Goal: Task Accomplishment & Management: Use online tool/utility

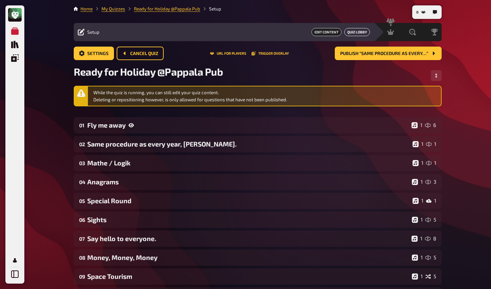
click at [360, 31] on link "Quiz Lobby" at bounding box center [357, 32] width 26 height 8
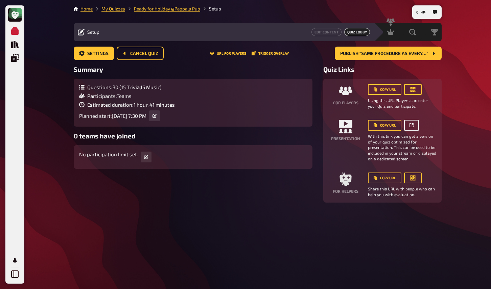
click at [411, 127] on icon at bounding box center [411, 125] width 4 height 4
click at [409, 124] on link at bounding box center [411, 125] width 15 height 11
click at [148, 55] on span "Cancel Quiz" at bounding box center [144, 53] width 28 height 5
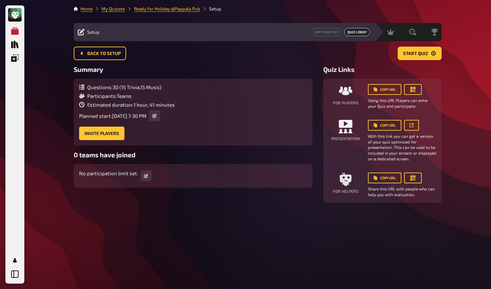
click at [349, 32] on span "Quiz Lobby" at bounding box center [357, 32] width 26 height 8
click at [330, 33] on link "Edit Content" at bounding box center [326, 32] width 30 height 8
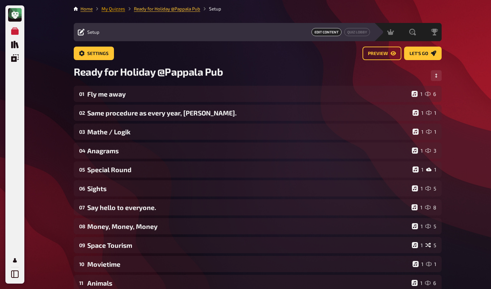
click at [115, 9] on link "My Quizzes" at bounding box center [113, 8] width 24 height 5
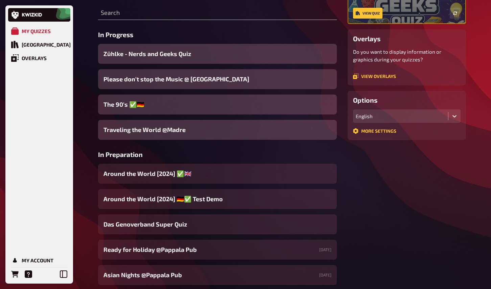
scroll to position [91, 0]
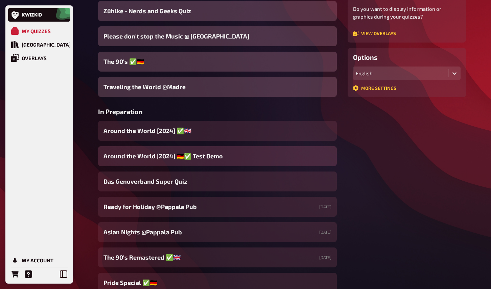
scroll to position [137, 0]
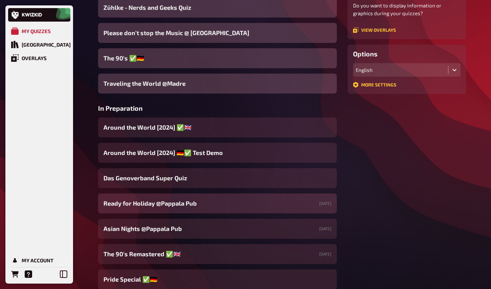
click at [147, 202] on span "Ready for Holiday @Pappala Pub" at bounding box center [149, 203] width 93 height 9
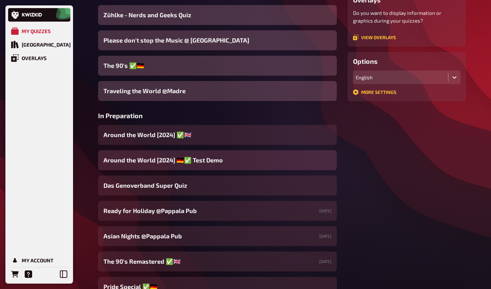
scroll to position [140, 0]
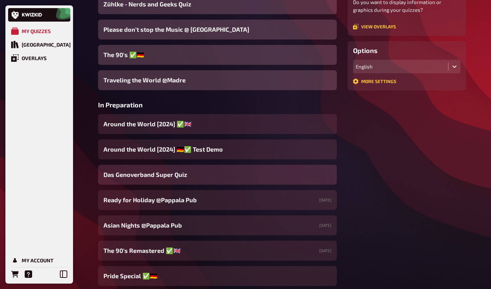
click at [157, 176] on span "Das Genoverband Super Quiz" at bounding box center [145, 174] width 84 height 9
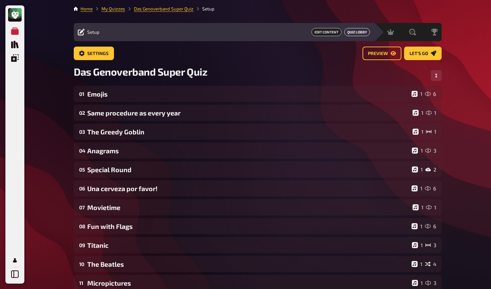
click at [360, 34] on link "Quiz Lobby" at bounding box center [357, 32] width 26 height 8
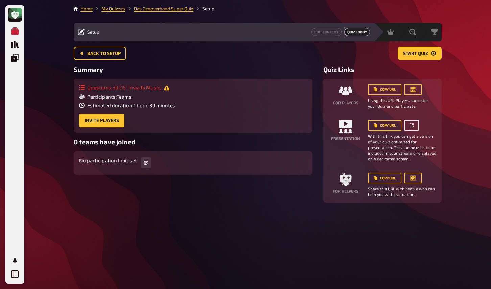
click at [412, 125] on icon at bounding box center [412, 124] width 2 height 2
click at [357, 34] on icon at bounding box center [356, 32] width 7 height 6
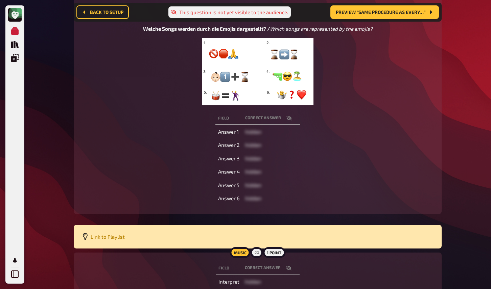
scroll to position [140, 0]
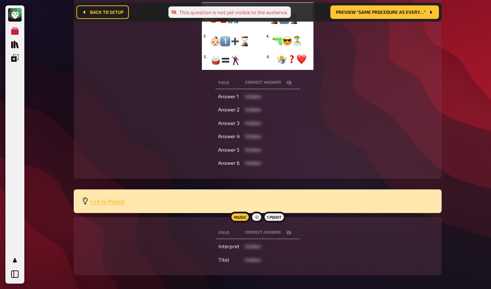
click at [107, 201] on span "Link to Playlist" at bounding box center [108, 201] width 34 height 6
click at [50, 25] on div "My Quizzes Quiz Library Overlays My Account Home My Quizzes Das Genoverband Sup…" at bounding box center [245, 89] width 491 height 458
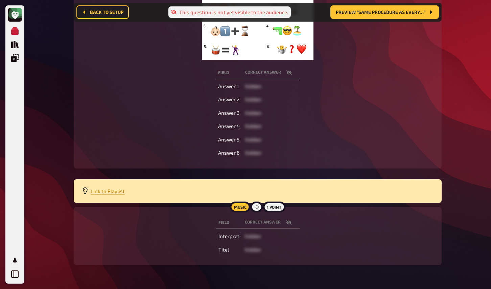
scroll to position [153, 0]
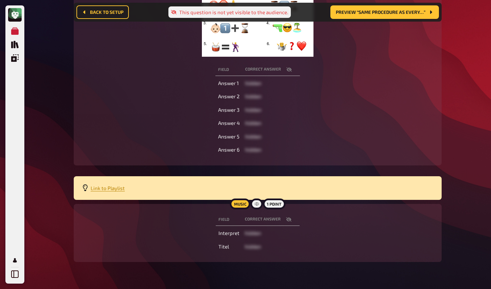
click at [290, 218] on icon "button" at bounding box center [288, 219] width 5 height 5
click at [47, 29] on div "My Quizzes Quiz Library Overlays My Account Home My Quizzes Das Genoverband Sup…" at bounding box center [245, 76] width 491 height 458
click at [112, 187] on span "Link to Playlist" at bounding box center [108, 188] width 34 height 6
click at [45, 59] on div "My Quizzes Quiz Library Overlays My Account Home My Quizzes Das Genoverband Sup…" at bounding box center [245, 76] width 491 height 458
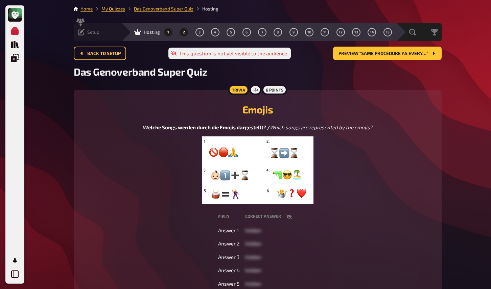
click at [183, 31] on span "2" at bounding box center [184, 32] width 2 height 4
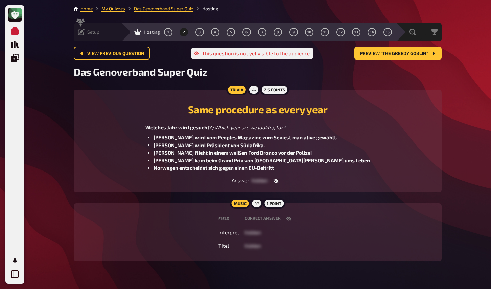
scroll to position [16, 0]
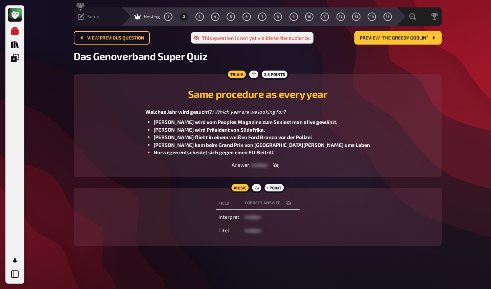
click at [288, 204] on icon "button" at bounding box center [288, 204] width 5 height 4
click at [48, 71] on div "My Quizzes Quiz Library Overlays My Account Home My Quizzes Das Genoverband Sup…" at bounding box center [245, 136] width 491 height 305
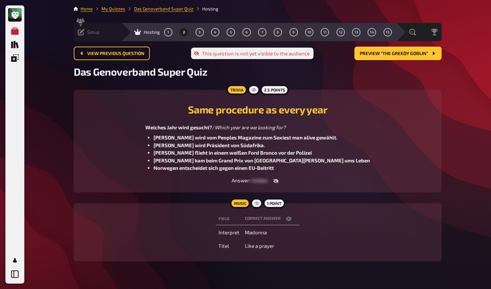
click at [51, 122] on div "My Quizzes Quiz Library Overlays My Account Home My Quizzes Das Genoverband Sup…" at bounding box center [245, 152] width 491 height 305
click at [194, 31] on button "3" at bounding box center [199, 32] width 11 height 11
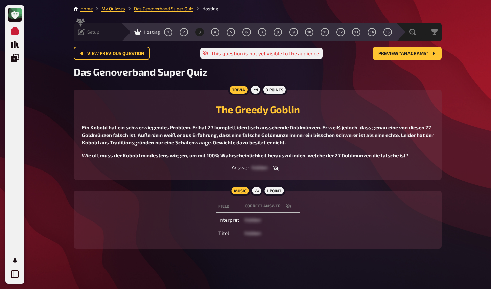
click at [288, 204] on icon "button" at bounding box center [288, 206] width 5 height 5
click at [45, 151] on div "My Quizzes Quiz Library Overlays My Account Home My Quizzes Das Genoverband Sup…" at bounding box center [245, 146] width 491 height 292
click at [210, 30] on button "4" at bounding box center [215, 32] width 11 height 11
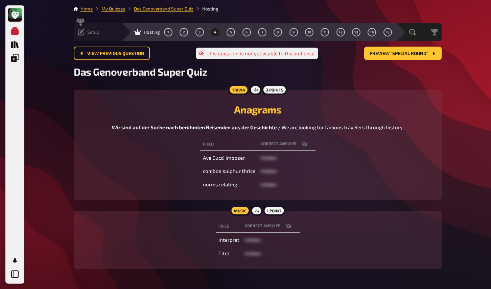
scroll to position [23, 0]
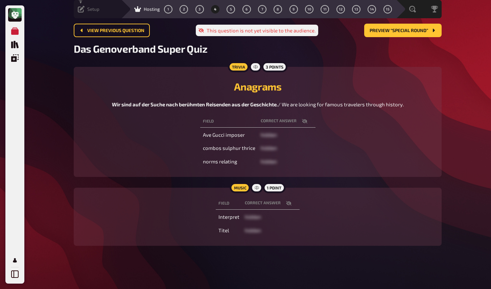
click at [287, 204] on icon "button" at bounding box center [288, 203] width 5 height 5
click at [51, 146] on div "My Quizzes Quiz Library Overlays My Account Home My Quizzes Das Genoverband Sup…" at bounding box center [245, 133] width 491 height 312
click at [226, 12] on button "5" at bounding box center [231, 9] width 11 height 11
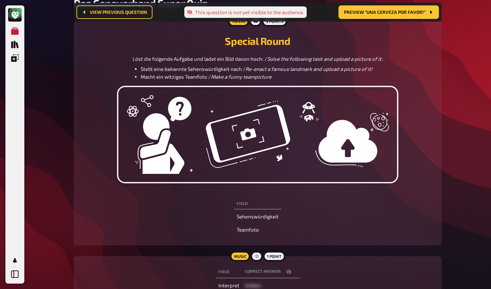
scroll to position [142, 0]
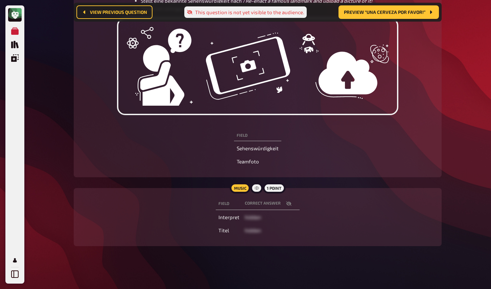
click at [288, 206] on icon "button" at bounding box center [288, 203] width 5 height 5
click at [54, 137] on div "My Quizzes Quiz Library Overlays My Account Home My Quizzes Das Genoverband Sup…" at bounding box center [245, 74] width 491 height 432
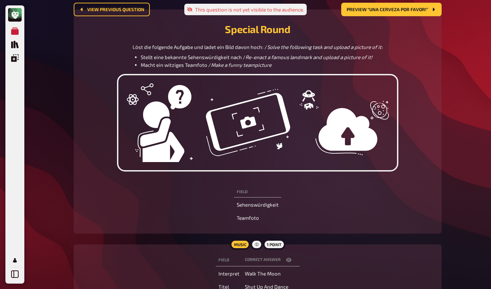
scroll to position [0, 0]
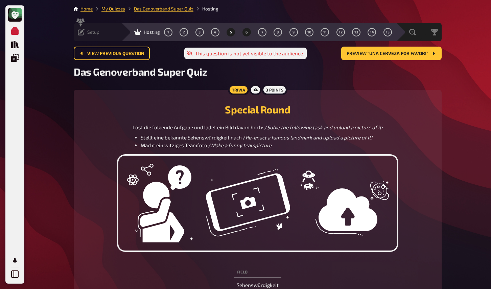
click at [245, 33] on span "6" at bounding box center [246, 32] width 2 height 4
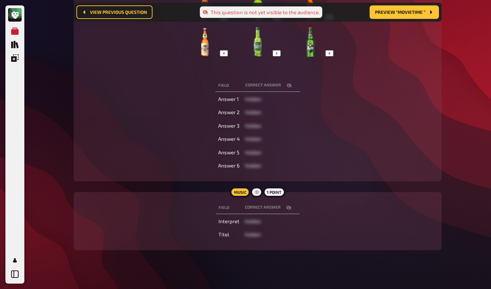
scroll to position [157, 0]
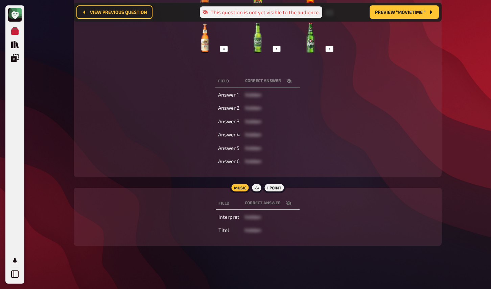
click at [289, 204] on icon "button" at bounding box center [288, 203] width 5 height 5
click at [46, 101] on div "My Quizzes Quiz Library Overlays My Account Home My Quizzes Das Genoverband Sup…" at bounding box center [245, 66] width 491 height 446
click at [437, 46] on div "Trivia 6 points Una cerveza por favor! Aus welchem Land stammen die folgenden B…" at bounding box center [258, 58] width 368 height 238
click at [41, 156] on div "My Quizzes Quiz Library Overlays My Account 20 Home My Quizzes Das Genoverband …" at bounding box center [245, 66] width 491 height 446
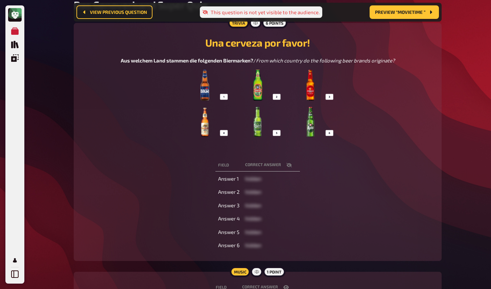
scroll to position [0, 0]
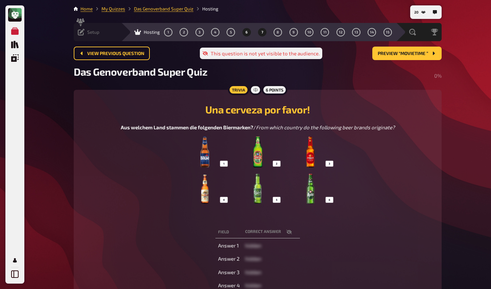
click at [257, 35] on button "7" at bounding box center [262, 32] width 11 height 11
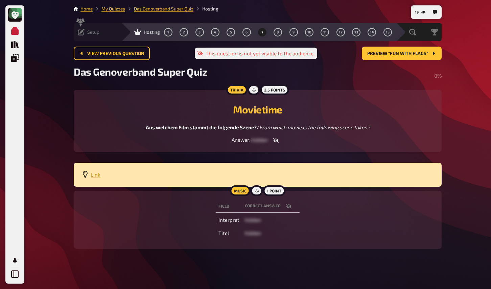
scroll to position [3, 0]
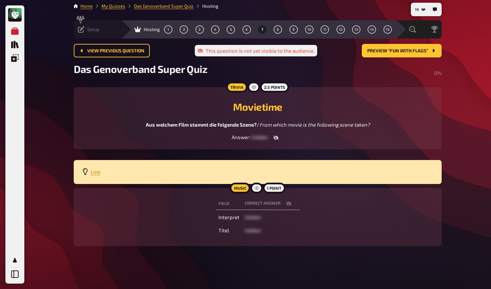
click at [289, 203] on icon "button" at bounding box center [288, 203] width 5 height 5
click at [43, 134] on div "My Quizzes Quiz Library Overlays My Account 19 Home My Quizzes Das Genoverband …" at bounding box center [245, 143] width 491 height 292
click at [273, 29] on button "8" at bounding box center [278, 29] width 11 height 11
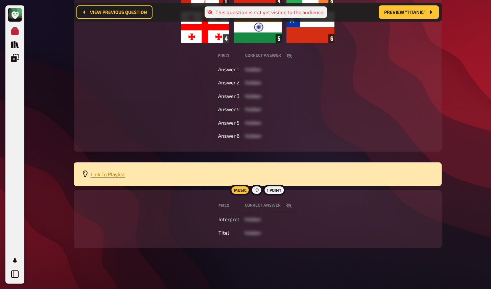
scroll to position [169, 0]
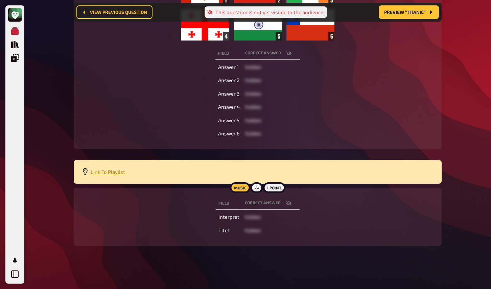
click at [288, 202] on icon "button" at bounding box center [288, 203] width 5 height 5
click at [39, 108] on div "My Quizzes Quiz Library Overlays My Account 18 Home My Quizzes Das Genoverband …" at bounding box center [245, 60] width 491 height 458
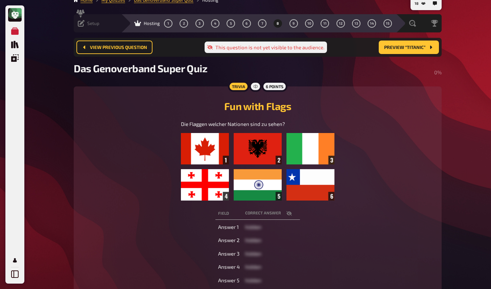
scroll to position [0, 0]
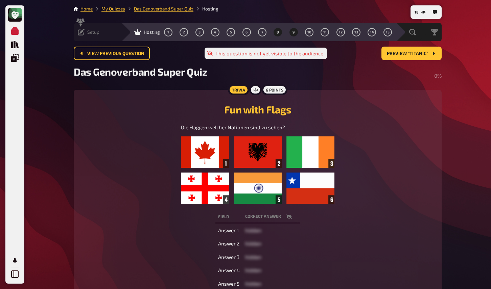
click at [288, 33] on button "9" at bounding box center [293, 32] width 11 height 11
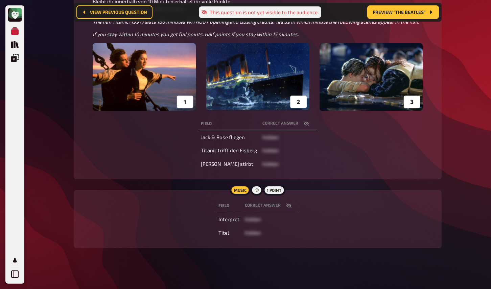
scroll to position [147, 0]
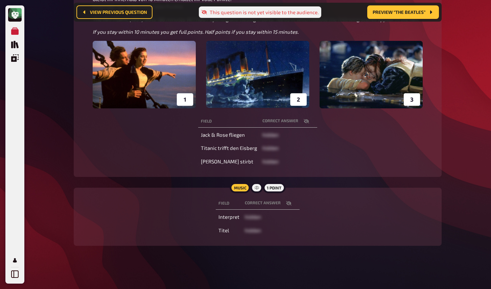
click at [290, 204] on icon "button" at bounding box center [288, 204] width 5 height 4
click at [32, 132] on div "My Quizzes Quiz Library Overlays My Account 19 Home My Quizzes Das Genoverband …" at bounding box center [245, 71] width 491 height 436
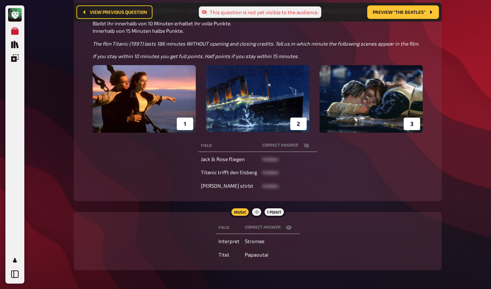
scroll to position [0, 0]
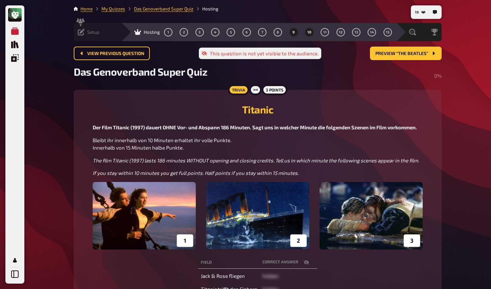
click at [304, 35] on button "10" at bounding box center [309, 32] width 11 height 11
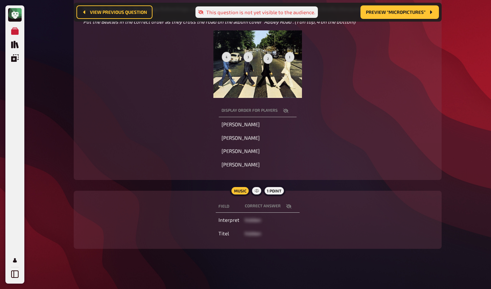
scroll to position [127, 0]
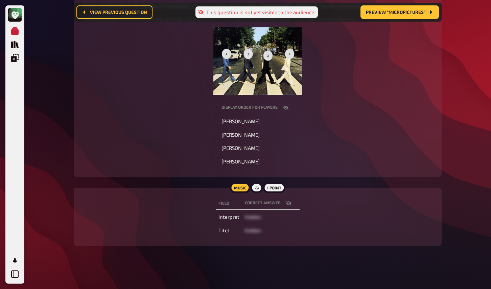
click at [287, 203] on icon "button" at bounding box center [288, 203] width 5 height 5
click at [55, 143] on div "My Quizzes Quiz Library Overlays My Account 18 Home My Quizzes Das Genoverband …" at bounding box center [245, 81] width 491 height 417
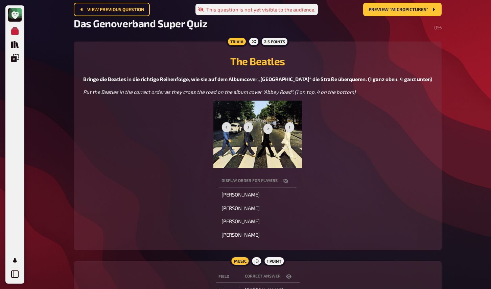
scroll to position [0, 0]
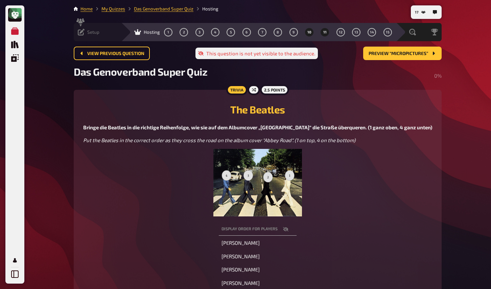
click at [323, 31] on span "11" at bounding box center [324, 32] width 3 height 4
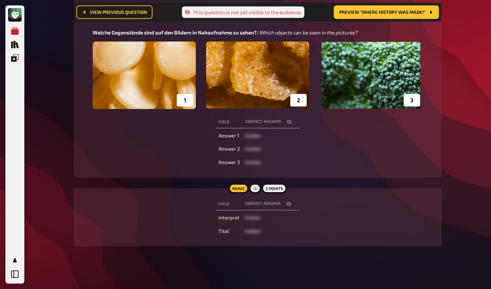
scroll to position [101, 0]
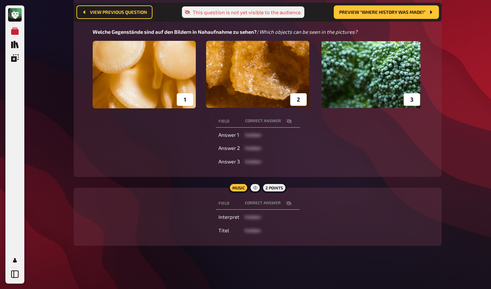
click at [290, 205] on icon "button" at bounding box center [288, 203] width 5 height 5
click at [49, 39] on div "My Quizzes Quiz Library Overlays My Account 20 Home My Quizzes Das Genoverband …" at bounding box center [245, 94] width 491 height 391
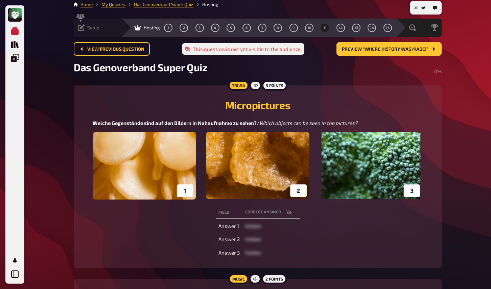
scroll to position [0, 0]
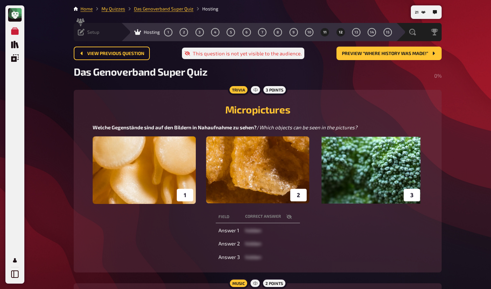
click at [339, 32] on span "12" at bounding box center [341, 32] width 4 height 4
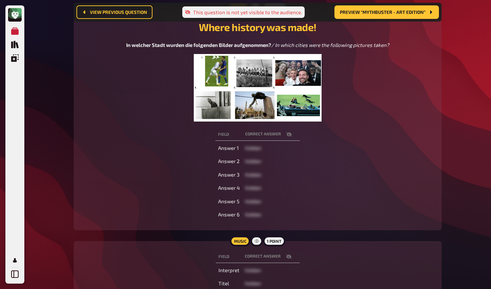
scroll to position [141, 0]
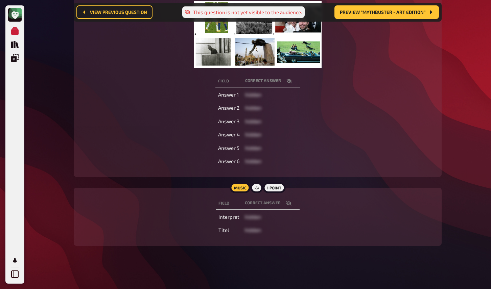
click at [289, 203] on icon "button" at bounding box center [288, 203] width 5 height 4
click at [42, 140] on div "My Quizzes Quiz Library Overlays My Account 22 Home My Quizzes Das Genoverband …" at bounding box center [245, 74] width 491 height 431
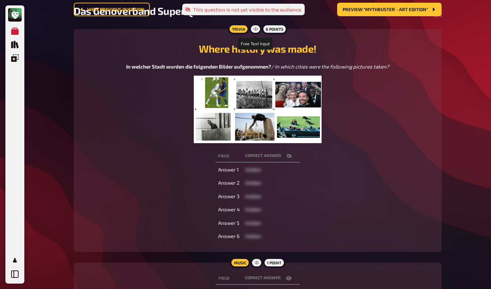
scroll to position [0, 0]
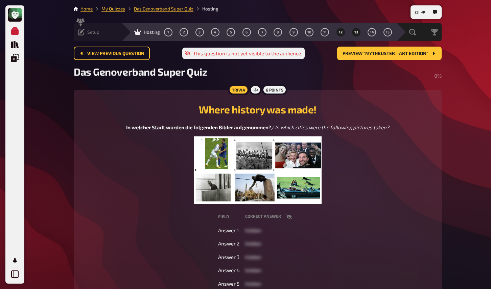
click at [354, 31] on span "13" at bounding box center [356, 32] width 4 height 4
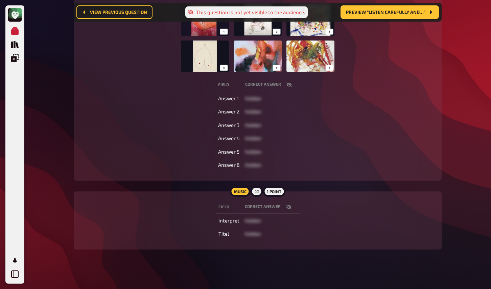
scroll to position [167, 0]
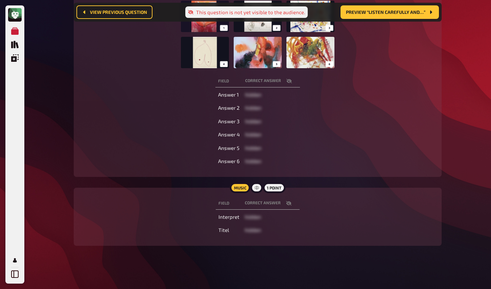
click at [289, 202] on icon "button" at bounding box center [288, 203] width 5 height 4
click at [42, 116] on div "My Quizzes Quiz Library Overlays My Account 23 Home My Quizzes Das Genoverband …" at bounding box center [245, 61] width 491 height 456
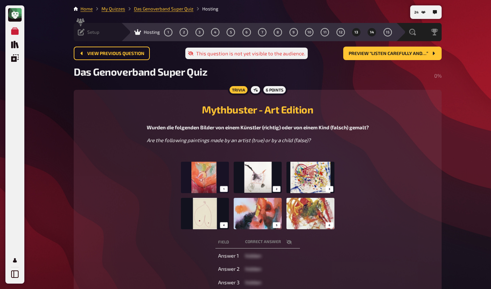
click at [372, 32] on button "14" at bounding box center [372, 32] width 11 height 11
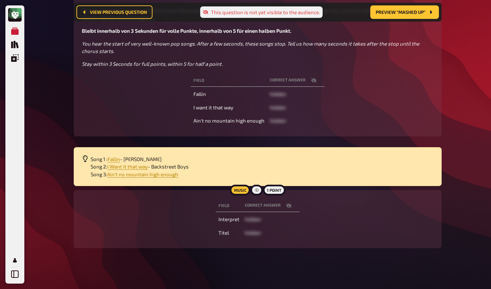
scroll to position [125, 0]
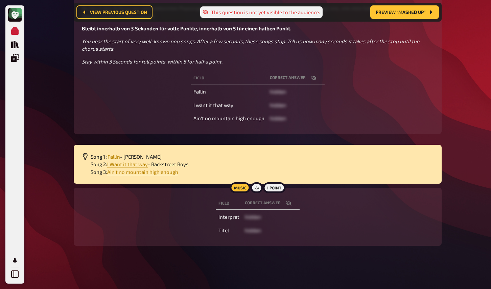
click at [289, 205] on icon "button" at bounding box center [288, 203] width 5 height 5
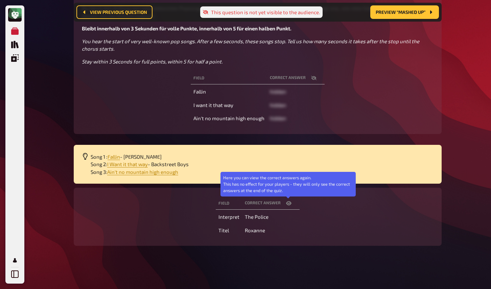
scroll to position [0, 0]
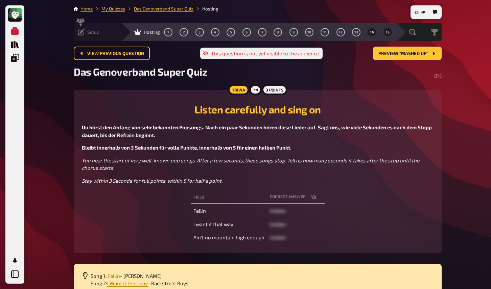
click at [391, 30] on button "15" at bounding box center [387, 32] width 11 height 11
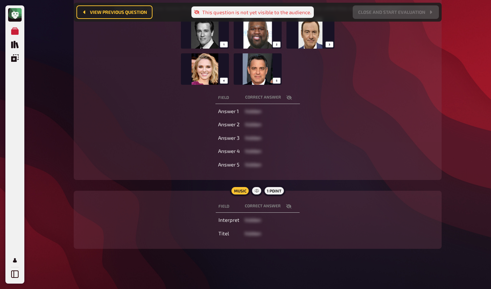
scroll to position [128, 0]
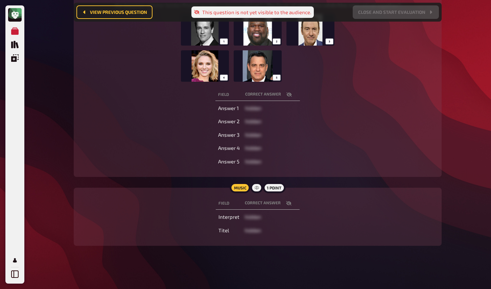
click at [286, 206] on icon "button" at bounding box center [288, 203] width 5 height 5
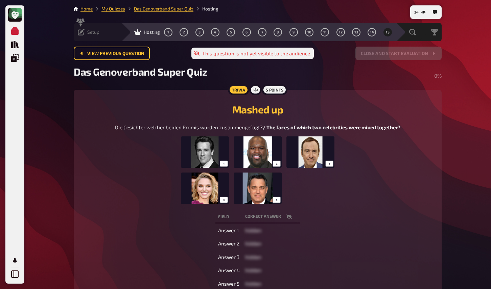
click at [83, 31] on icon at bounding box center [81, 32] width 7 height 7
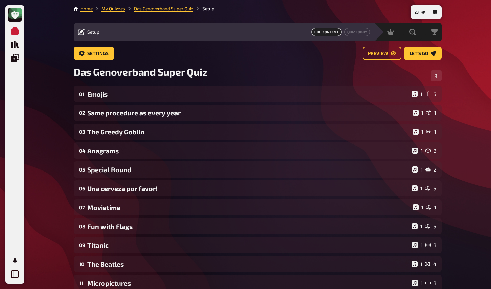
click at [51, 150] on div "My Quizzes Quiz Library Overlays My Account 23 Home My Quizzes Das Genoverband …" at bounding box center [245, 230] width 491 height 461
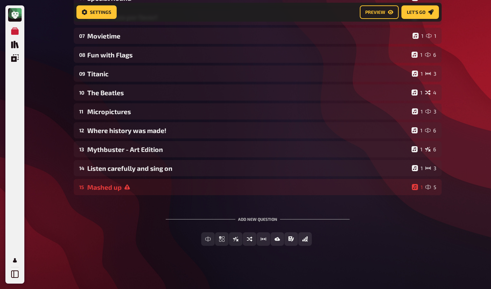
scroll to position [178, 0]
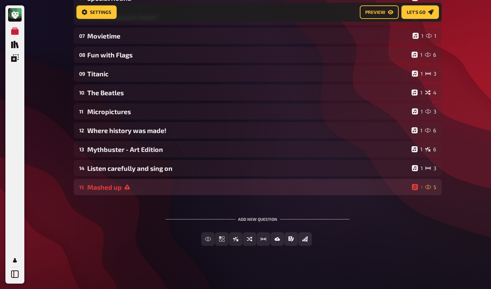
click at [121, 187] on div "Mashed up" at bounding box center [248, 188] width 322 height 8
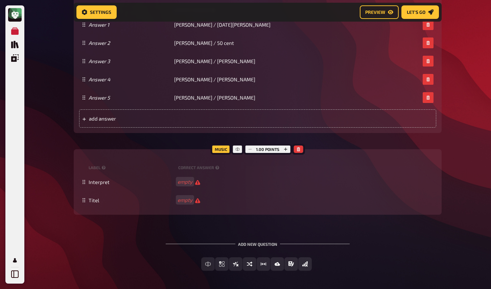
scroll to position [638, 0]
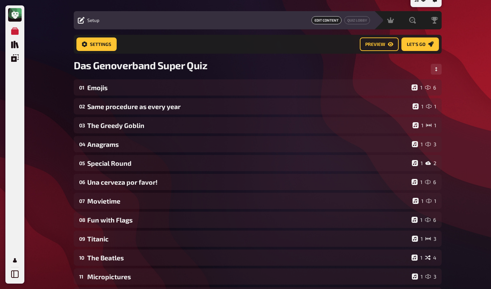
scroll to position [0, 0]
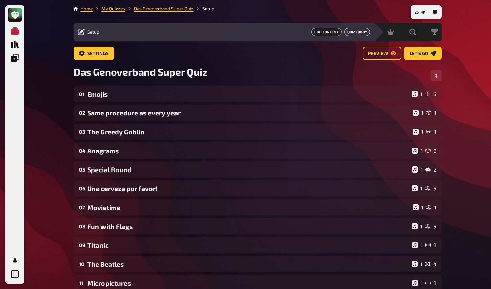
click at [351, 35] on link "Quiz Lobby" at bounding box center [357, 32] width 26 height 8
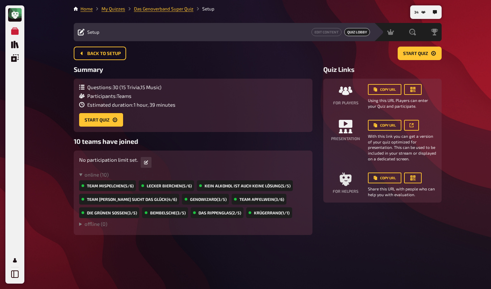
click at [43, 39] on div "My Quizzes Quiz Library Overlays My Account 34 Home My Quizzes Das Genoverband …" at bounding box center [245, 144] width 491 height 289
click at [361, 32] on div "Hosting" at bounding box center [366, 32] width 26 height 7
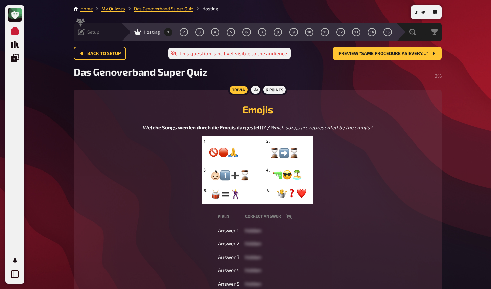
click at [82, 32] on icon at bounding box center [81, 32] width 7 height 7
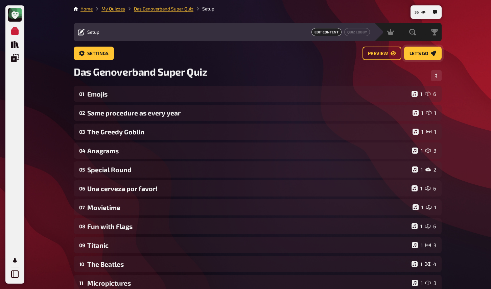
click at [432, 55] on icon "Let's go" at bounding box center [433, 53] width 5 height 5
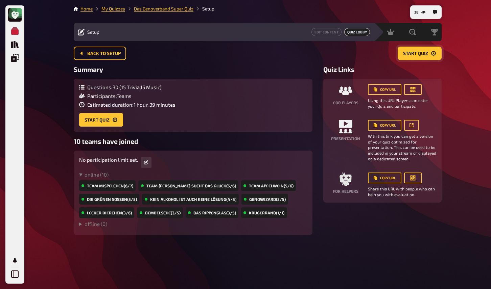
click at [432, 55] on icon "Start Quiz" at bounding box center [433, 53] width 5 height 5
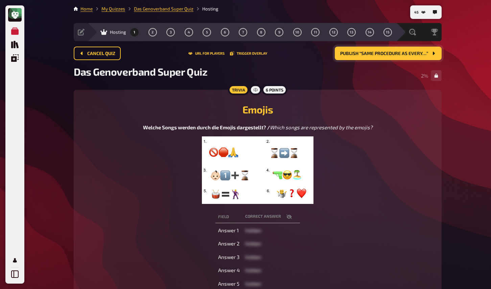
click at [34, 133] on div "My Quizzes Quiz Library Overlays My Account 45 Home My Quizzes Das Genoverband …" at bounding box center [245, 226] width 491 height 453
click at [59, 144] on div "My Quizzes Quiz Library Overlays My Account 47 Home My Quizzes Das Genoverband …" at bounding box center [245, 226] width 491 height 453
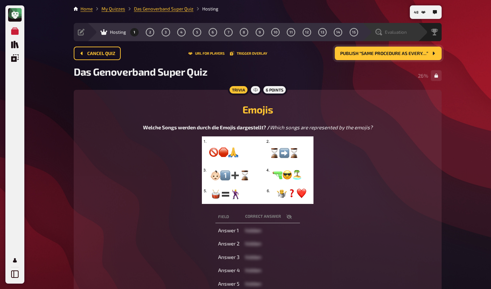
click at [408, 33] on div "Evaluation" at bounding box center [394, 32] width 47 height 7
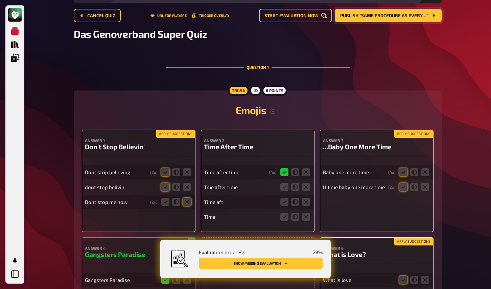
scroll to position [43, 0]
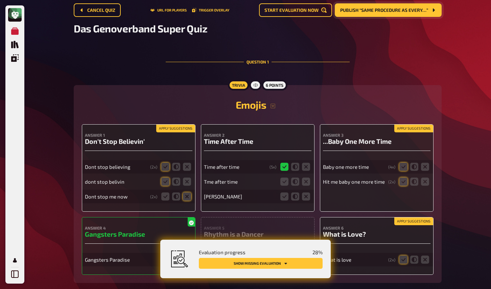
click at [173, 129] on button "Apply suggestions" at bounding box center [175, 128] width 39 height 7
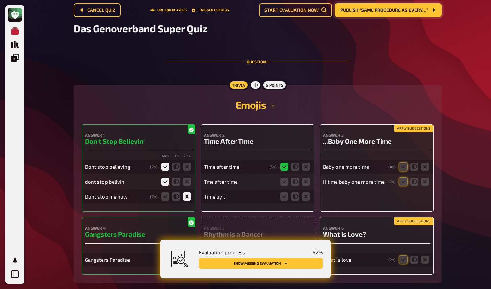
click at [421, 126] on button "Apply suggestions" at bounding box center [413, 128] width 39 height 7
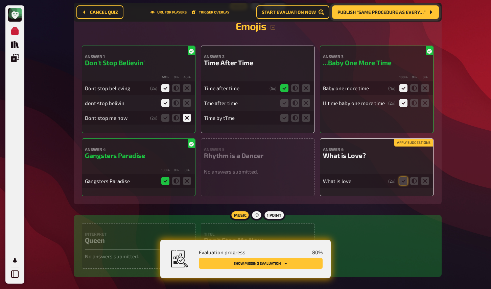
scroll to position [160, 0]
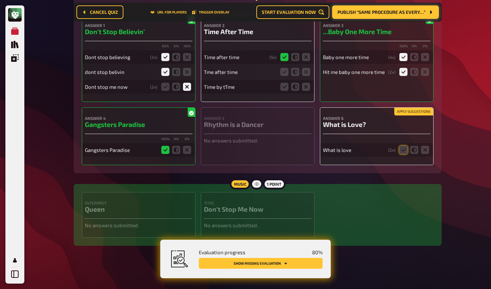
click at [413, 111] on button "Apply suggestions" at bounding box center [413, 111] width 39 height 7
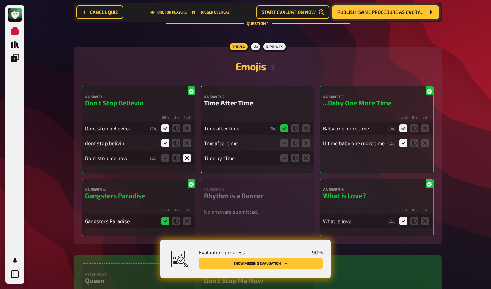
scroll to position [80, 0]
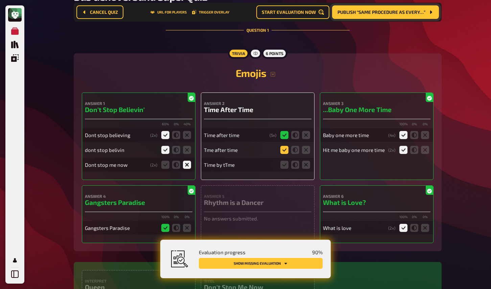
click at [283, 150] on icon at bounding box center [284, 150] width 8 height 8
click at [0, 0] on input "radio" at bounding box center [0, 0] width 0 height 0
click at [293, 167] on icon at bounding box center [295, 165] width 8 height 8
click at [0, 0] on input "radio" at bounding box center [0, 0] width 0 height 0
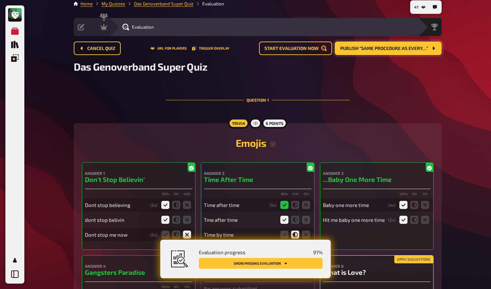
scroll to position [0, 0]
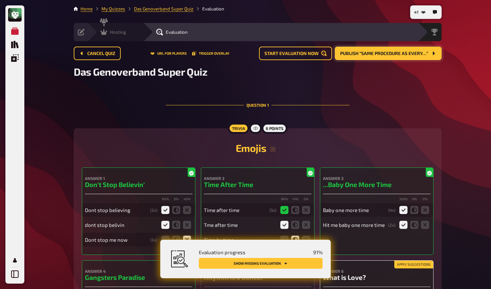
click at [107, 32] on icon at bounding box center [103, 32] width 7 height 7
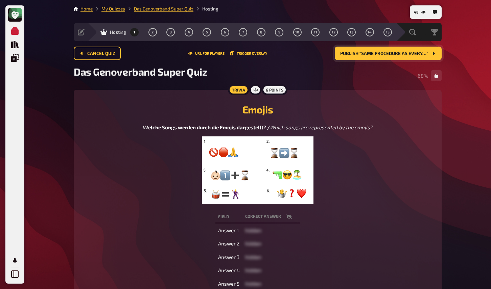
click at [410, 57] on button "Publish “Same procedure as every…”" at bounding box center [388, 54] width 107 height 14
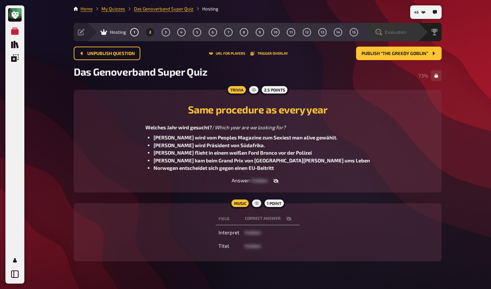
click at [403, 32] on span "Evaluation" at bounding box center [396, 31] width 22 height 5
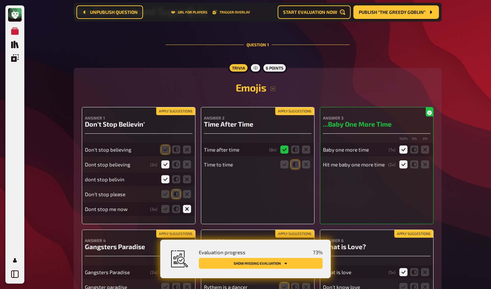
scroll to position [91, 0]
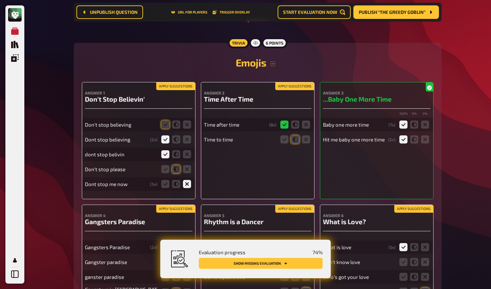
click at [163, 87] on button "Apply suggestions" at bounding box center [175, 86] width 39 height 7
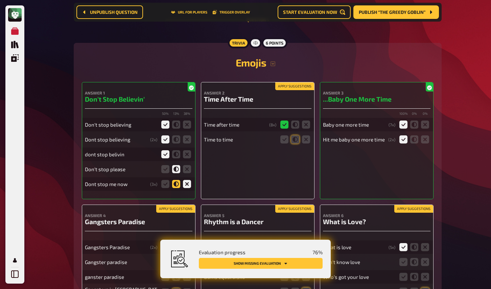
click at [175, 187] on icon at bounding box center [176, 184] width 8 height 8
click at [0, 0] on input "radio" at bounding box center [0, 0] width 0 height 0
click at [185, 171] on icon at bounding box center [187, 169] width 8 height 8
click at [0, 0] on input "radio" at bounding box center [0, 0] width 0 height 0
click at [176, 172] on icon at bounding box center [176, 169] width 8 height 8
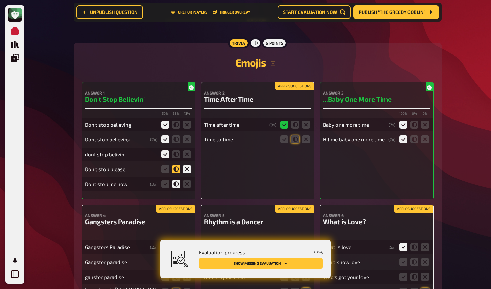
click at [0, 0] on input "radio" at bounding box center [0, 0] width 0 height 0
click at [293, 85] on button "Apply suggestions" at bounding box center [294, 86] width 39 height 7
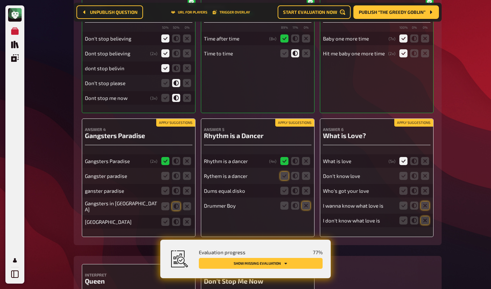
scroll to position [184, 0]
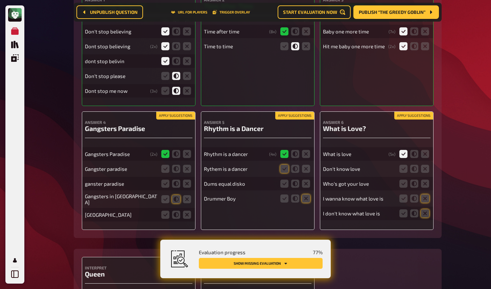
click at [406, 118] on button "Apply suggestions" at bounding box center [413, 115] width 39 height 7
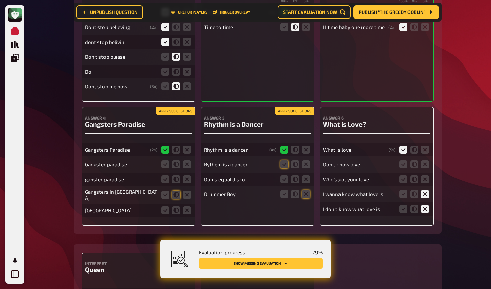
scroll to position [210, 0]
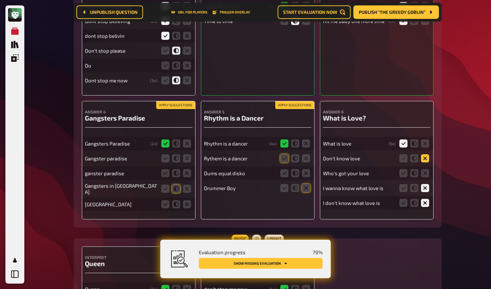
click at [425, 161] on icon at bounding box center [425, 159] width 8 height 8
click at [0, 0] on input "radio" at bounding box center [0, 0] width 0 height 0
click at [424, 175] on icon at bounding box center [425, 173] width 8 height 8
click at [0, 0] on input "radio" at bounding box center [0, 0] width 0 height 0
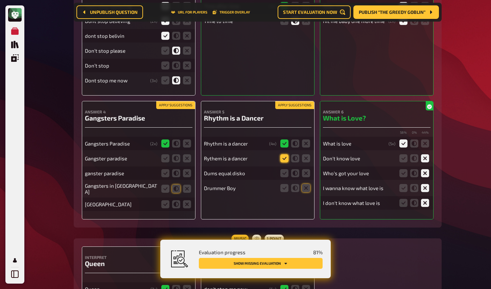
click at [286, 160] on icon at bounding box center [284, 159] width 8 height 8
click at [0, 0] on input "radio" at bounding box center [0, 0] width 0 height 0
click at [304, 174] on icon at bounding box center [306, 173] width 8 height 8
click at [0, 0] on input "radio" at bounding box center [0, 0] width 0 height 0
click at [304, 192] on icon at bounding box center [306, 188] width 8 height 8
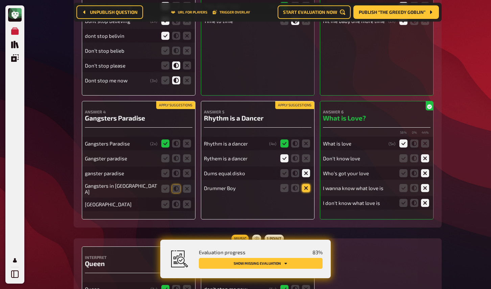
click at [0, 0] on input "radio" at bounding box center [0, 0] width 0 height 0
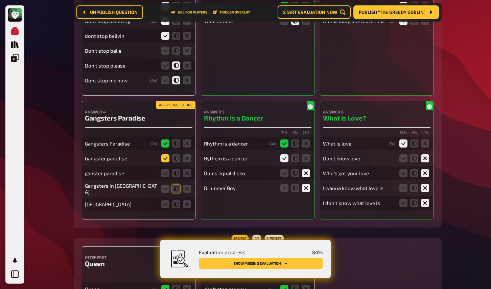
click at [167, 159] on icon at bounding box center [165, 159] width 8 height 8
click at [0, 0] on input "radio" at bounding box center [0, 0] width 0 height 0
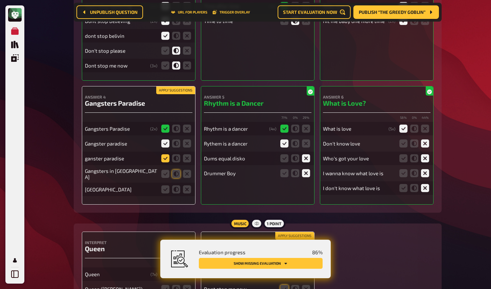
click at [165, 161] on icon at bounding box center [165, 159] width 8 height 8
click at [0, 0] on input "radio" at bounding box center [0, 0] width 0 height 0
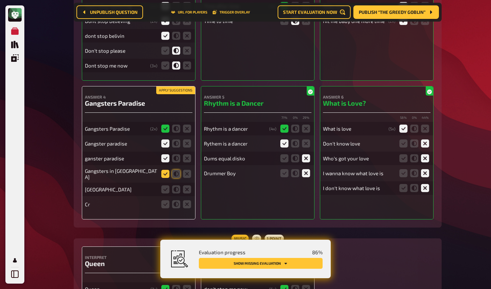
click at [165, 174] on icon at bounding box center [165, 174] width 8 height 8
click at [0, 0] on input "radio" at bounding box center [0, 0] width 0 height 0
click at [185, 187] on icon at bounding box center [187, 190] width 8 height 8
click at [0, 0] on input "radio" at bounding box center [0, 0] width 0 height 0
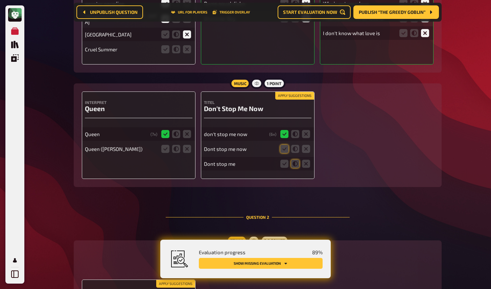
scroll to position [385, 0]
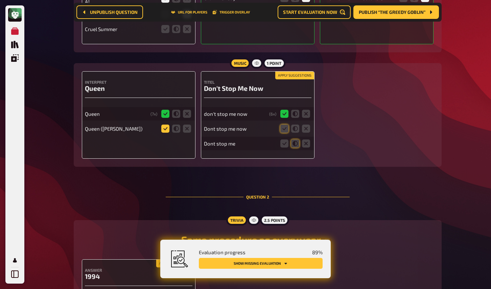
click at [166, 129] on icon at bounding box center [165, 129] width 8 height 8
click at [0, 0] on input "radio" at bounding box center [0, 0] width 0 height 0
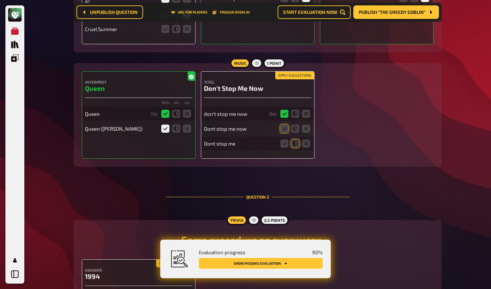
click at [290, 76] on button "Apply suggestions" at bounding box center [294, 75] width 39 height 7
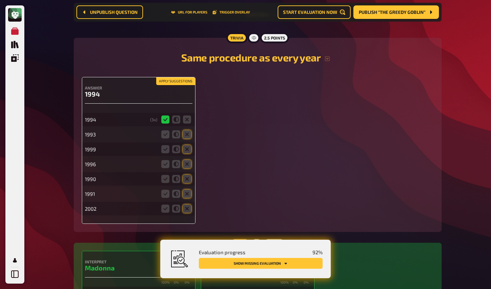
scroll to position [574, 0]
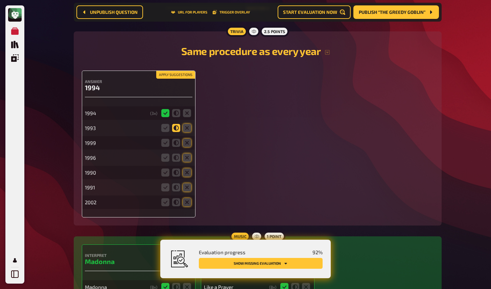
click at [175, 128] on icon at bounding box center [176, 128] width 8 height 8
click at [0, 0] on input "radio" at bounding box center [0, 0] width 0 height 0
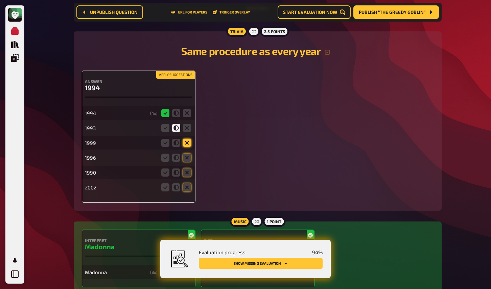
click at [185, 144] on icon at bounding box center [187, 143] width 8 height 8
click at [0, 0] on input "radio" at bounding box center [0, 0] width 0 height 0
click at [185, 157] on icon at bounding box center [187, 158] width 8 height 8
click at [0, 0] on input "radio" at bounding box center [0, 0] width 0 height 0
click at [187, 173] on icon at bounding box center [187, 173] width 8 height 8
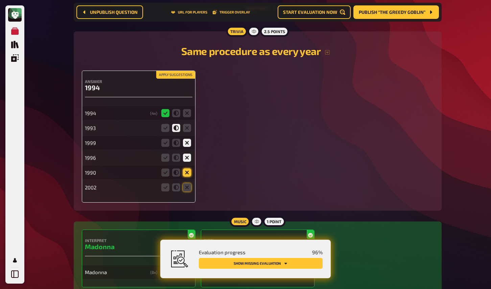
click at [0, 0] on input "radio" at bounding box center [0, 0] width 0 height 0
click at [189, 188] on icon at bounding box center [187, 188] width 8 height 8
click at [0, 0] on input "radio" at bounding box center [0, 0] width 0 height 0
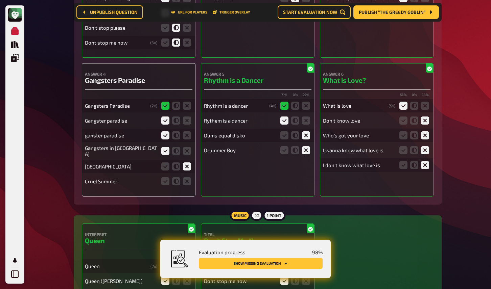
scroll to position [230, 0]
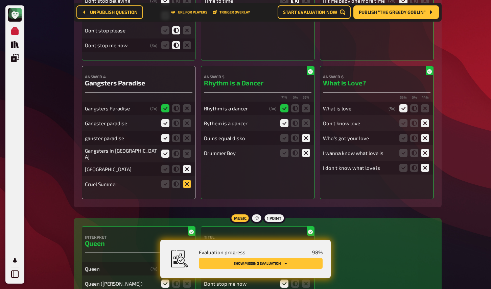
click at [187, 184] on icon at bounding box center [187, 184] width 8 height 8
click at [0, 0] on input "radio" at bounding box center [0, 0] width 0 height 0
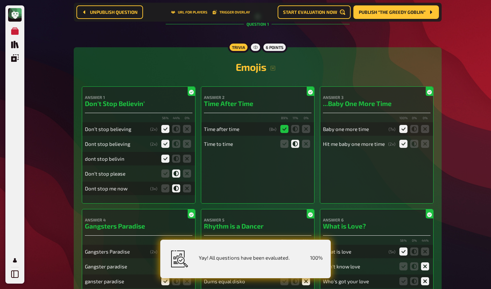
scroll to position [0, 0]
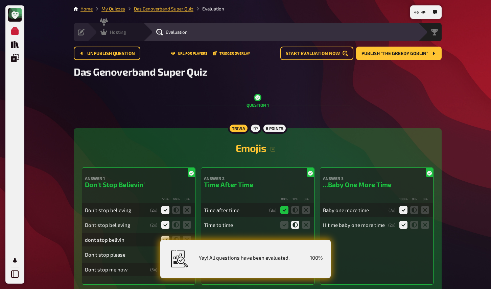
click at [103, 29] on icon at bounding box center [103, 32] width 7 height 6
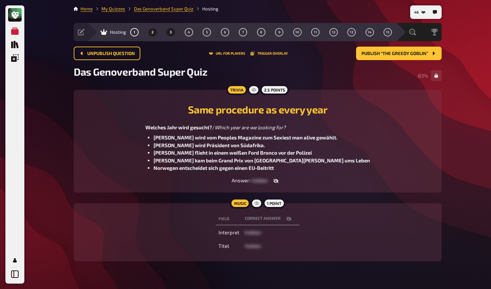
click at [171, 32] on button "3" at bounding box center [170, 32] width 11 height 11
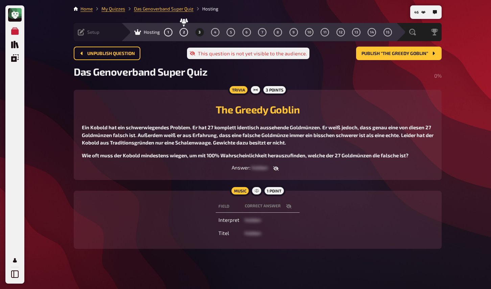
click at [81, 31] on icon at bounding box center [81, 32] width 7 height 7
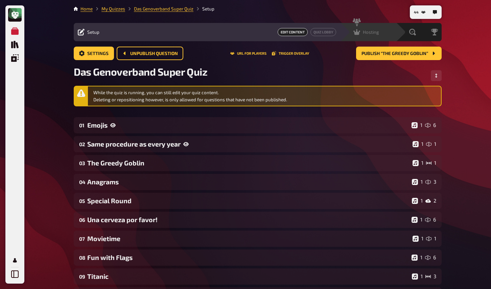
click at [374, 31] on span "Hosting" at bounding box center [371, 31] width 16 height 5
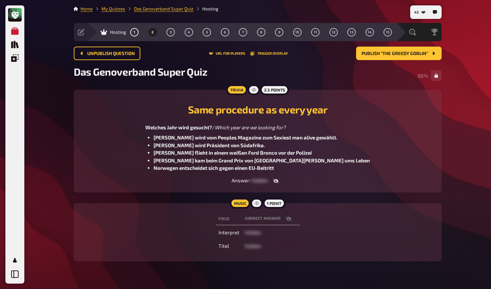
scroll to position [16, 0]
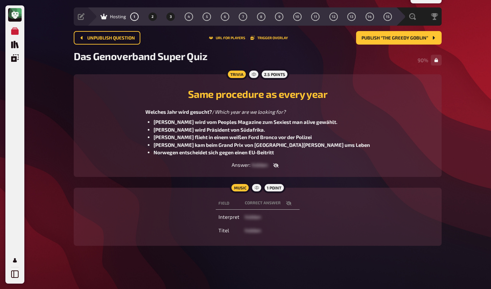
click at [170, 17] on span "3" at bounding box center [171, 17] width 2 height 4
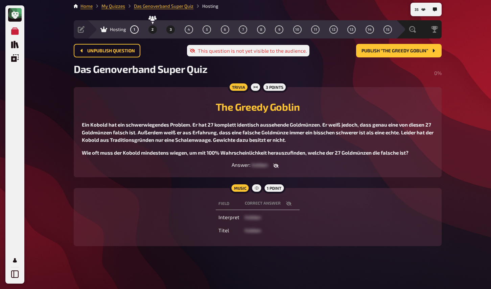
click at [152, 32] on button "2" at bounding box center [152, 29] width 11 height 11
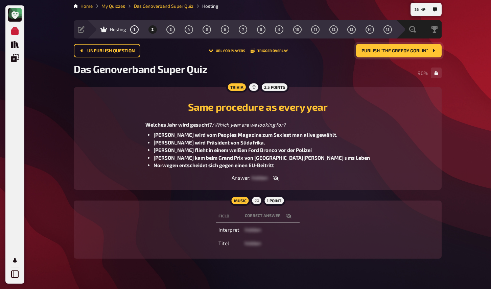
click at [370, 50] on span "Publish “The Greedy Goblin”" at bounding box center [394, 51] width 67 height 5
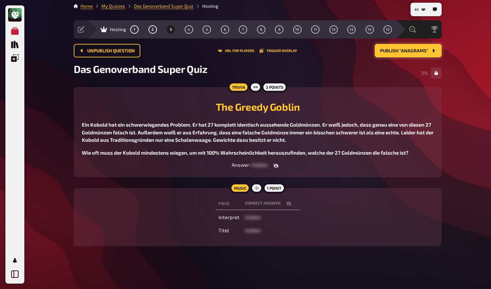
click at [32, 156] on div "My Quizzes Quiz Library Overlays My Account 41 Home My Quizzes Das Genoverband …" at bounding box center [245, 143] width 491 height 292
click at [188, 30] on span "4" at bounding box center [189, 30] width 2 height 4
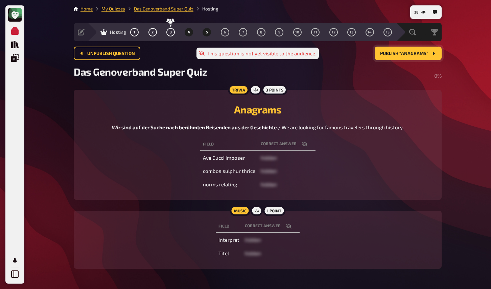
click at [210, 34] on button "5" at bounding box center [207, 32] width 11 height 11
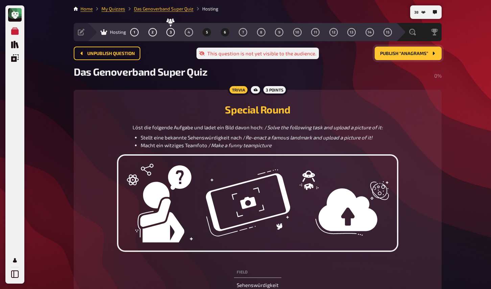
click at [225, 32] on span "6" at bounding box center [225, 32] width 2 height 4
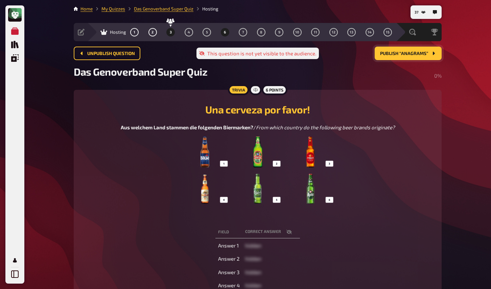
click at [171, 32] on span "3" at bounding box center [171, 32] width 2 height 4
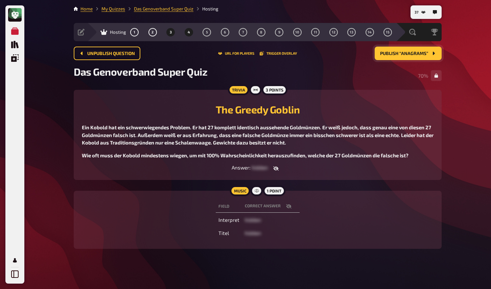
click at [188, 33] on span "4" at bounding box center [189, 32] width 2 height 4
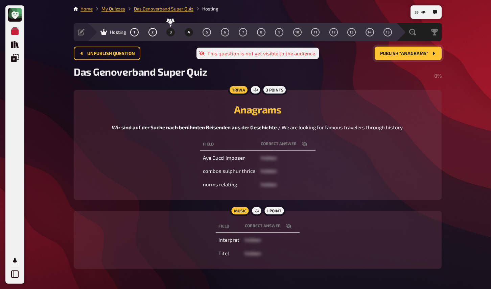
click at [171, 34] on button "3" at bounding box center [170, 32] width 11 height 11
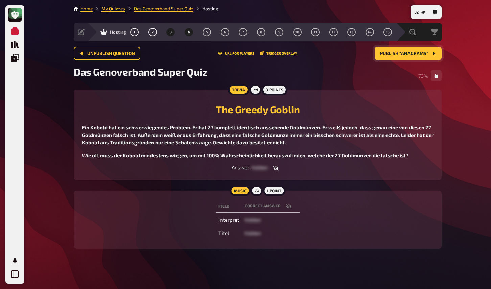
click at [187, 32] on button "4" at bounding box center [188, 32] width 11 height 11
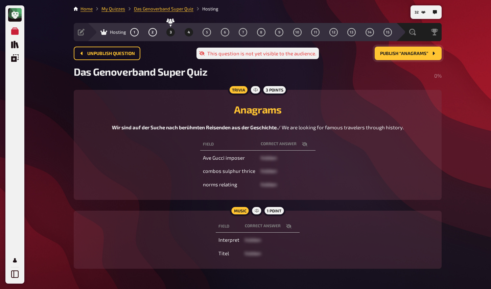
click at [172, 34] on button "3" at bounding box center [170, 32] width 11 height 11
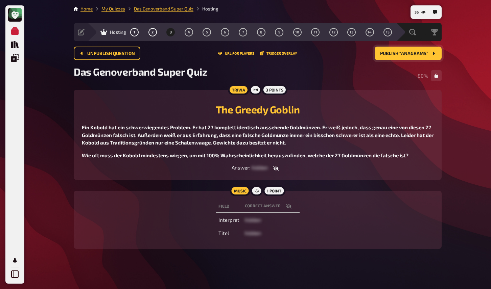
click at [403, 54] on span "Publish “Anagrams”" at bounding box center [404, 53] width 48 height 5
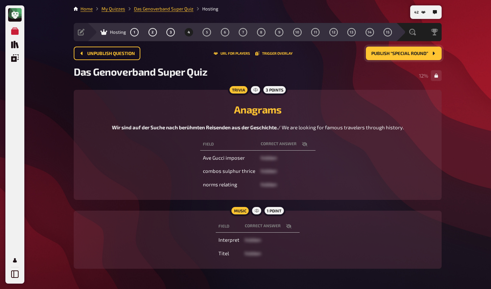
click at [48, 87] on div "My Quizzes Quiz Library Overlays My Account 42 Home My Quizzes Das Genoverband …" at bounding box center [245, 156] width 491 height 312
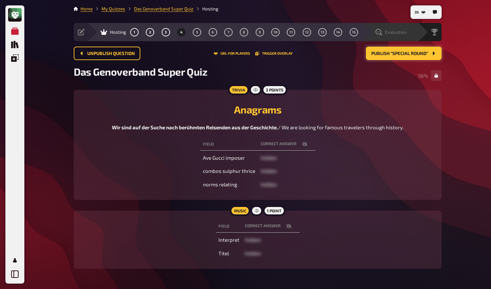
click at [411, 31] on div "Evaluation" at bounding box center [394, 32] width 47 height 7
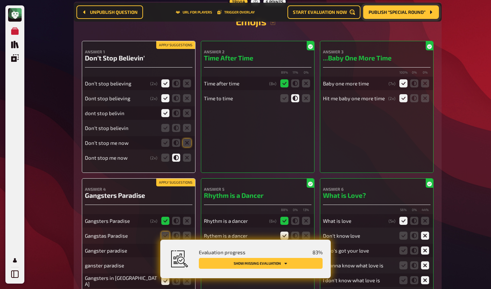
scroll to position [134, 0]
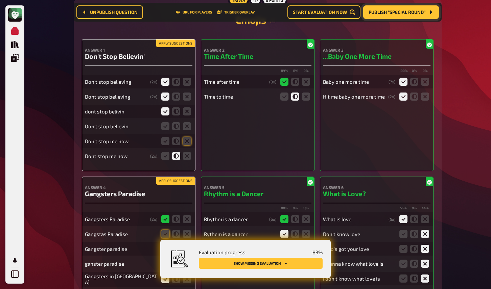
click at [166, 44] on button "Apply suggestions" at bounding box center [175, 43] width 39 height 7
click at [166, 127] on icon at bounding box center [165, 126] width 8 height 8
click at [0, 0] on input "radio" at bounding box center [0, 0] width 0 height 0
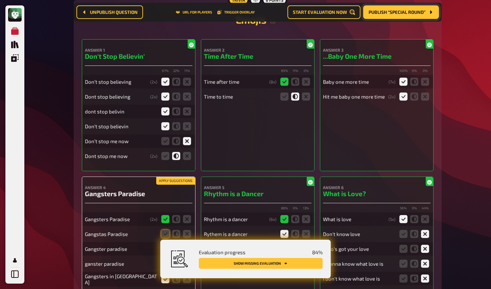
scroll to position [147, 0]
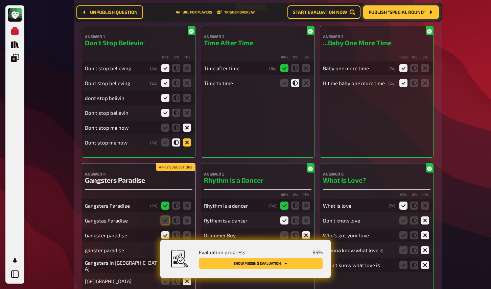
click at [183, 143] on icon at bounding box center [187, 143] width 8 height 8
click at [0, 0] on input "radio" at bounding box center [0, 0] width 0 height 0
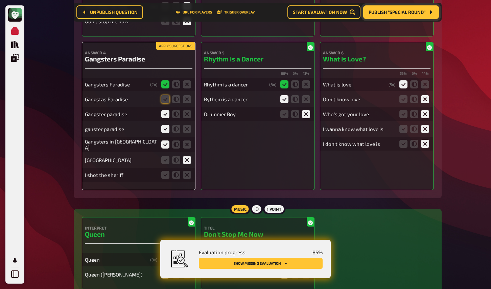
scroll to position [279, 0]
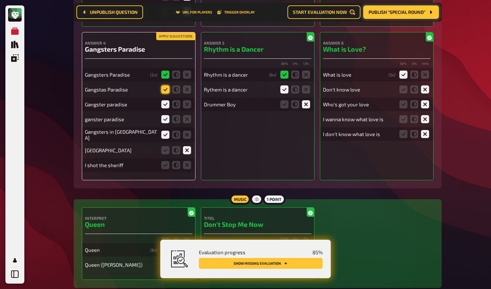
click at [166, 90] on icon at bounding box center [165, 90] width 8 height 8
click at [0, 0] on input "radio" at bounding box center [0, 0] width 0 height 0
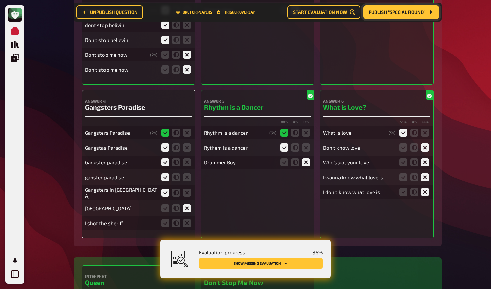
scroll to position [208, 0]
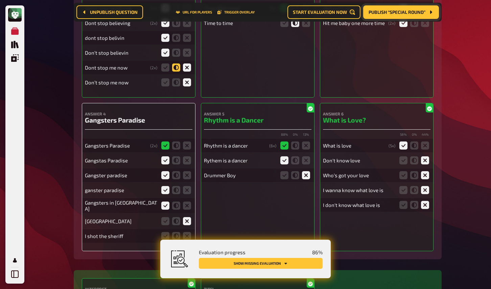
click at [176, 68] on icon at bounding box center [176, 68] width 8 height 8
click at [0, 0] on input "radio" at bounding box center [0, 0] width 0 height 0
click at [188, 84] on icon at bounding box center [187, 82] width 8 height 8
click at [0, 0] on input "radio" at bounding box center [0, 0] width 0 height 0
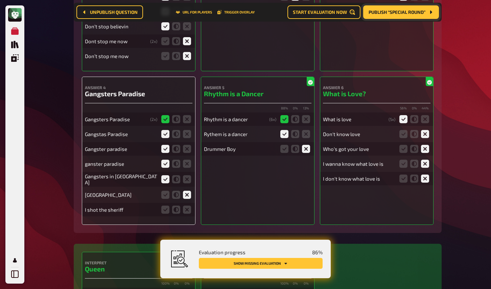
scroll to position [234, 0]
click at [174, 42] on icon at bounding box center [176, 42] width 8 height 8
click at [0, 0] on input "radio" at bounding box center [0, 0] width 0 height 0
click at [174, 56] on icon at bounding box center [176, 56] width 8 height 8
click at [0, 0] on input "radio" at bounding box center [0, 0] width 0 height 0
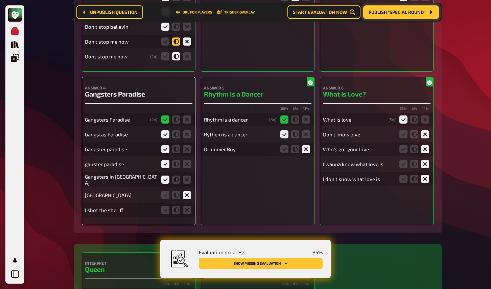
click at [177, 41] on icon at bounding box center [176, 42] width 8 height 8
click at [0, 0] on input "radio" at bounding box center [0, 0] width 0 height 0
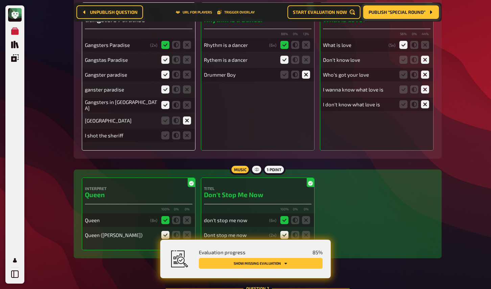
scroll to position [315, 0]
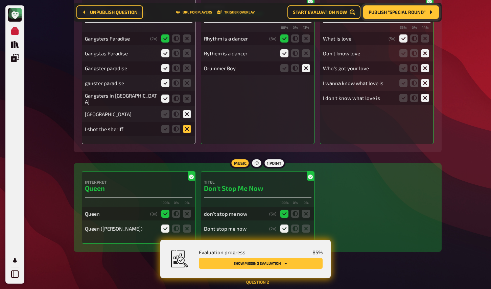
click at [187, 130] on icon at bounding box center [187, 129] width 8 height 8
click at [0, 0] on input "radio" at bounding box center [0, 0] width 0 height 0
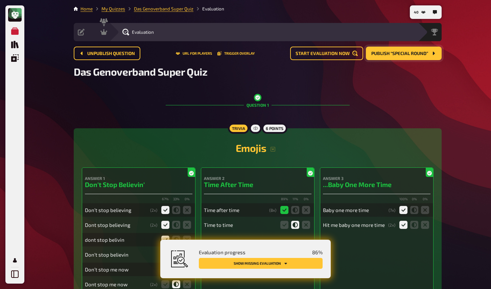
scroll to position [28, 0]
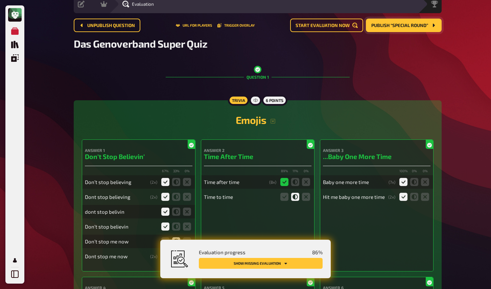
click at [274, 124] on h2 "Emojis" at bounding box center [258, 120] width 352 height 12
click at [275, 123] on icon "button" at bounding box center [272, 121] width 5 height 5
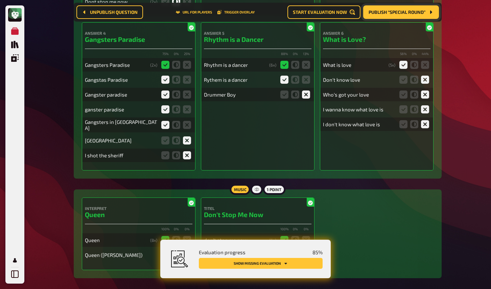
scroll to position [371, 0]
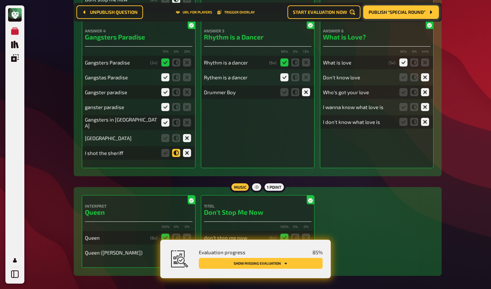
click at [178, 156] on icon at bounding box center [176, 153] width 8 height 8
click at [0, 0] on input "radio" at bounding box center [0, 0] width 0 height 0
click at [178, 139] on icon at bounding box center [176, 138] width 8 height 8
click at [0, 0] on input "radio" at bounding box center [0, 0] width 0 height 0
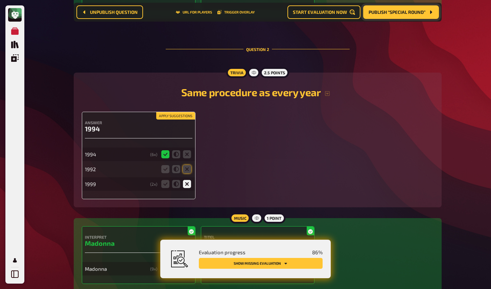
scroll to position [472, 0]
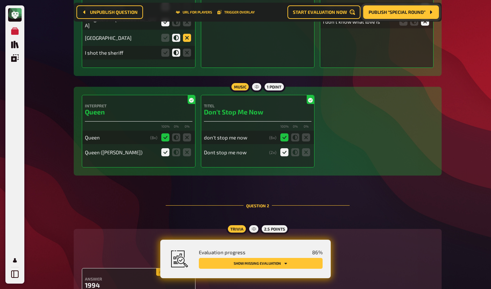
click at [185, 36] on icon at bounding box center [187, 38] width 8 height 8
click at [0, 0] on input "radio" at bounding box center [0, 0] width 0 height 0
click at [185, 52] on icon at bounding box center [187, 53] width 8 height 8
click at [0, 0] on input "radio" at bounding box center [0, 0] width 0 height 0
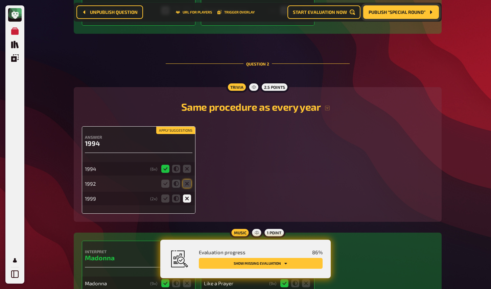
scroll to position [631, 0]
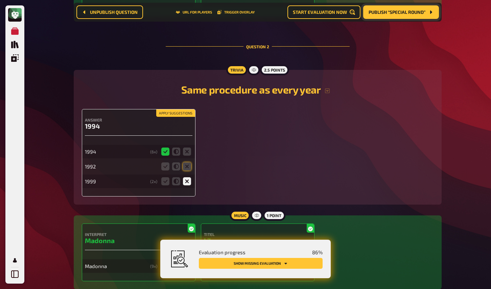
click at [183, 116] on button "Apply suggestions" at bounding box center [175, 113] width 39 height 7
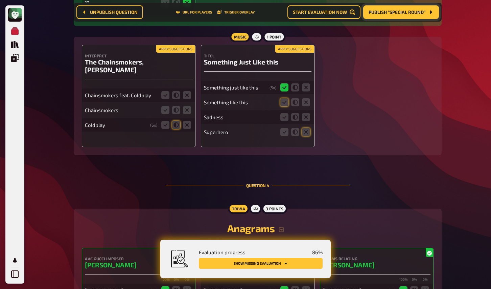
scroll to position [1136, 0]
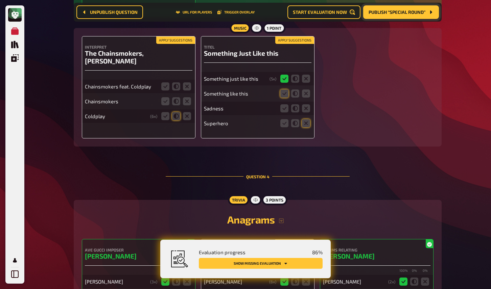
click at [180, 43] on button "Apply suggestions" at bounding box center [175, 40] width 39 height 7
click at [167, 82] on icon at bounding box center [165, 86] width 8 height 8
click at [0, 0] on input "radio" at bounding box center [0, 0] width 0 height 0
click at [176, 97] on icon at bounding box center [176, 101] width 8 height 8
click at [0, 0] on input "radio" at bounding box center [0, 0] width 0 height 0
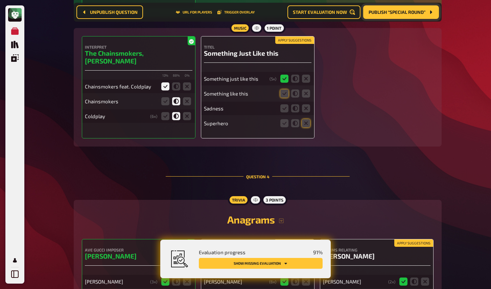
click at [295, 43] on button "Apply suggestions" at bounding box center [294, 40] width 39 height 7
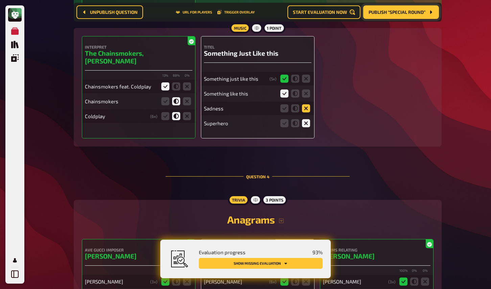
click at [306, 110] on icon at bounding box center [306, 108] width 8 height 8
click at [0, 0] on input "radio" at bounding box center [0, 0] width 0 height 0
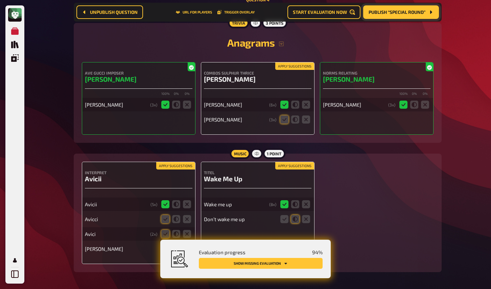
scroll to position [1330, 0]
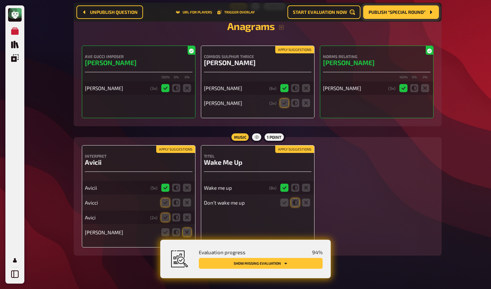
click at [293, 50] on button "Apply suggestions" at bounding box center [294, 49] width 39 height 7
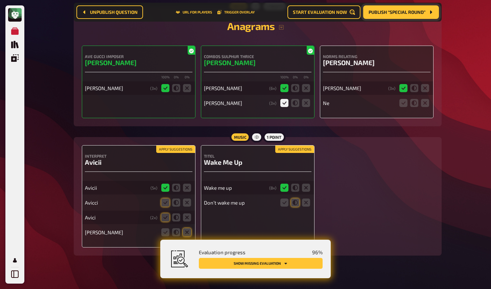
scroll to position [1342, 0]
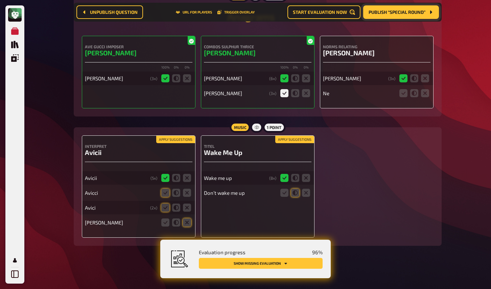
click at [185, 139] on button "Apply suggestions" at bounding box center [175, 139] width 39 height 7
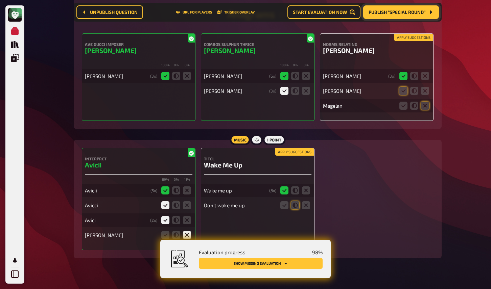
click at [284, 156] on button "Apply suggestions" at bounding box center [294, 151] width 39 height 7
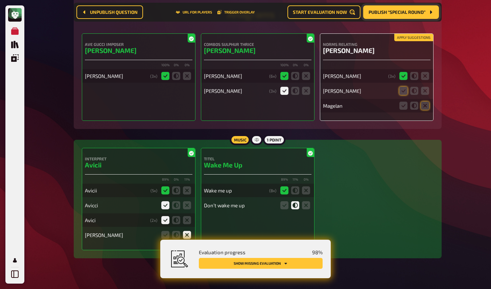
click at [408, 39] on button "Apply suggestions" at bounding box center [413, 37] width 39 height 7
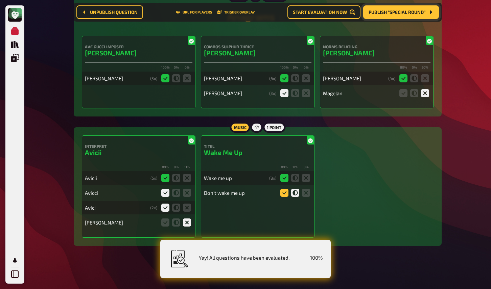
click at [285, 190] on icon at bounding box center [284, 193] width 8 height 8
click at [0, 0] on input "radio" at bounding box center [0, 0] width 0 height 0
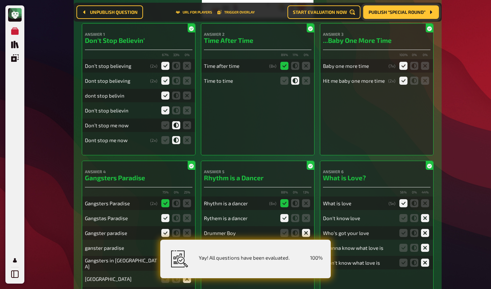
scroll to position [0, 0]
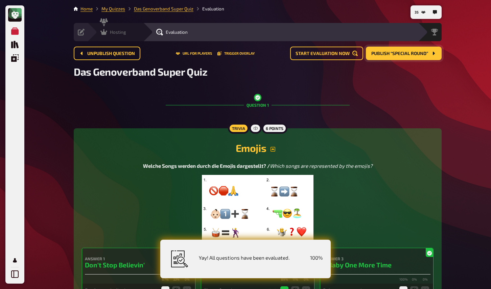
click at [107, 36] on div "Hosting undefined" at bounding box center [115, 32] width 56 height 18
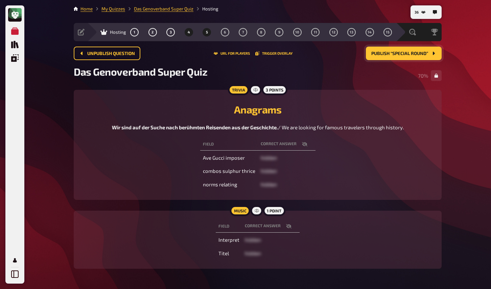
click at [204, 33] on button "5" at bounding box center [207, 32] width 11 height 11
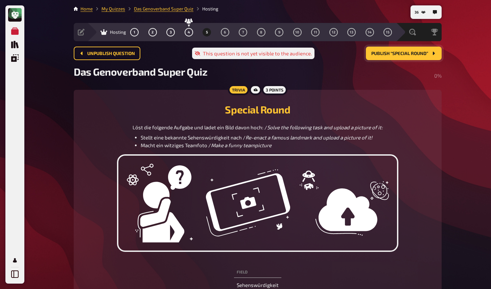
scroll to position [12, 0]
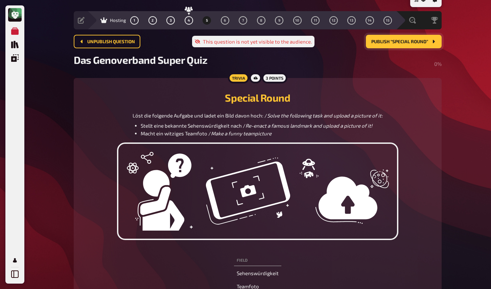
click at [415, 45] on button "Publish “Special Round”" at bounding box center [404, 42] width 76 height 14
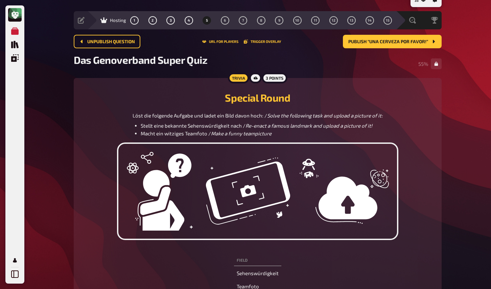
click at [51, 24] on div "My Quizzes Quiz Library Overlays My Account 35 Home My Quizzes Das Genoverband …" at bounding box center [245, 201] width 491 height 427
click at [368, 42] on span "Publish “Una cerveza por favor!”" at bounding box center [388, 42] width 80 height 5
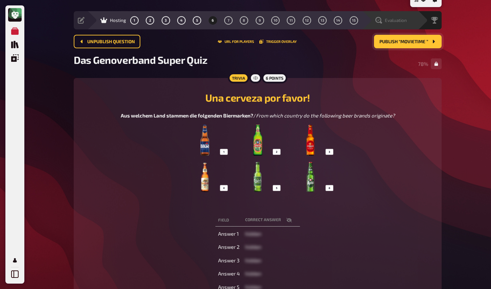
click at [382, 19] on div "Evaluation" at bounding box center [390, 20] width 31 height 7
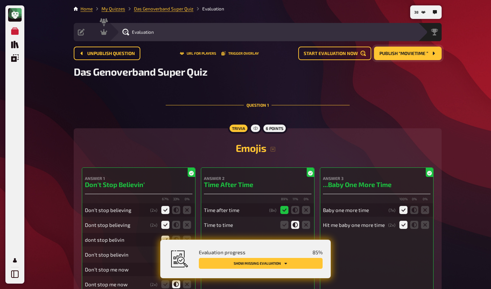
click at [308, 263] on button "Show missing evaluation" at bounding box center [261, 263] width 124 height 11
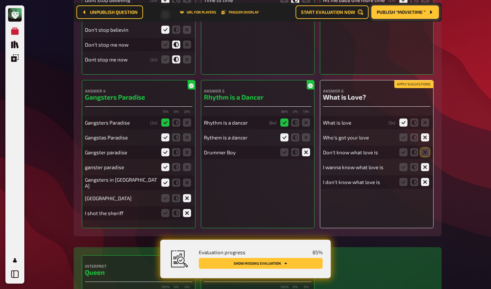
scroll to position [230, 0]
click at [423, 155] on icon at bounding box center [425, 153] width 8 height 8
click at [0, 0] on input "radio" at bounding box center [0, 0] width 0 height 0
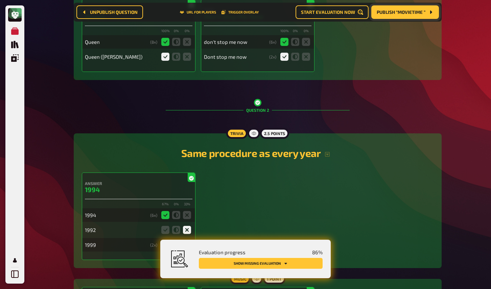
click at [306, 264] on button "Show missing evaluation" at bounding box center [261, 263] width 124 height 11
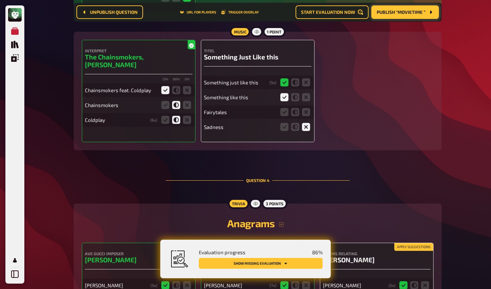
scroll to position [1055, 0]
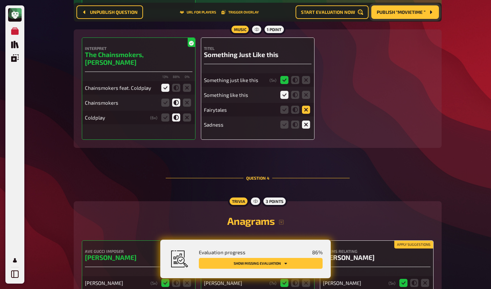
click at [308, 113] on icon at bounding box center [306, 110] width 8 height 8
click at [0, 0] on input "radio" at bounding box center [0, 0] width 0 height 0
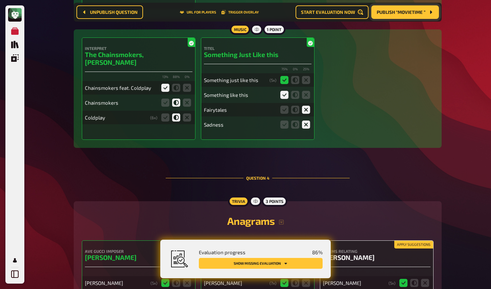
click at [309, 263] on button "Show missing evaluation" at bounding box center [261, 263] width 124 height 11
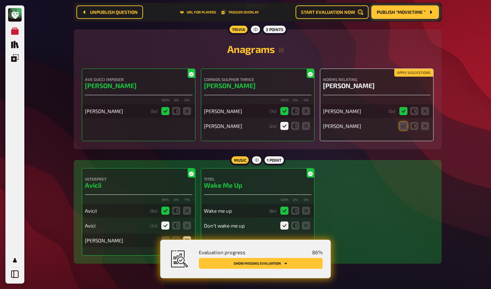
scroll to position [1227, 0]
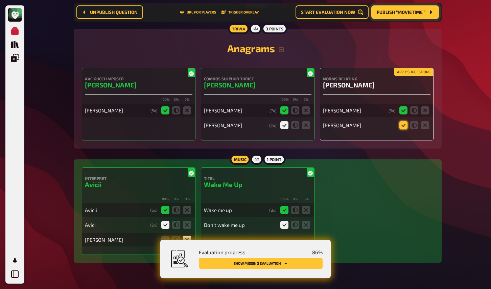
click at [402, 129] on icon at bounding box center [403, 125] width 8 height 8
click at [0, 0] on input "radio" at bounding box center [0, 0] width 0 height 0
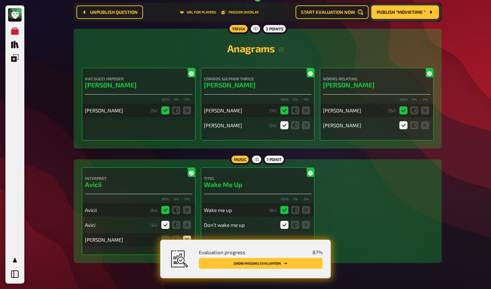
click at [291, 263] on button "Show missing evaluation" at bounding box center [261, 263] width 124 height 11
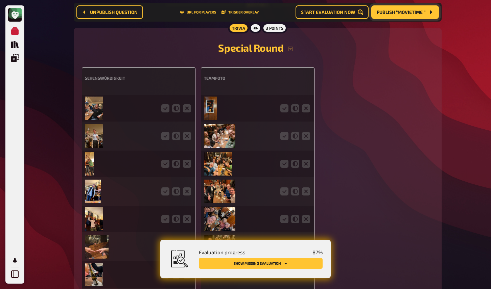
scroll to position [1549, 0]
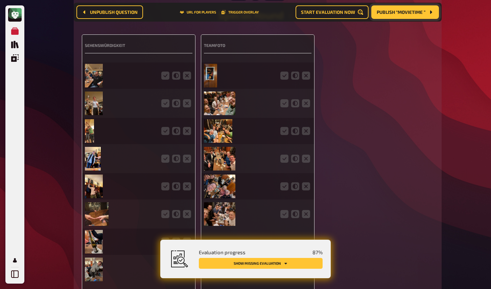
click at [98, 111] on img at bounding box center [94, 104] width 18 height 24
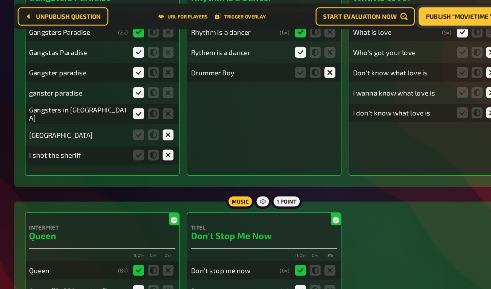
scroll to position [0, 0]
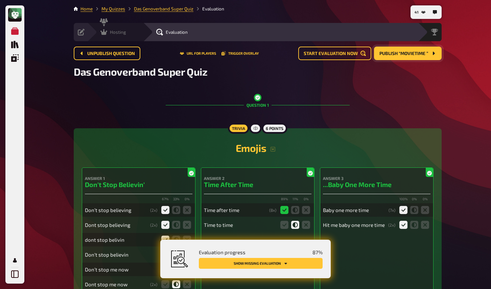
click at [104, 34] on icon at bounding box center [103, 32] width 7 height 6
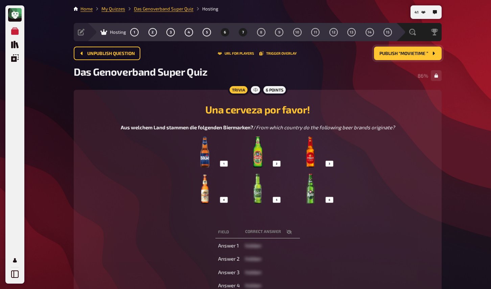
click at [245, 31] on button "7" at bounding box center [243, 32] width 11 height 11
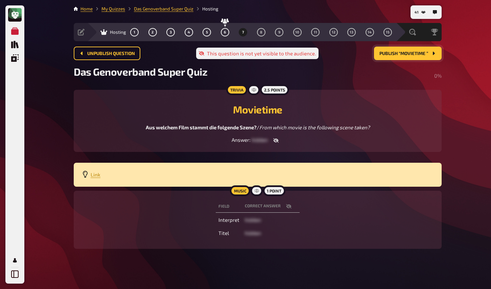
click at [101, 175] on p "Link" at bounding box center [262, 175] width 343 height 8
click at [96, 176] on span "Link" at bounding box center [96, 175] width 10 height 6
click at [391, 58] on button "Publish “Movietime ”" at bounding box center [408, 54] width 68 height 14
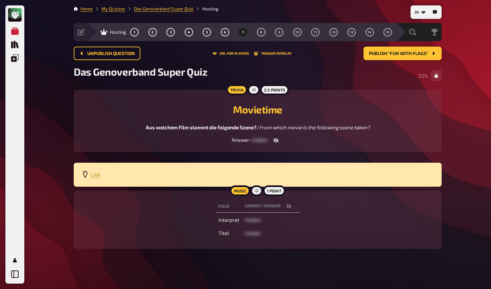
scroll to position [3, 0]
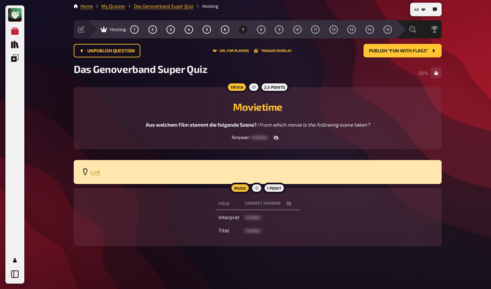
click at [52, 54] on div "My Quizzes Quiz Library Overlays My Account 42 Home My Quizzes Das Genoverband …" at bounding box center [245, 143] width 491 height 292
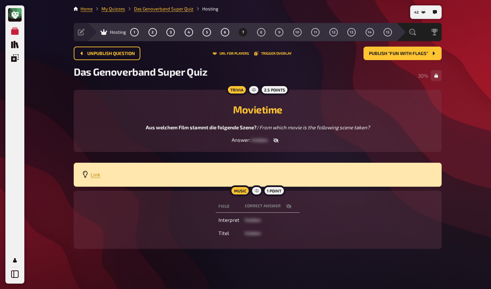
click at [287, 206] on icon "button" at bounding box center [288, 206] width 5 height 4
click at [287, 206] on button "button" at bounding box center [279, 206] width 16 height 7
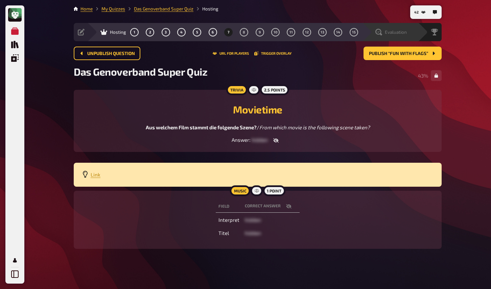
click at [393, 31] on span "Evaluation" at bounding box center [396, 31] width 22 height 5
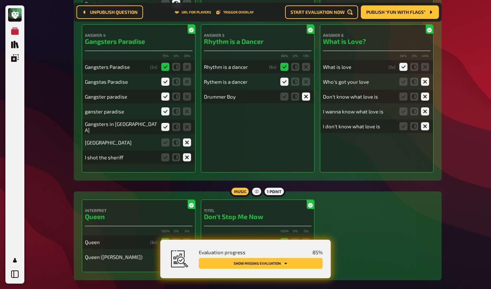
click at [297, 263] on button "Show missing evaluation" at bounding box center [261, 263] width 124 height 11
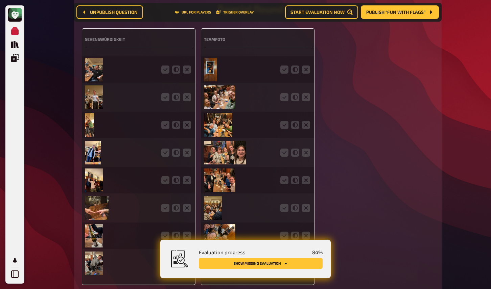
scroll to position [1554, 0]
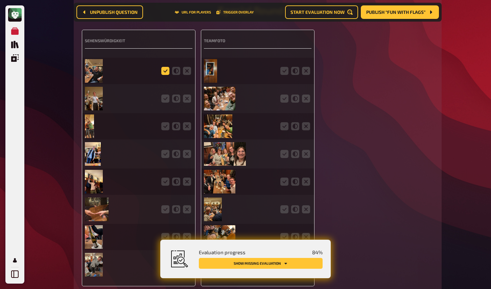
click at [165, 73] on icon at bounding box center [165, 71] width 8 height 8
click at [0, 0] on input "radio" at bounding box center [0, 0] width 0 height 0
click at [163, 102] on icon at bounding box center [165, 99] width 8 height 8
click at [0, 0] on input "radio" at bounding box center [0, 0] width 0 height 0
click at [167, 128] on icon at bounding box center [165, 126] width 8 height 8
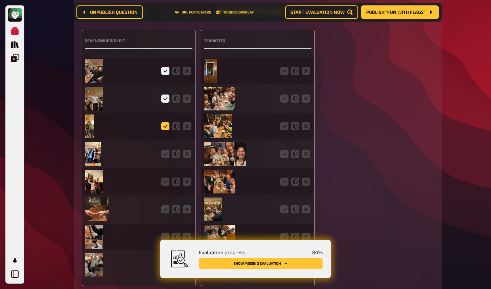
click at [0, 0] on input "radio" at bounding box center [0, 0] width 0 height 0
click at [168, 154] on icon at bounding box center [165, 154] width 8 height 8
click at [0, 0] on input "radio" at bounding box center [0, 0] width 0 height 0
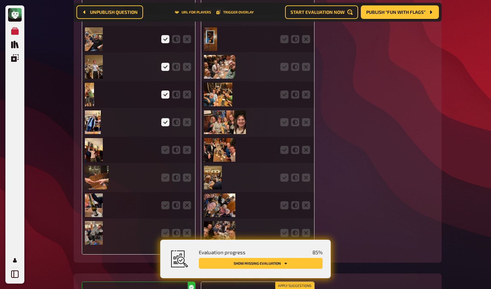
scroll to position [1593, 0]
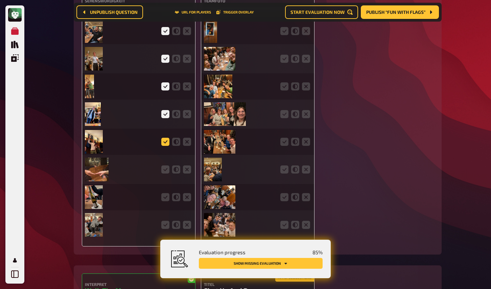
click at [165, 144] on icon at bounding box center [165, 142] width 8 height 8
click at [0, 0] on input "radio" at bounding box center [0, 0] width 0 height 0
click at [164, 172] on icon at bounding box center [165, 170] width 8 height 8
click at [0, 0] on input "radio" at bounding box center [0, 0] width 0 height 0
click at [165, 200] on icon at bounding box center [165, 197] width 8 height 8
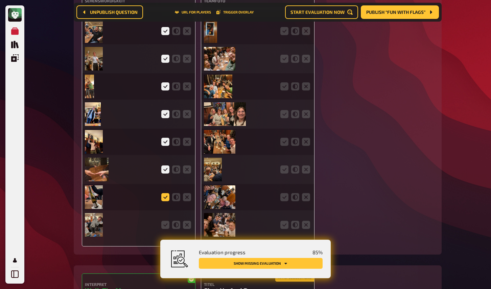
click at [0, 0] on input "radio" at bounding box center [0, 0] width 0 height 0
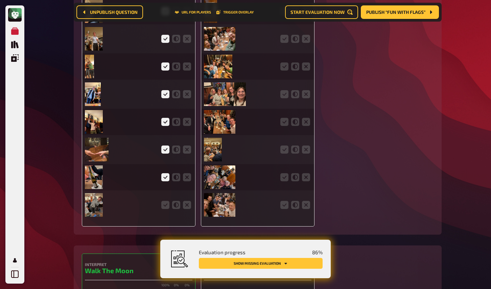
scroll to position [1618, 0]
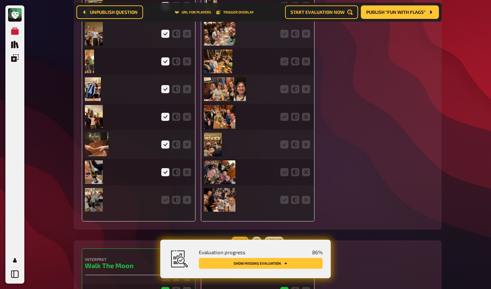
click at [97, 200] on img at bounding box center [94, 200] width 18 height 24
click at [99, 204] on img at bounding box center [94, 200] width 18 height 24
click at [164, 201] on icon at bounding box center [165, 200] width 8 height 8
click at [0, 0] on input "radio" at bounding box center [0, 0] width 0 height 0
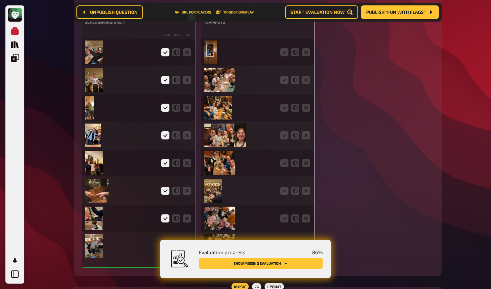
scroll to position [1554, 0]
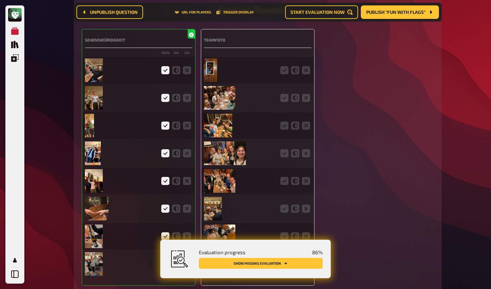
click at [213, 74] on img at bounding box center [210, 70] width 13 height 24
click at [284, 72] on icon at bounding box center [284, 70] width 8 height 8
click at [0, 0] on input "radio" at bounding box center [0, 0] width 0 height 0
click at [231, 103] on img at bounding box center [219, 98] width 31 height 24
click at [283, 101] on icon at bounding box center [284, 98] width 8 height 8
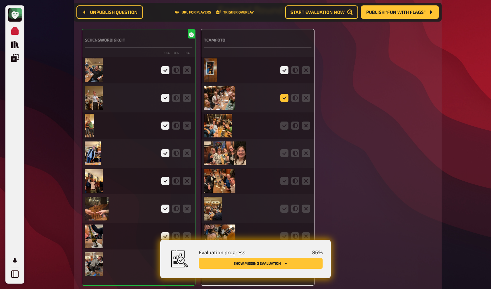
click at [0, 0] on input "radio" at bounding box center [0, 0] width 0 height 0
click at [229, 127] on img at bounding box center [218, 126] width 28 height 24
click at [287, 127] on icon at bounding box center [284, 126] width 8 height 8
click at [0, 0] on input "radio" at bounding box center [0, 0] width 0 height 0
click at [233, 162] on img at bounding box center [225, 154] width 42 height 24
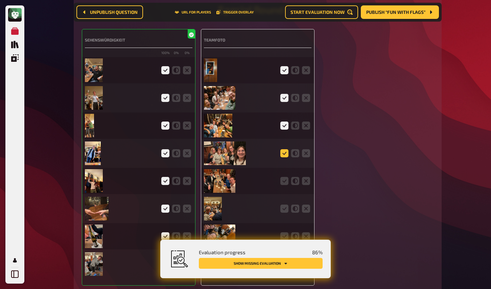
click at [283, 156] on icon at bounding box center [284, 153] width 8 height 8
click at [0, 0] on input "radio" at bounding box center [0, 0] width 0 height 0
click at [229, 185] on img at bounding box center [219, 181] width 31 height 24
click at [286, 184] on icon at bounding box center [284, 181] width 8 height 8
click at [0, 0] on input "radio" at bounding box center [0, 0] width 0 height 0
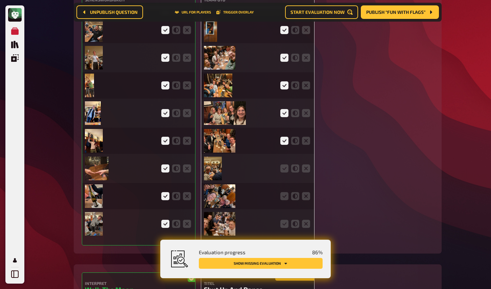
scroll to position [1608, 0]
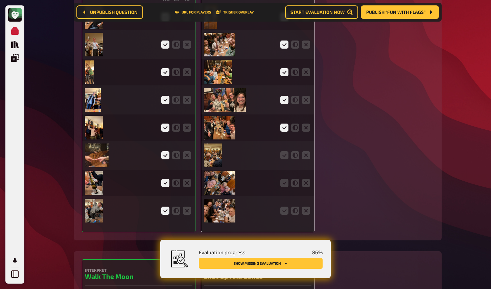
click at [211, 158] on img at bounding box center [213, 156] width 18 height 24
click at [285, 160] on icon at bounding box center [284, 155] width 8 height 8
click at [0, 0] on input "radio" at bounding box center [0, 0] width 0 height 0
click at [230, 183] on img at bounding box center [219, 183] width 31 height 24
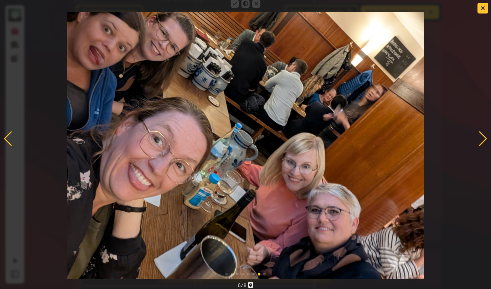
scroll to position [1623, 0]
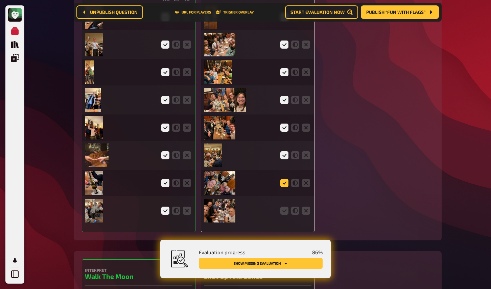
click at [287, 187] on icon at bounding box center [284, 183] width 8 height 8
click at [0, 0] on input "radio" at bounding box center [0, 0] width 0 height 0
click at [230, 215] on img at bounding box center [219, 211] width 31 height 24
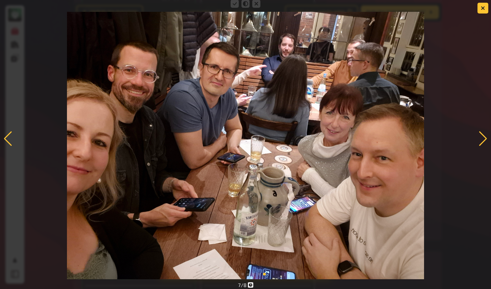
scroll to position [1608, 0]
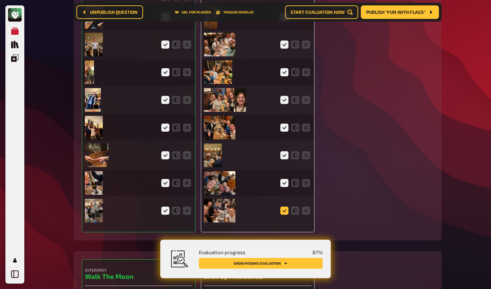
click at [284, 214] on icon at bounding box center [284, 211] width 8 height 8
click at [0, 0] on input "radio" at bounding box center [0, 0] width 0 height 0
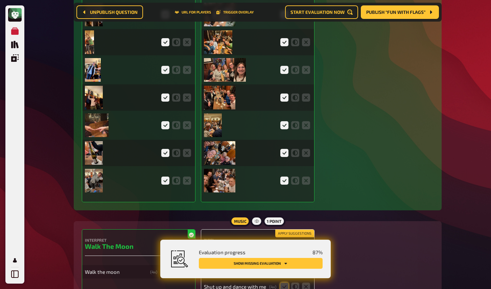
scroll to position [1633, 0]
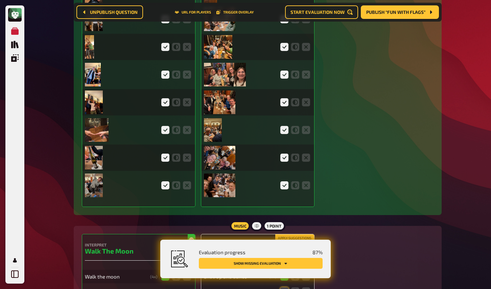
click at [211, 135] on img at bounding box center [213, 130] width 18 height 24
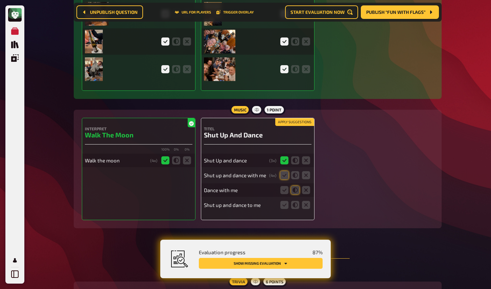
scroll to position [1753, 0]
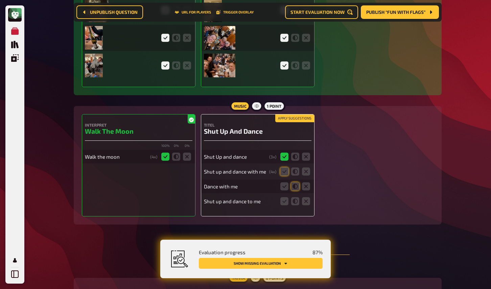
click at [301, 122] on button "Apply suggestions" at bounding box center [294, 118] width 39 height 7
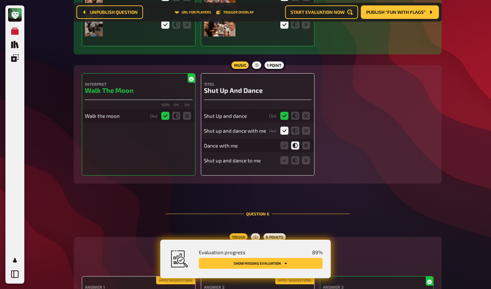
scroll to position [1768, 0]
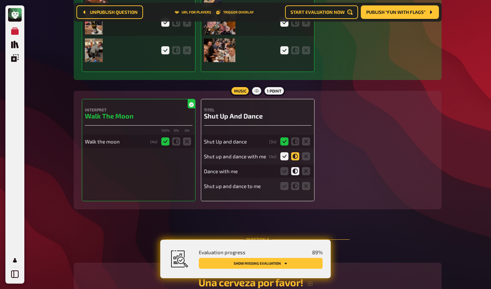
click at [296, 161] on icon at bounding box center [295, 156] width 8 height 8
click at [0, 0] on input "radio" at bounding box center [0, 0] width 0 height 0
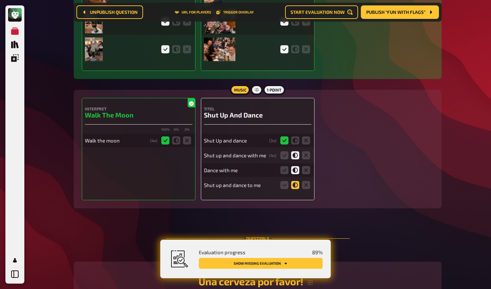
click at [296, 189] on icon at bounding box center [295, 185] width 8 height 8
click at [0, 0] on input "radio" at bounding box center [0, 0] width 0 height 0
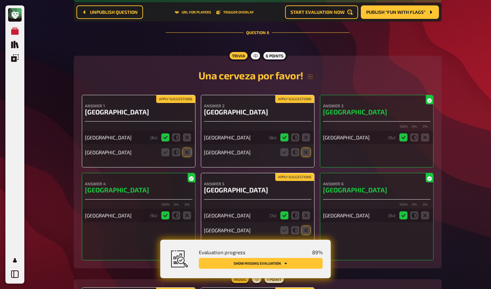
scroll to position [1992, 0]
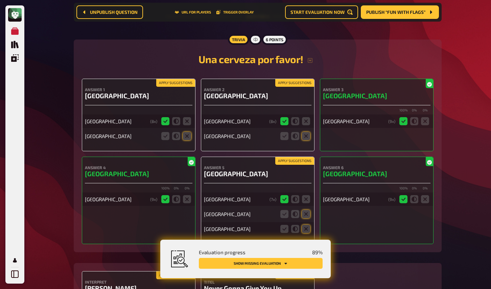
click at [179, 85] on button "Apply suggestions" at bounding box center [175, 82] width 39 height 7
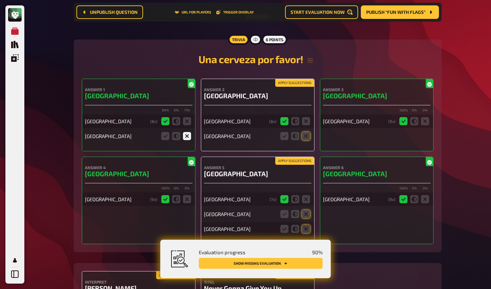
click at [293, 86] on button "Apply suggestions" at bounding box center [294, 82] width 39 height 7
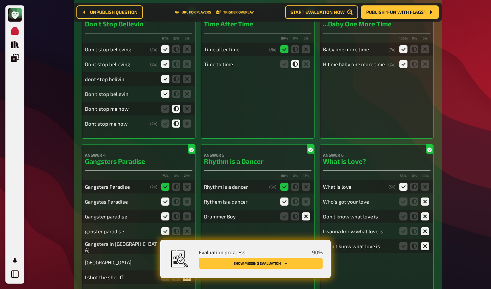
scroll to position [0, 0]
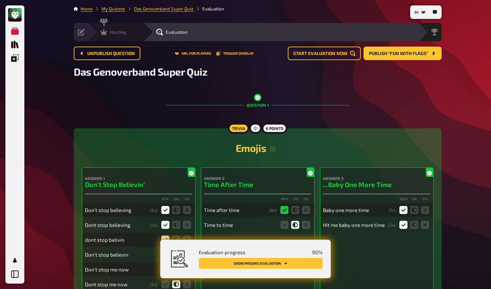
click at [127, 32] on div "Hosting undefined" at bounding box center [119, 32] width 47 height 7
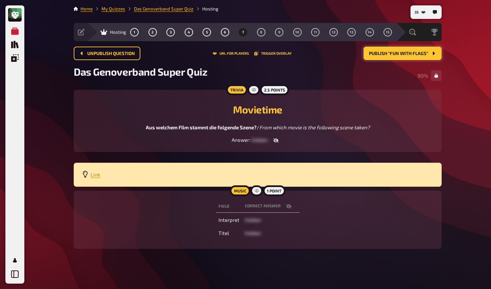
click at [410, 58] on button "Publish “Fun with Flags”" at bounding box center [402, 54] width 78 height 14
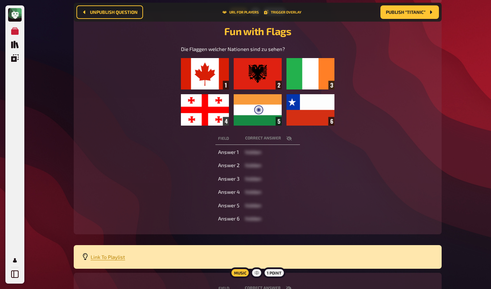
scroll to position [88, 0]
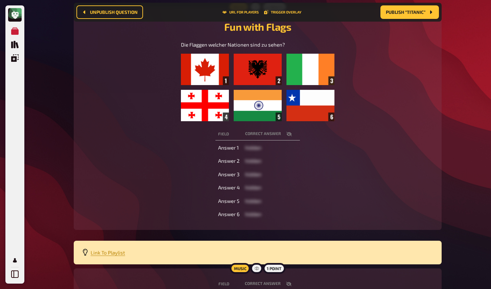
click at [43, 62] on div "My Quizzes Quiz Library Overlays My Account 43 Home My Quizzes Das Genoverband …" at bounding box center [245, 141] width 491 height 458
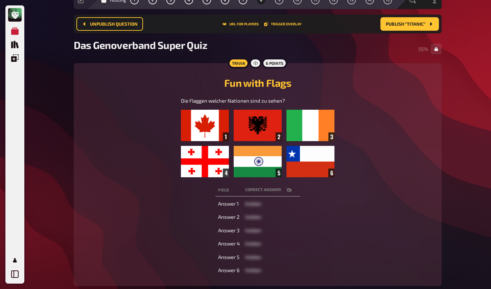
scroll to position [30, 0]
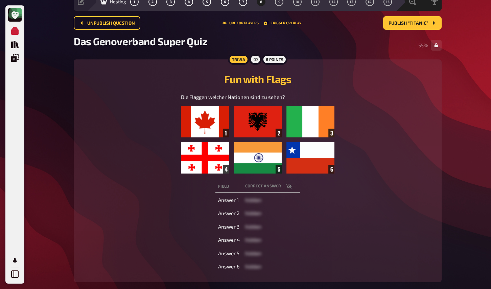
click at [288, 187] on icon "button" at bounding box center [288, 186] width 5 height 4
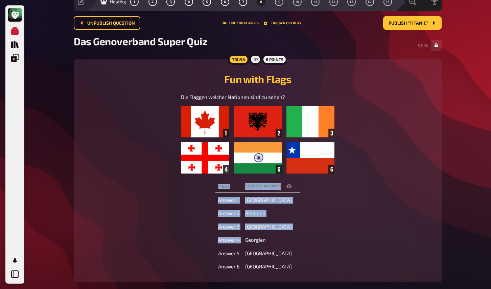
drag, startPoint x: 246, startPoint y: 239, endPoint x: 324, endPoint y: 240, distance: 78.4
click at [324, 240] on div "Field correct answer Answer 1 Kanada Answer 2 Albanien Answer 3 Irland Answer 4…" at bounding box center [258, 226] width 352 height 95
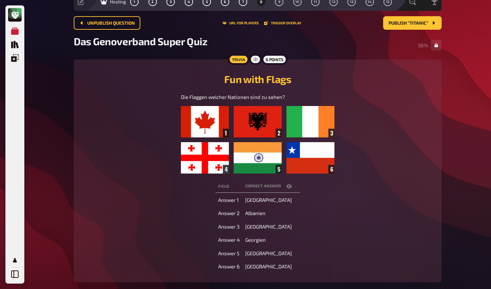
click at [318, 241] on div "Field correct answer Answer 1 Kanada Answer 2 Albanien Answer 3 Irland Answer 4…" at bounding box center [258, 226] width 352 height 95
click at [249, 240] on span "Georgien" at bounding box center [255, 240] width 21 height 6
click at [352, 239] on div "Field correct answer Answer 1 Kanada Answer 2 Albanien Answer 3 Irland Answer 4…" at bounding box center [258, 226] width 352 height 95
click at [253, 269] on span "Chile" at bounding box center [268, 267] width 47 height 6
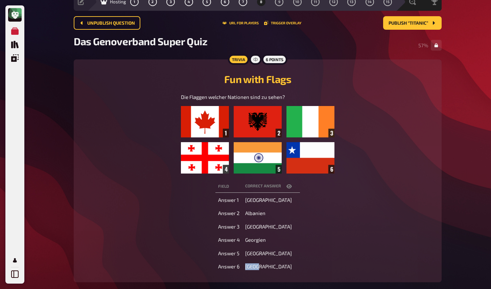
click at [253, 269] on span "Chile" at bounding box center [268, 267] width 47 height 6
click at [381, 231] on div "Field correct answer Answer 1 Kanada Answer 2 Albanien Answer 3 Irland Answer 4…" at bounding box center [258, 226] width 352 height 95
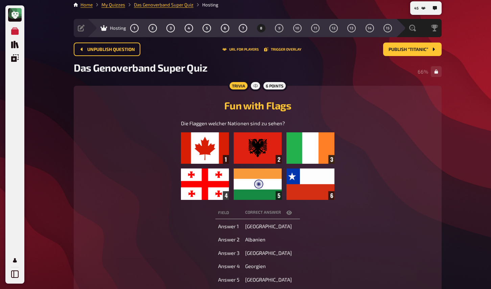
scroll to position [0, 0]
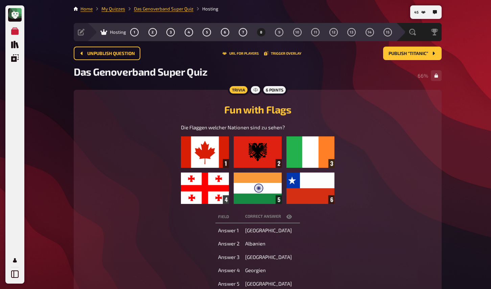
click at [290, 213] on th "correct answer" at bounding box center [270, 217] width 57 height 13
click at [290, 214] on icon "button" at bounding box center [288, 216] width 5 height 5
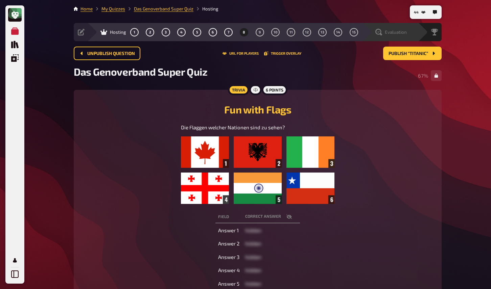
click at [389, 34] on span "Evaluation" at bounding box center [396, 31] width 22 height 5
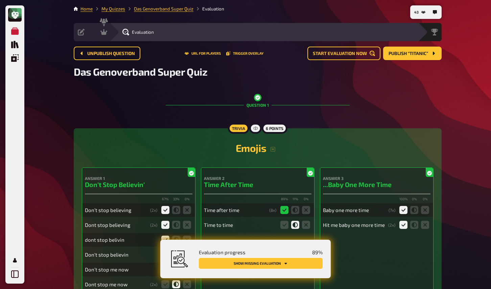
click at [305, 263] on button "Show missing evaluation" at bounding box center [261, 263] width 124 height 11
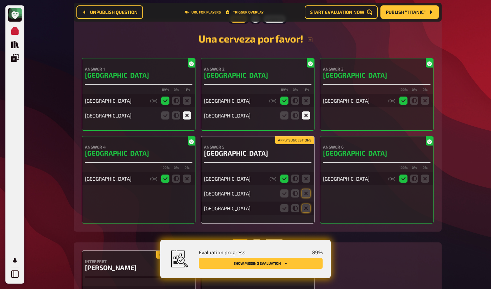
scroll to position [2018, 0]
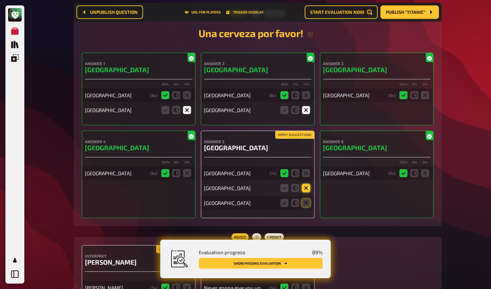
click at [304, 192] on icon at bounding box center [306, 188] width 8 height 8
click at [0, 0] on input "radio" at bounding box center [0, 0] width 0 height 0
click at [307, 207] on icon at bounding box center [306, 203] width 8 height 8
click at [0, 0] on input "radio" at bounding box center [0, 0] width 0 height 0
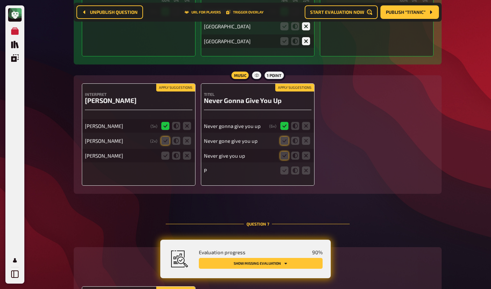
scroll to position [2189, 0]
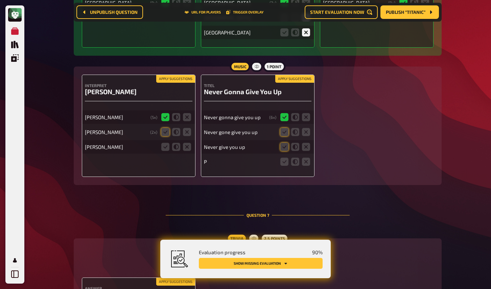
click at [171, 83] on button "Apply suggestions" at bounding box center [175, 78] width 39 height 7
click at [166, 150] on icon at bounding box center [165, 147] width 8 height 8
click at [0, 0] on input "radio" at bounding box center [0, 0] width 0 height 0
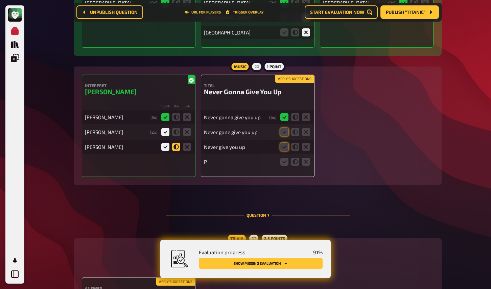
click at [173, 151] on icon at bounding box center [176, 147] width 8 height 8
click at [0, 0] on input "radio" at bounding box center [0, 0] width 0 height 0
click at [296, 82] on button "Apply suggestions" at bounding box center [294, 78] width 39 height 7
click at [307, 166] on icon at bounding box center [306, 162] width 8 height 8
click at [0, 0] on input "radio" at bounding box center [0, 0] width 0 height 0
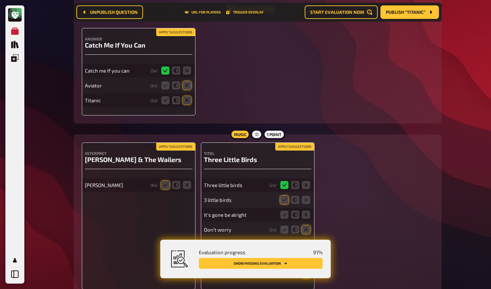
scroll to position [2442, 0]
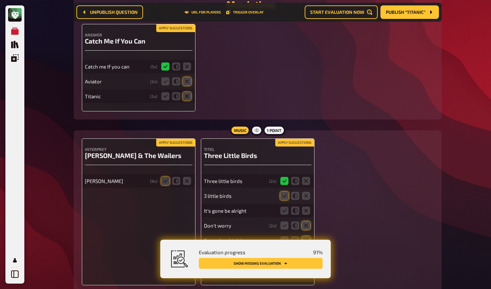
click at [171, 32] on button "Apply suggestions" at bounding box center [175, 28] width 39 height 7
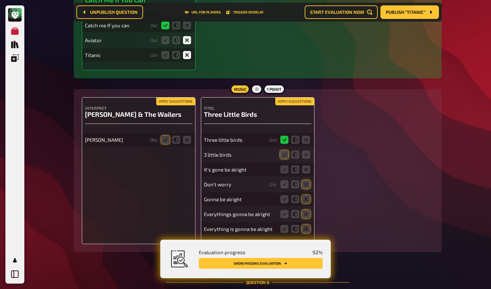
scroll to position [2496, 0]
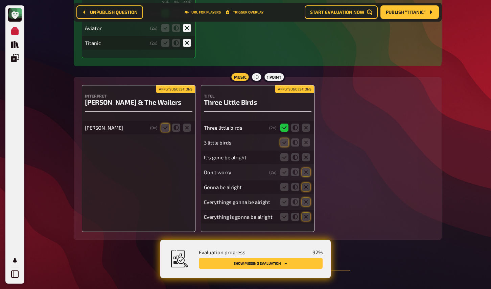
click at [178, 93] on button "Apply suggestions" at bounding box center [175, 89] width 39 height 7
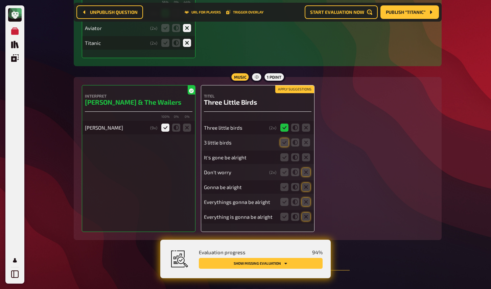
click at [298, 93] on button "Apply suggestions" at bounding box center [294, 89] width 39 height 7
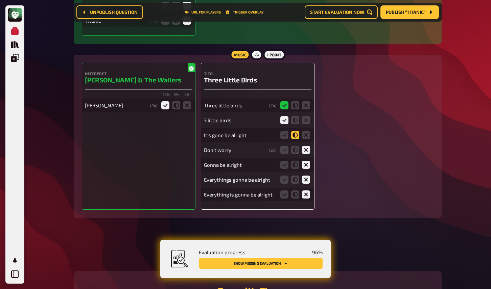
scroll to position [2524, 0]
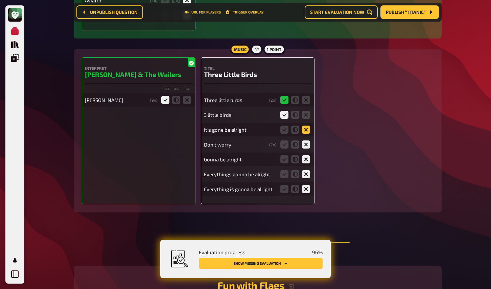
click at [306, 134] on icon at bounding box center [306, 130] width 8 height 8
click at [0, 0] on input "radio" at bounding box center [0, 0] width 0 height 0
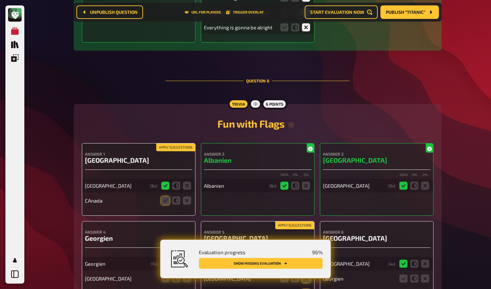
scroll to position [2718, 0]
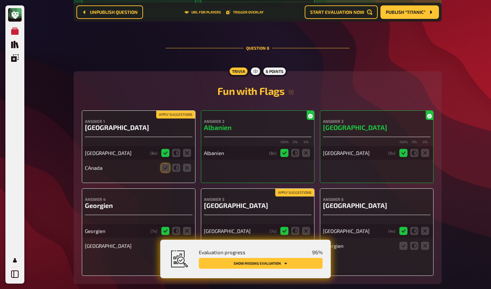
click at [160, 119] on button "Apply suggestions" at bounding box center [175, 114] width 39 height 7
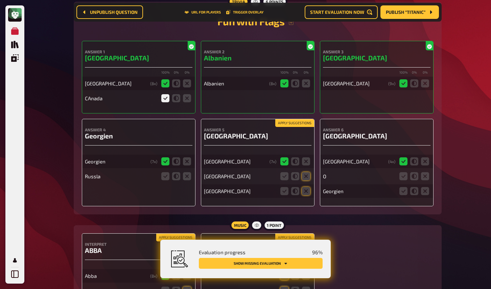
scroll to position [2802, 0]
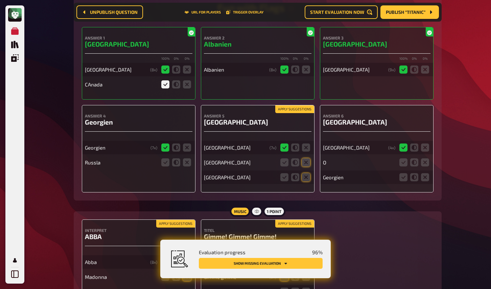
click at [297, 113] on button "Apply suggestions" at bounding box center [294, 109] width 39 height 7
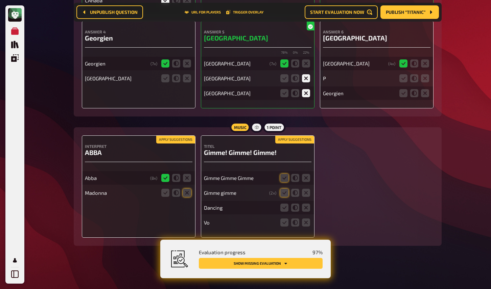
scroll to position [2892, 0]
click at [180, 140] on button "Apply suggestions" at bounding box center [175, 139] width 39 height 7
click at [188, 192] on icon at bounding box center [187, 193] width 8 height 8
click at [0, 0] on input "radio" at bounding box center [0, 0] width 0 height 0
click at [298, 137] on button "Apply suggestions" at bounding box center [294, 139] width 39 height 7
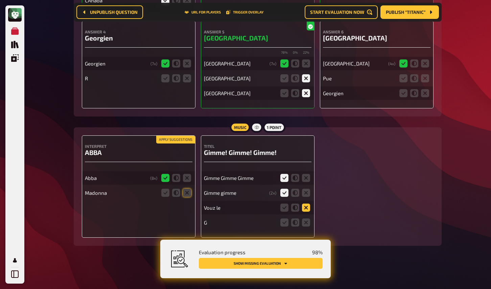
click at [306, 209] on icon at bounding box center [306, 208] width 8 height 8
click at [0, 0] on input "radio" at bounding box center [0, 0] width 0 height 0
click at [307, 223] on icon at bounding box center [306, 223] width 8 height 8
click at [0, 0] on input "radio" at bounding box center [0, 0] width 0 height 0
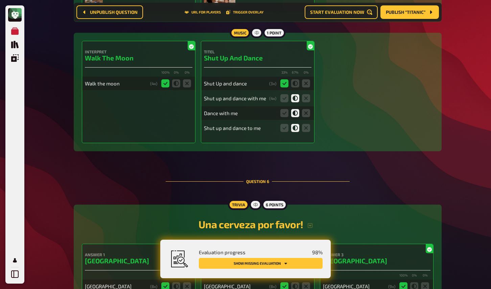
scroll to position [0, 0]
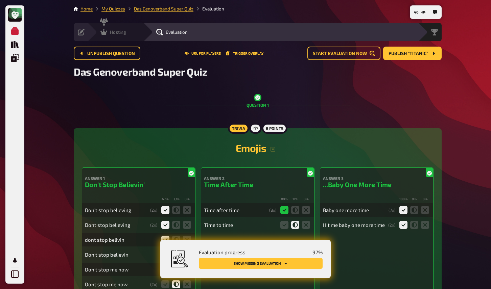
click at [107, 31] on div "Hosting" at bounding box center [113, 32] width 26 height 7
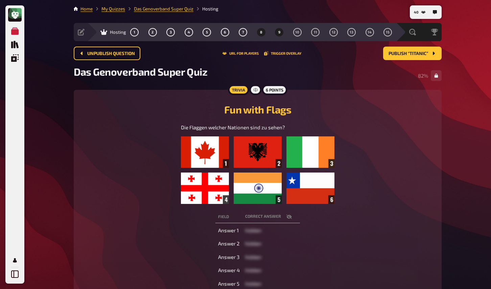
click at [275, 33] on button "9" at bounding box center [279, 32] width 11 height 11
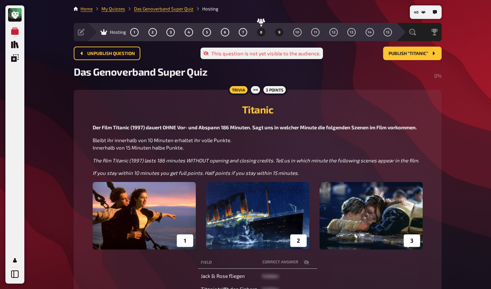
click at [261, 33] on span "8" at bounding box center [261, 32] width 2 height 4
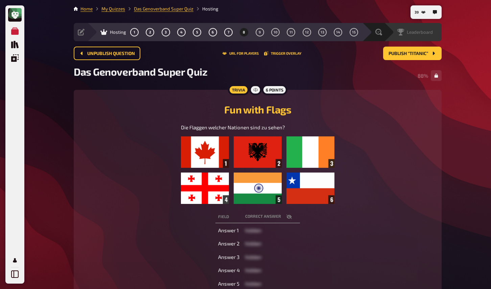
click at [422, 32] on span "Leaderboard" at bounding box center [420, 31] width 26 height 5
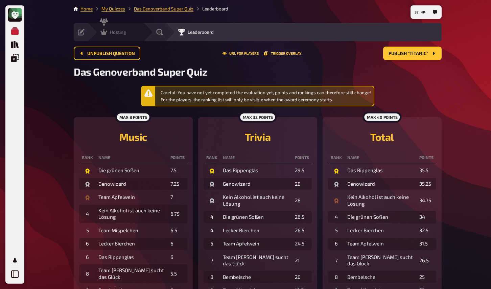
click at [105, 32] on icon at bounding box center [103, 32] width 7 height 6
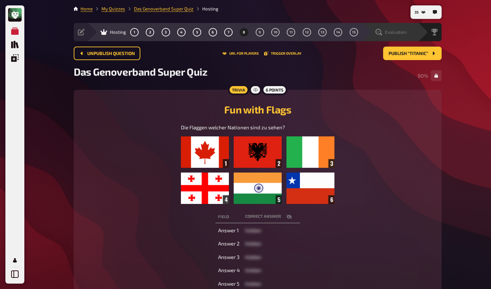
click at [398, 31] on span "Evaluation" at bounding box center [396, 31] width 22 height 5
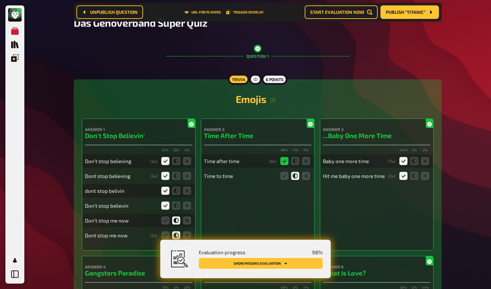
click at [304, 265] on button "Show missing evaluation" at bounding box center [261, 263] width 124 height 11
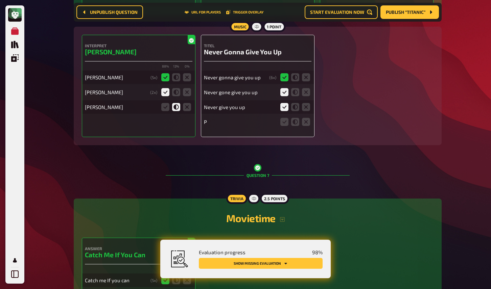
scroll to position [2237, 0]
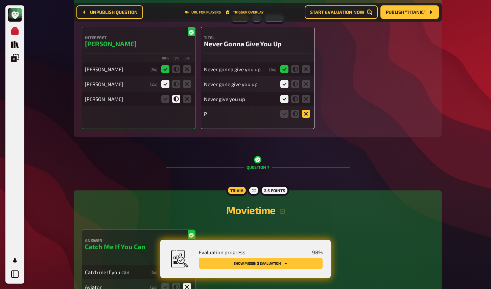
click at [305, 118] on icon at bounding box center [306, 114] width 8 height 8
click at [0, 0] on input "radio" at bounding box center [0, 0] width 0 height 0
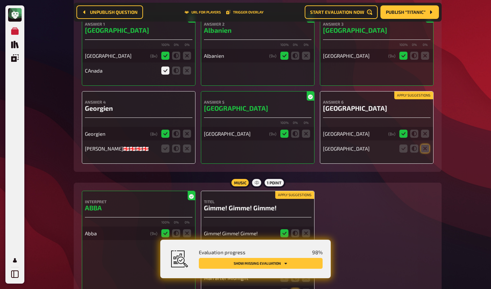
scroll to position [2796, 0]
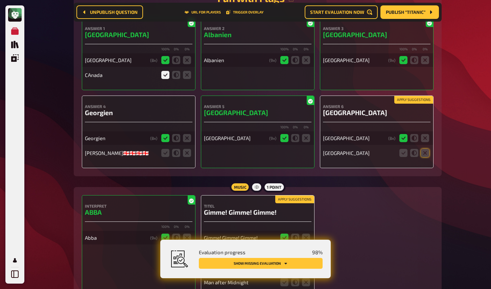
click at [404, 104] on button "Apply suggestions" at bounding box center [413, 99] width 39 height 7
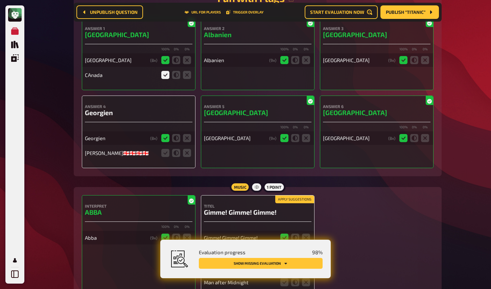
click at [169, 159] on fieldset at bounding box center [176, 153] width 32 height 11
click at [165, 157] on icon at bounding box center [165, 153] width 8 height 8
click at [0, 0] on input "radio" at bounding box center [0, 0] width 0 height 0
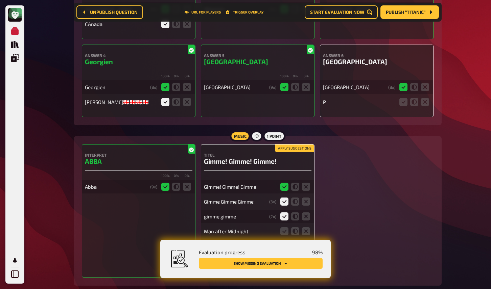
click at [294, 152] on button "Apply suggestions" at bounding box center [294, 148] width 39 height 7
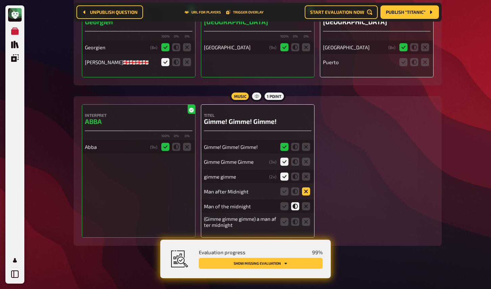
click at [306, 191] on icon at bounding box center [306, 192] width 8 height 8
click at [0, 0] on input "radio" at bounding box center [0, 0] width 0 height 0
click at [305, 207] on icon at bounding box center [306, 207] width 8 height 8
click at [0, 0] on input "radio" at bounding box center [0, 0] width 0 height 0
click at [286, 222] on icon at bounding box center [284, 222] width 8 height 8
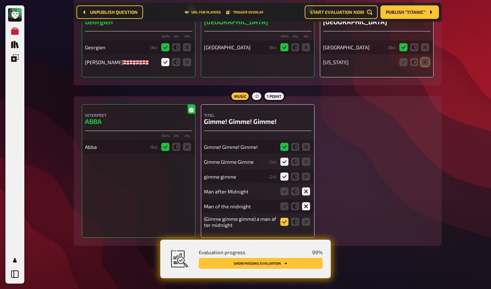
click at [0, 0] on input "radio" at bounding box center [0, 0] width 0 height 0
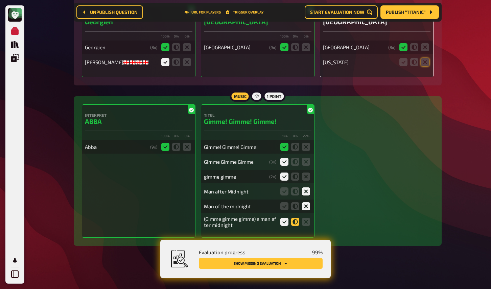
click at [297, 223] on icon at bounding box center [295, 222] width 8 height 8
click at [0, 0] on input "radio" at bounding box center [0, 0] width 0 height 0
click at [285, 222] on icon at bounding box center [284, 222] width 8 height 8
click at [0, 0] on input "radio" at bounding box center [0, 0] width 0 height 0
click at [295, 190] on icon at bounding box center [295, 192] width 8 height 8
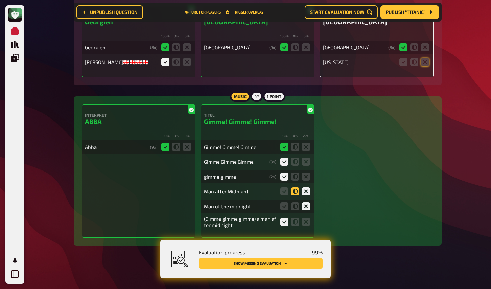
click at [0, 0] on input "radio" at bounding box center [0, 0] width 0 height 0
click at [295, 204] on icon at bounding box center [295, 207] width 8 height 8
click at [0, 0] on input "radio" at bounding box center [0, 0] width 0 height 0
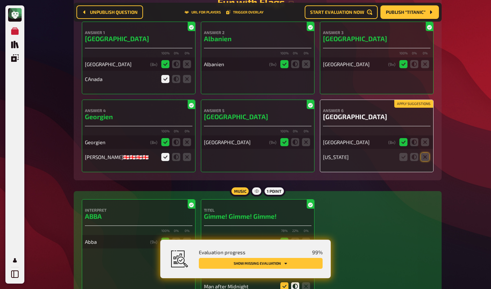
scroll to position [2805, 0]
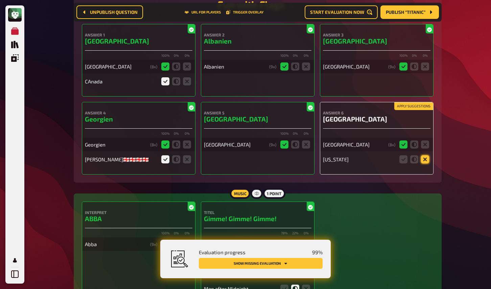
click at [424, 164] on icon at bounding box center [425, 160] width 8 height 8
click at [0, 0] on input "radio" at bounding box center [0, 0] width 0 height 0
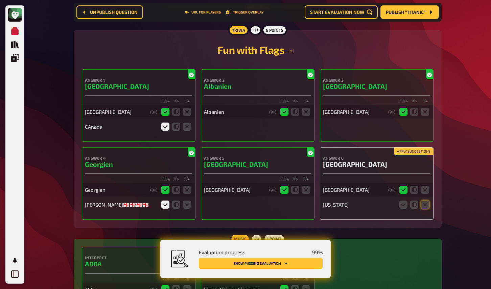
scroll to position [2763, 0]
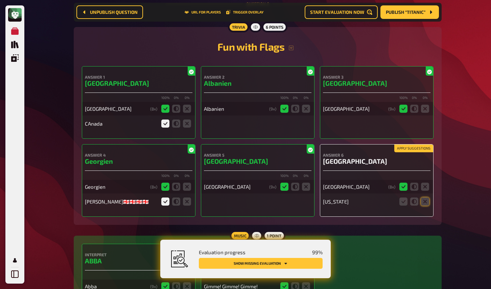
click at [406, 152] on button "Apply suggestions" at bounding box center [413, 148] width 39 height 7
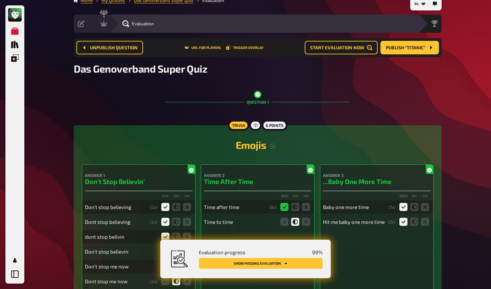
scroll to position [0, 0]
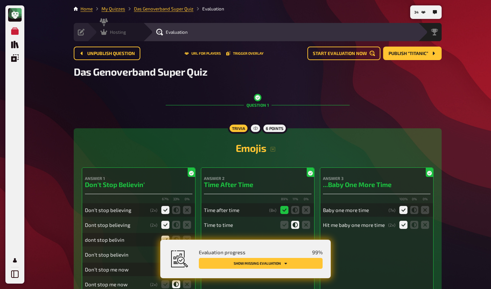
click at [107, 32] on icon at bounding box center [103, 32] width 7 height 7
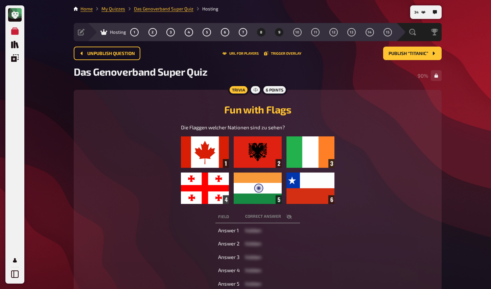
click at [276, 33] on button "9" at bounding box center [279, 32] width 11 height 11
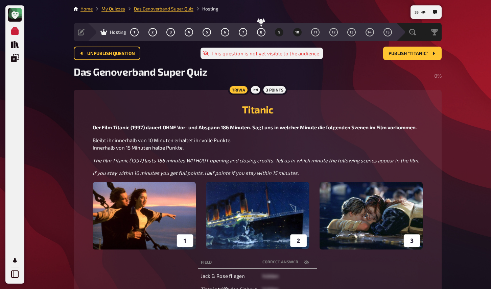
click at [300, 33] on button "10" at bounding box center [297, 32] width 11 height 11
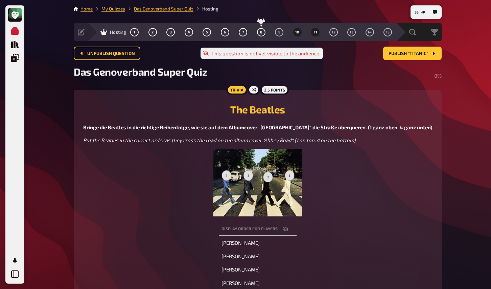
click at [317, 37] on button "11" at bounding box center [315, 32] width 11 height 11
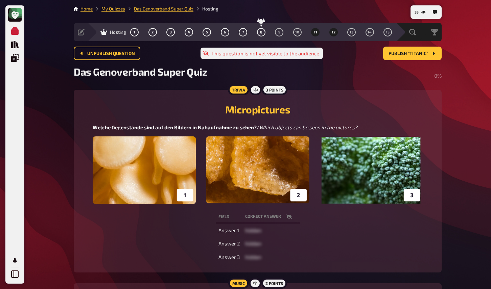
click at [333, 33] on span "12" at bounding box center [334, 32] width 4 height 4
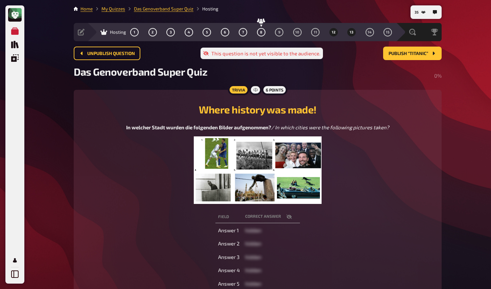
click at [351, 34] on span "13" at bounding box center [352, 32] width 4 height 4
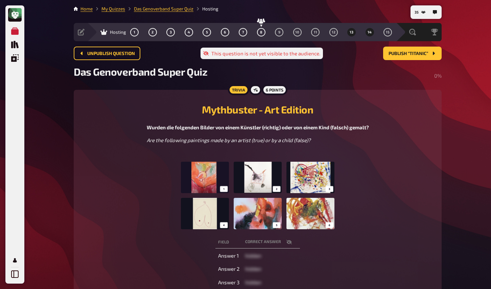
click at [368, 31] on span "14" at bounding box center [370, 32] width 4 height 4
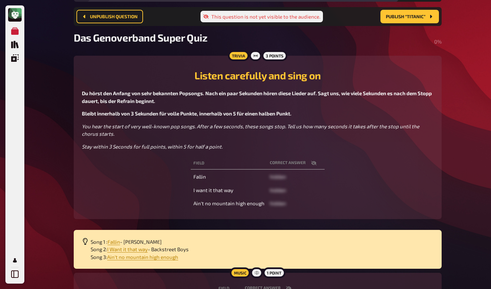
scroll to position [38, 0]
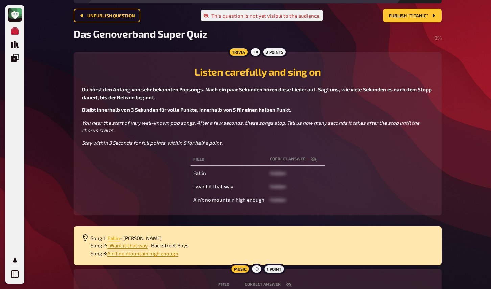
click at [113, 239] on span "Fallin" at bounding box center [114, 238] width 13 height 6
click at [128, 246] on span "I Want it that way" at bounding box center [127, 246] width 41 height 6
click at [129, 255] on span "Ain't no mountain high enough" at bounding box center [142, 254] width 71 height 6
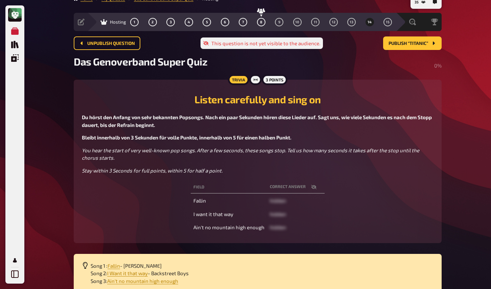
scroll to position [0, 0]
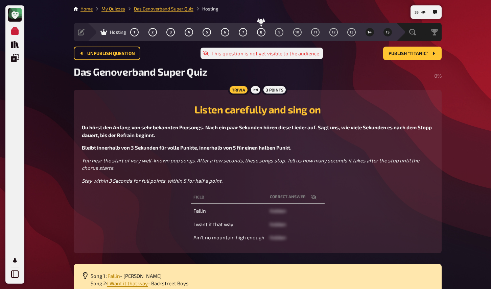
click at [389, 31] on span "15" at bounding box center [388, 32] width 4 height 4
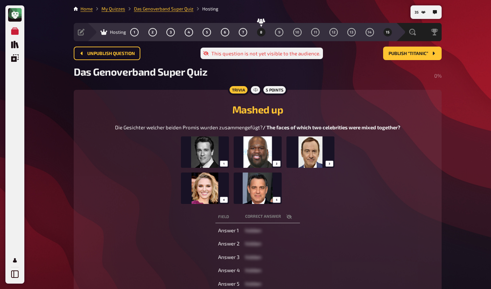
click at [258, 34] on button "8" at bounding box center [261, 32] width 11 height 11
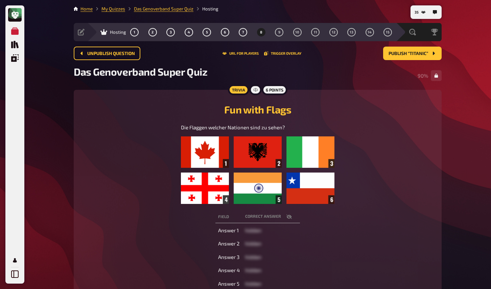
click at [54, 95] on div "My Quizzes Quiz Library Overlays My Account 35 Home My Quizzes Das Genoverband …" at bounding box center [245, 226] width 491 height 453
click at [413, 57] on button "Publish “Titanic”" at bounding box center [412, 54] width 58 height 14
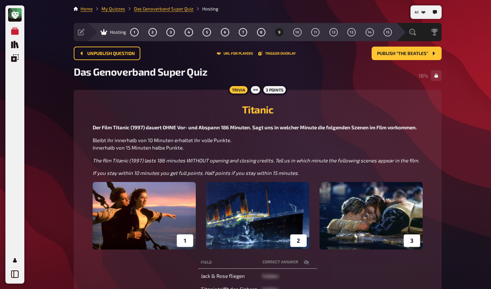
click at [44, 118] on div "My Quizzes Quiz Library Overlays My Account 41 Home My Quizzes Das Genoverband …" at bounding box center [245, 215] width 491 height 431
click at [301, 33] on button "10" at bounding box center [297, 32] width 11 height 11
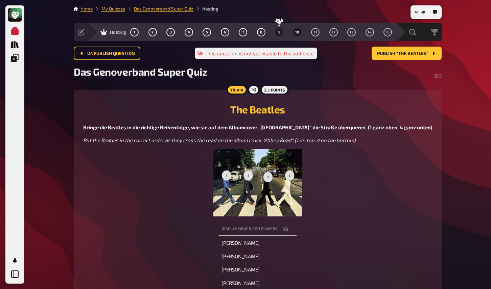
click at [281, 34] on button "9" at bounding box center [279, 32] width 11 height 11
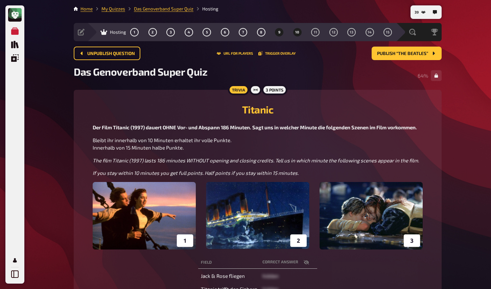
click at [298, 33] on span "10" at bounding box center [297, 32] width 4 height 4
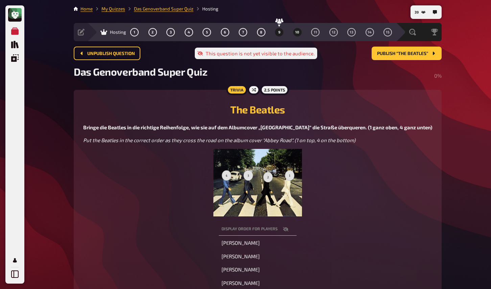
click at [278, 33] on span "9" at bounding box center [279, 32] width 2 height 4
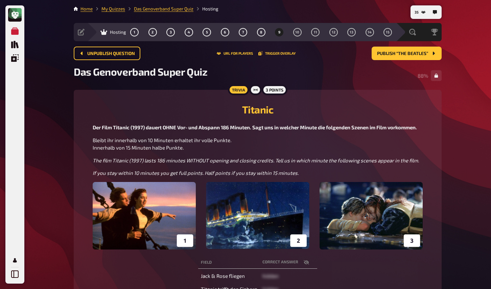
click at [52, 110] on div "My Quizzes Quiz Library Overlays My Account 35 Home My Quizzes Das Genoverband …" at bounding box center [245, 215] width 491 height 431
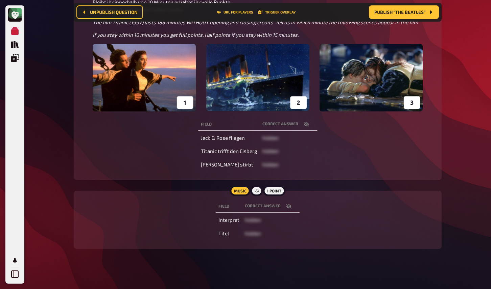
scroll to position [147, 0]
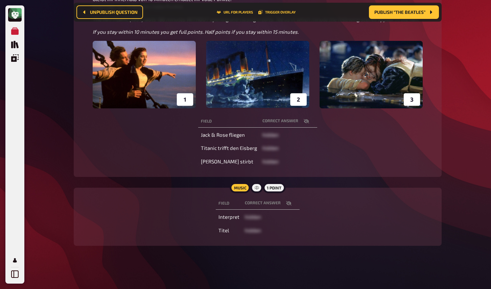
click at [289, 203] on icon "button" at bounding box center [288, 204] width 5 height 4
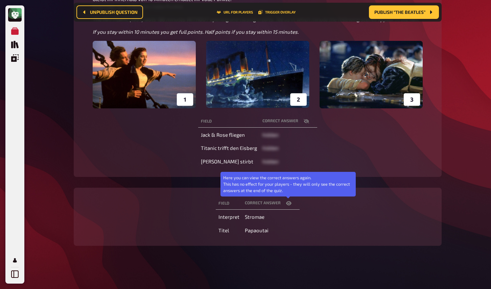
click at [289, 203] on icon "button" at bounding box center [288, 203] width 5 height 5
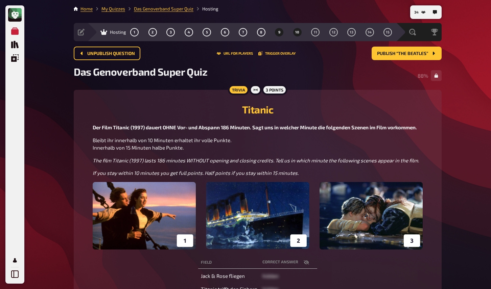
click at [300, 32] on button "10" at bounding box center [297, 32] width 11 height 11
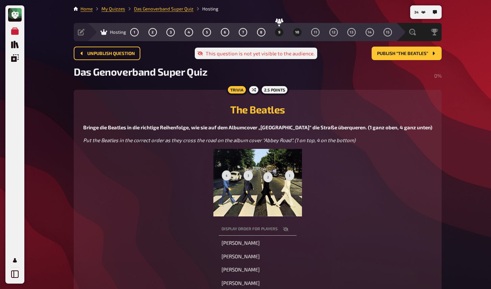
click at [278, 32] on span "9" at bounding box center [279, 32] width 2 height 4
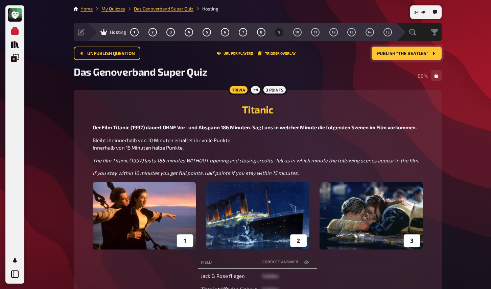
click at [408, 53] on span "Publish “The Beatles”" at bounding box center [402, 53] width 51 height 5
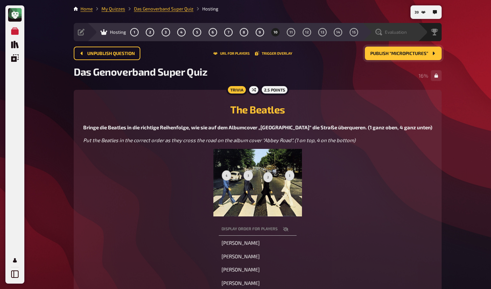
click at [398, 33] on span "Evaluation" at bounding box center [396, 31] width 22 height 5
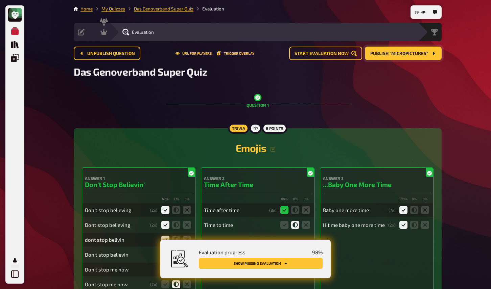
click at [288, 265] on button "Show missing evaluation" at bounding box center [261, 263] width 124 height 11
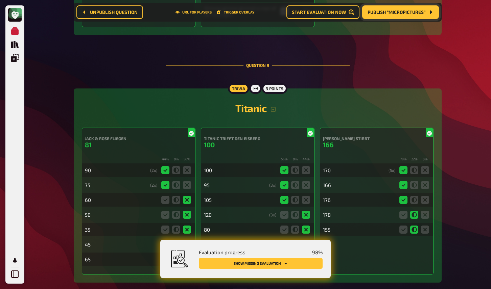
scroll to position [3363, 0]
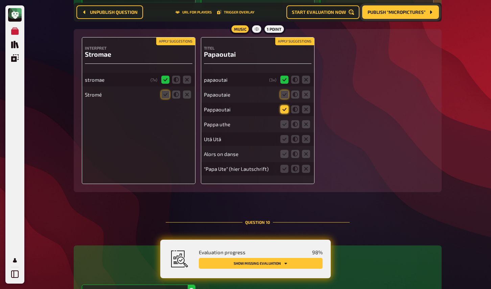
click at [284, 114] on icon at bounding box center [284, 109] width 8 height 8
click at [0, 0] on input "radio" at bounding box center [0, 0] width 0 height 0
click at [283, 99] on icon at bounding box center [284, 95] width 8 height 8
click at [0, 0] on input "radio" at bounding box center [0, 0] width 0 height 0
click at [284, 128] on icon at bounding box center [284, 124] width 8 height 8
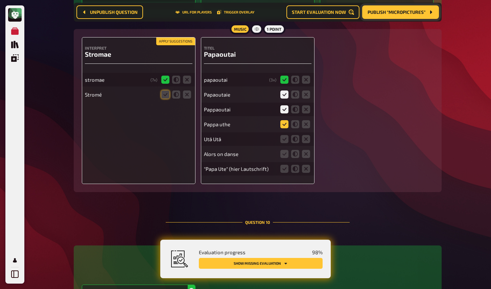
click at [0, 0] on input "radio" at bounding box center [0, 0] width 0 height 0
click at [298, 143] on icon at bounding box center [295, 139] width 8 height 8
click at [0, 0] on input "radio" at bounding box center [0, 0] width 0 height 0
click at [305, 158] on icon at bounding box center [306, 154] width 8 height 8
click at [0, 0] on input "radio" at bounding box center [0, 0] width 0 height 0
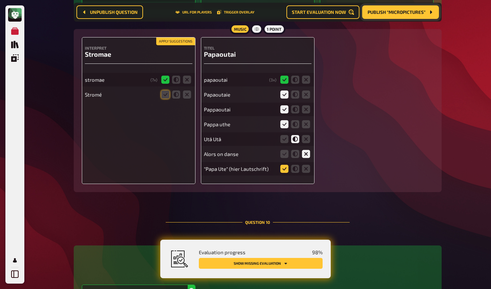
click at [285, 173] on icon at bounding box center [284, 169] width 8 height 8
click at [0, 0] on input "radio" at bounding box center [0, 0] width 0 height 0
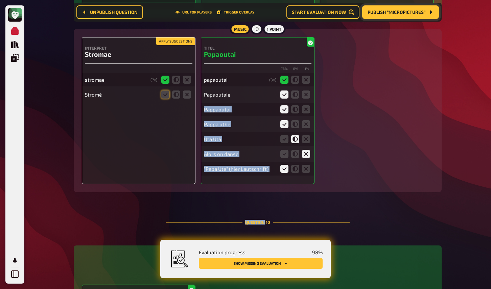
drag, startPoint x: 285, startPoint y: 176, endPoint x: 222, endPoint y: 111, distance: 90.6
click at [223, 113] on div "78 % 11 % 11 % papaoutai ( 3 x) Papaoutaie Pappaoutai Pappa uthe Utä Utä Alors …" at bounding box center [258, 121] width 108 height 109
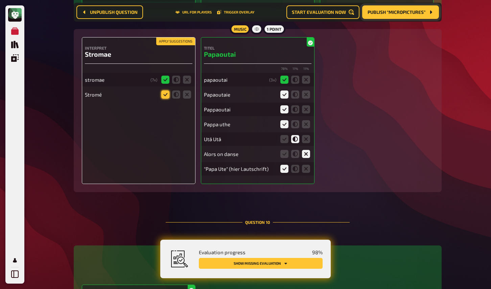
click at [166, 99] on icon at bounding box center [165, 95] width 8 height 8
click at [0, 0] on input "radio" at bounding box center [0, 0] width 0 height 0
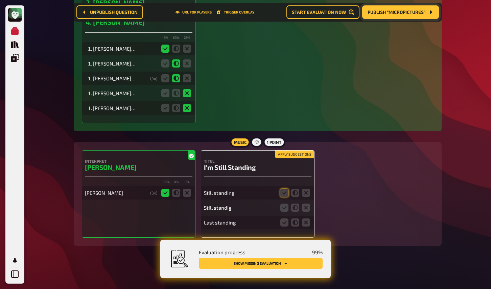
click at [181, 155] on div "Interpret Elton John 100 % 0 % 0 % Elton john ( 3 x)" at bounding box center [139, 194] width 114 height 88
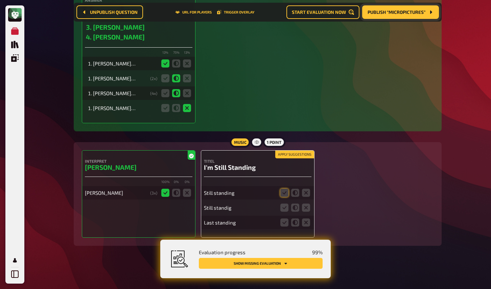
scroll to position [3667, 0]
click at [301, 157] on button "Apply suggestions" at bounding box center [294, 154] width 39 height 7
click at [285, 207] on icon at bounding box center [284, 208] width 8 height 8
click at [0, 0] on input "radio" at bounding box center [0, 0] width 0 height 0
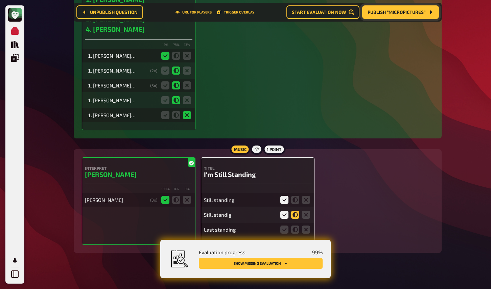
click at [296, 219] on icon at bounding box center [295, 215] width 8 height 8
click at [0, 0] on input "radio" at bounding box center [0, 0] width 0 height 0
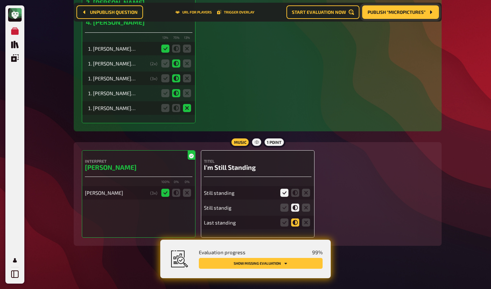
click at [295, 225] on icon at bounding box center [295, 223] width 8 height 8
click at [0, 0] on input "radio" at bounding box center [0, 0] width 0 height 0
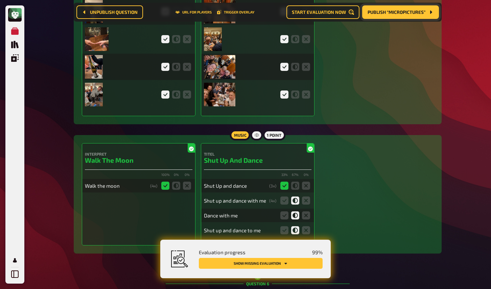
scroll to position [0, 0]
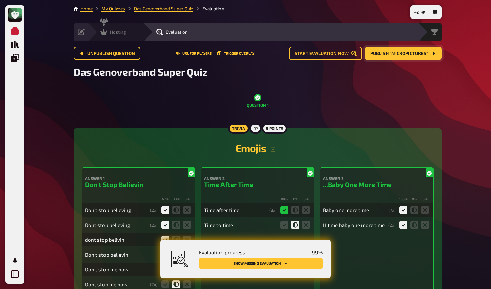
click at [126, 32] on div "Hosting undefined" at bounding box center [119, 32] width 47 height 7
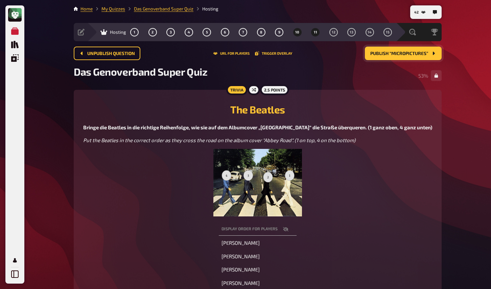
click at [319, 32] on button "11" at bounding box center [315, 32] width 11 height 11
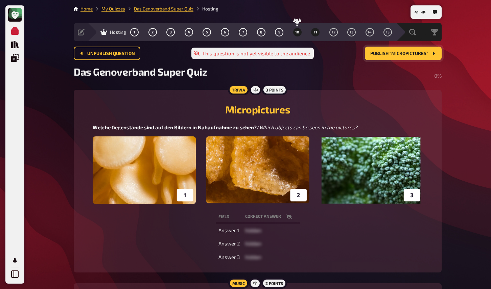
click at [301, 33] on button "10" at bounding box center [297, 32] width 11 height 11
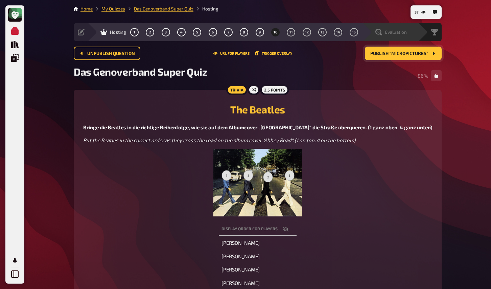
click at [388, 33] on span "Evaluation" at bounding box center [396, 31] width 22 height 5
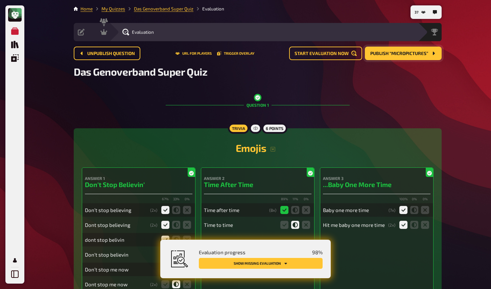
click at [291, 264] on button "Show missing evaluation" at bounding box center [261, 263] width 124 height 11
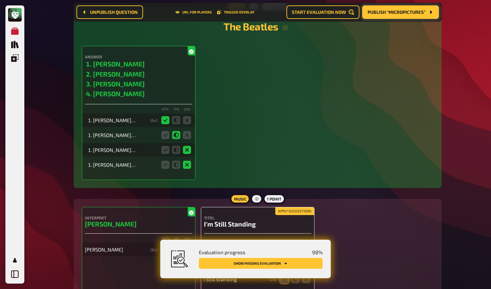
scroll to position [3706, 0]
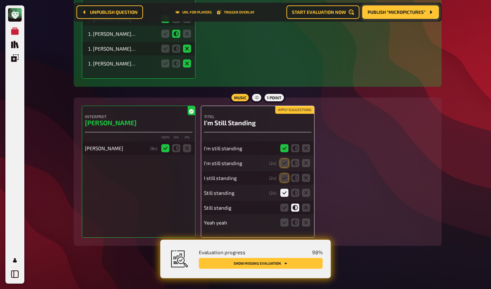
click at [303, 113] on button "Apply suggestions" at bounding box center [294, 110] width 39 height 7
click at [305, 223] on icon at bounding box center [306, 223] width 8 height 8
click at [0, 0] on input "radio" at bounding box center [0, 0] width 0 height 0
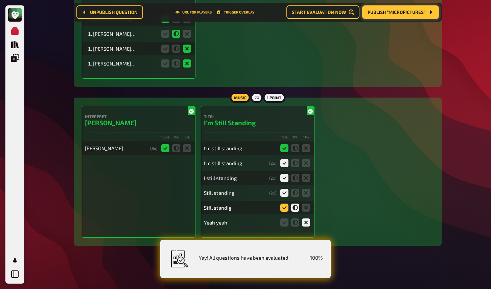
click at [285, 208] on icon at bounding box center [284, 208] width 8 height 8
click at [0, 0] on input "radio" at bounding box center [0, 0] width 0 height 0
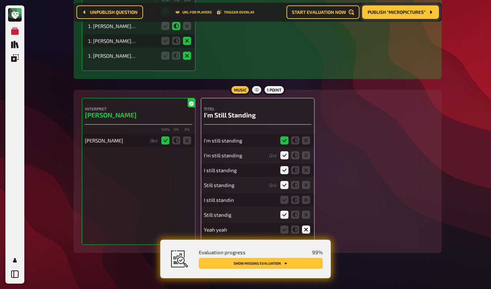
scroll to position [3726, 0]
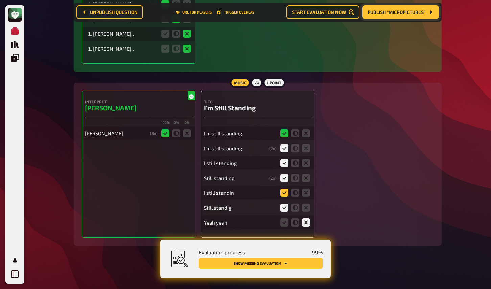
click at [286, 191] on icon at bounding box center [284, 193] width 8 height 8
click at [0, 0] on input "radio" at bounding box center [0, 0] width 0 height 0
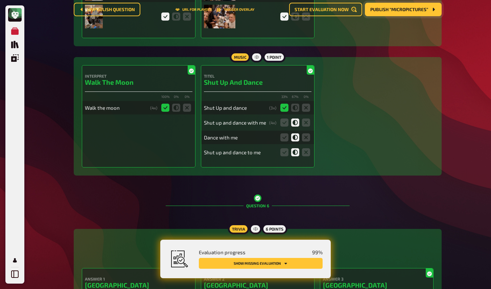
scroll to position [0, 0]
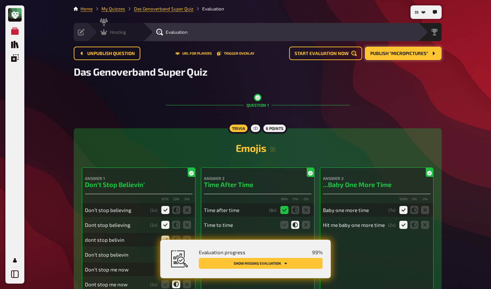
click at [107, 31] on icon at bounding box center [103, 32] width 7 height 6
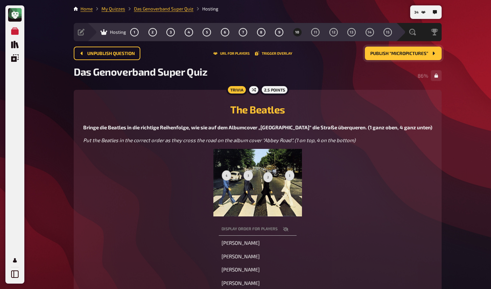
click at [396, 57] on button "Publish “Micropictures”" at bounding box center [403, 54] width 77 height 14
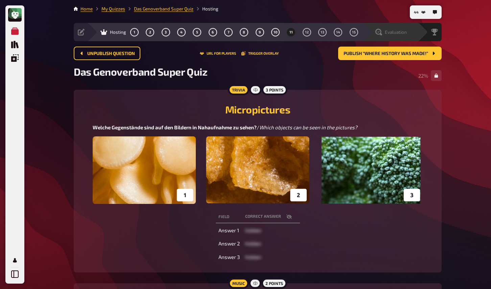
click at [404, 31] on span "Evaluation" at bounding box center [396, 31] width 22 height 5
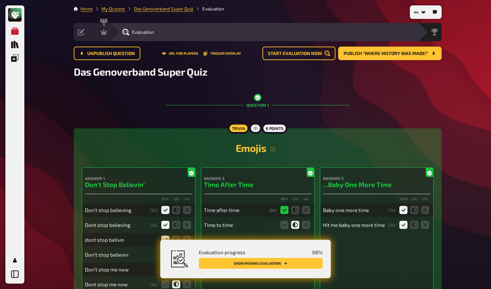
click at [270, 266] on button "Show missing evaluation" at bounding box center [261, 263] width 124 height 11
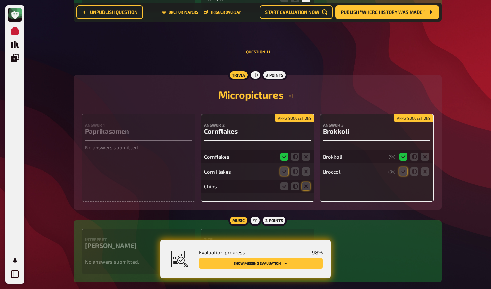
scroll to position [3982, 0]
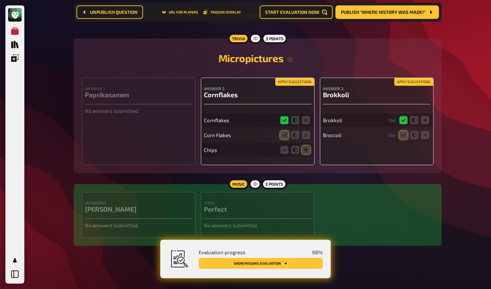
click at [296, 86] on button "Apply suggestions" at bounding box center [294, 81] width 39 height 7
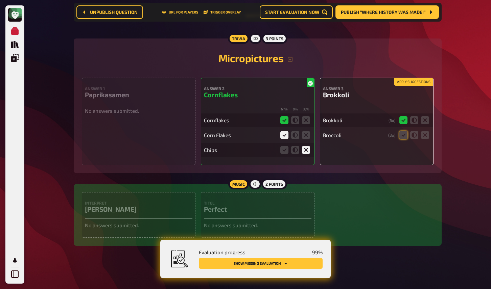
click at [403, 86] on button "Apply suggestions" at bounding box center [413, 81] width 39 height 7
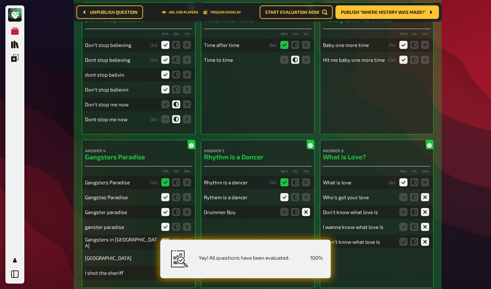
scroll to position [0, 0]
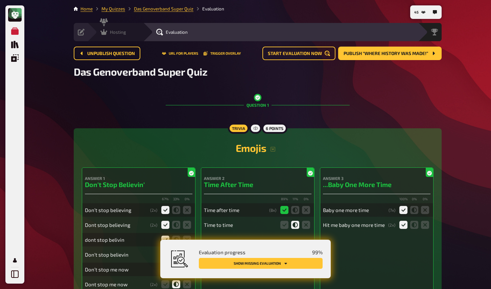
click at [106, 29] on icon at bounding box center [103, 32] width 7 height 7
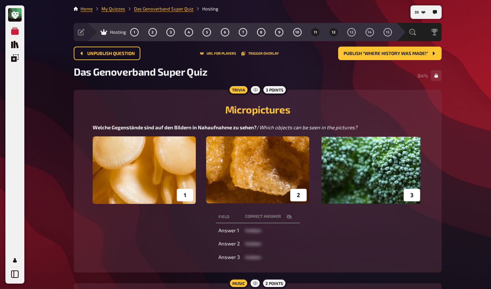
click at [330, 35] on button "12" at bounding box center [333, 32] width 11 height 11
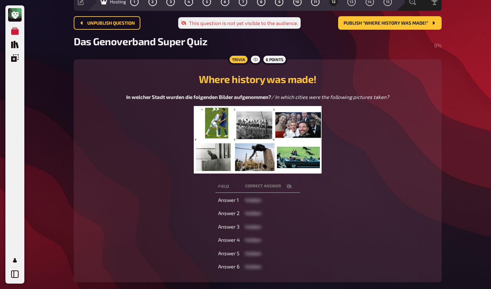
scroll to position [27, 0]
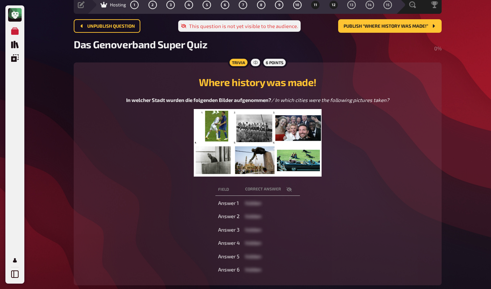
click at [317, 7] on button "11" at bounding box center [315, 4] width 11 height 11
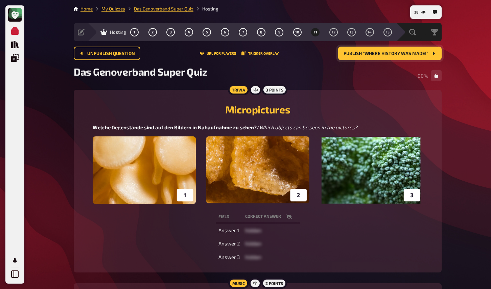
click at [363, 53] on span "Publish “Where history was made!”" at bounding box center [386, 53] width 85 height 5
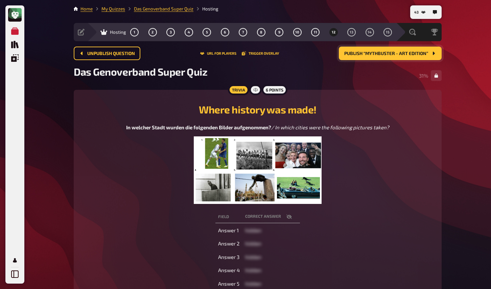
click at [39, 107] on div "My Quizzes Quiz Library Overlays My Account 43 Home My Quizzes Das Genoverband …" at bounding box center [245, 212] width 491 height 425
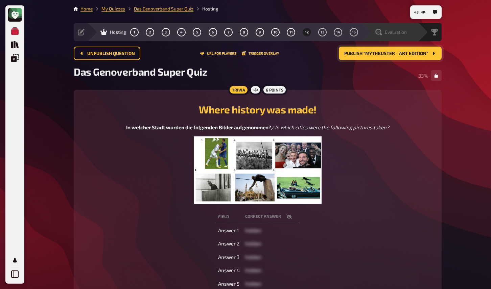
click at [397, 31] on span "Evaluation" at bounding box center [396, 31] width 22 height 5
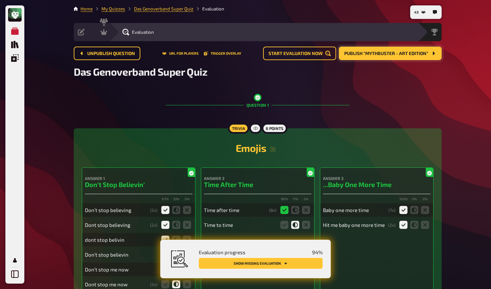
click at [302, 259] on button "Show missing evaluation" at bounding box center [261, 263] width 124 height 11
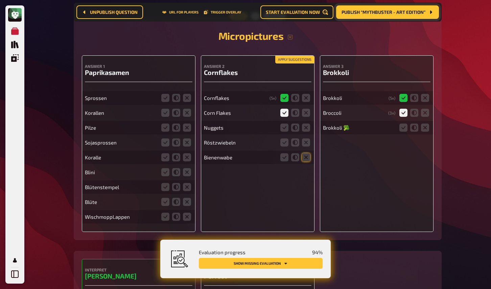
scroll to position [3994, 0]
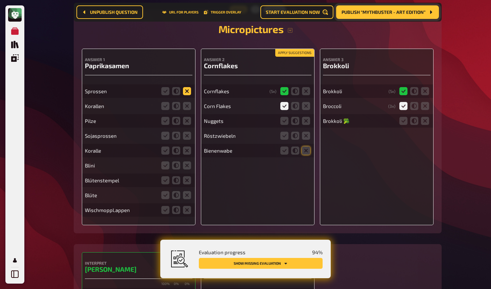
click at [188, 95] on icon at bounding box center [187, 91] width 8 height 8
click at [0, 0] on input "radio" at bounding box center [0, 0] width 0 height 0
click at [188, 110] on icon at bounding box center [187, 106] width 8 height 8
click at [0, 0] on input "radio" at bounding box center [0, 0] width 0 height 0
click at [187, 125] on icon at bounding box center [187, 121] width 8 height 8
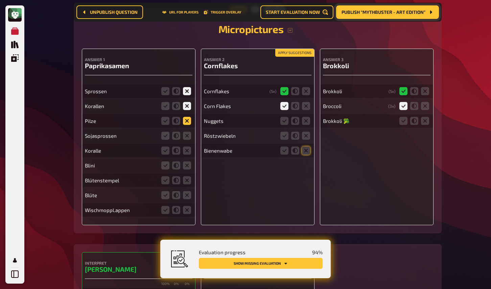
click at [0, 0] on input "radio" at bounding box center [0, 0] width 0 height 0
click at [187, 140] on icon at bounding box center [187, 136] width 8 height 8
click at [0, 0] on input "radio" at bounding box center [0, 0] width 0 height 0
click at [187, 155] on icon at bounding box center [187, 151] width 8 height 8
click at [0, 0] on input "radio" at bounding box center [0, 0] width 0 height 0
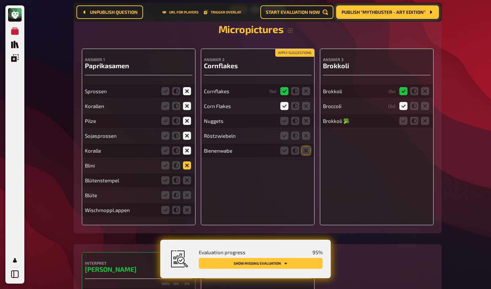
click at [187, 170] on icon at bounding box center [187, 166] width 8 height 8
click at [0, 0] on input "radio" at bounding box center [0, 0] width 0 height 0
click at [185, 185] on icon at bounding box center [187, 180] width 8 height 8
click at [0, 0] on input "radio" at bounding box center [0, 0] width 0 height 0
click at [186, 199] on icon at bounding box center [187, 195] width 8 height 8
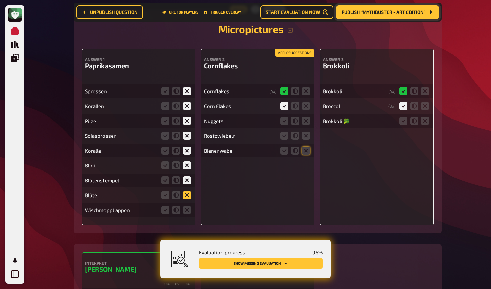
click at [0, 0] on input "radio" at bounding box center [0, 0] width 0 height 0
click at [186, 214] on icon at bounding box center [187, 210] width 8 height 8
click at [0, 0] on input "radio" at bounding box center [0, 0] width 0 height 0
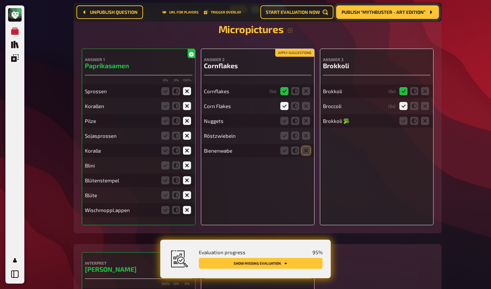
click at [296, 57] on button "Apply suggestions" at bounding box center [294, 52] width 39 height 7
click at [305, 125] on icon at bounding box center [306, 121] width 8 height 8
click at [0, 0] on input "radio" at bounding box center [0, 0] width 0 height 0
click at [307, 140] on icon at bounding box center [306, 136] width 8 height 8
click at [0, 0] on input "radio" at bounding box center [0, 0] width 0 height 0
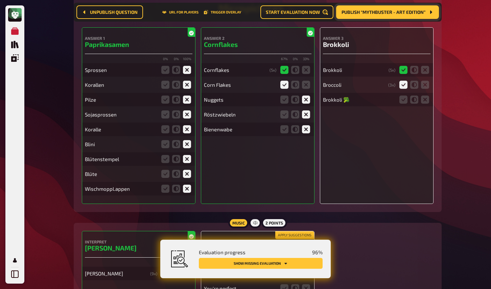
scroll to position [4021, 0]
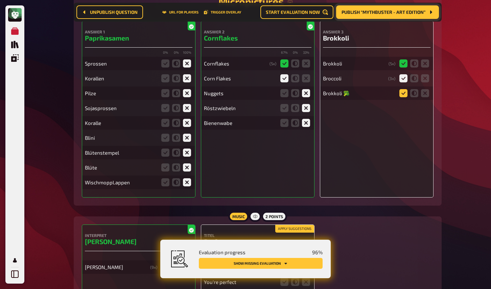
click at [403, 97] on icon at bounding box center [403, 93] width 8 height 8
click at [0, 0] on input "radio" at bounding box center [0, 0] width 0 height 0
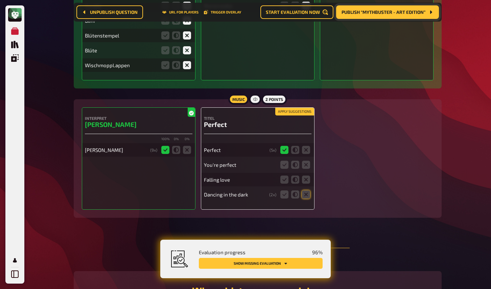
scroll to position [4181, 0]
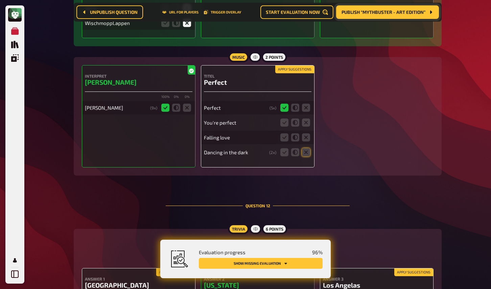
click at [293, 73] on button "Apply suggestions" at bounding box center [294, 69] width 39 height 7
click at [296, 127] on icon at bounding box center [295, 123] width 8 height 8
click at [0, 0] on input "radio" at bounding box center [0, 0] width 0 height 0
click at [307, 142] on icon at bounding box center [306, 138] width 8 height 8
click at [0, 0] on input "radio" at bounding box center [0, 0] width 0 height 0
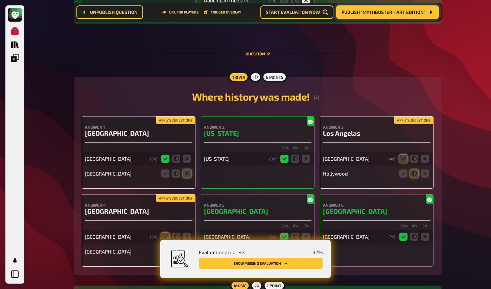
scroll to position [4337, 0]
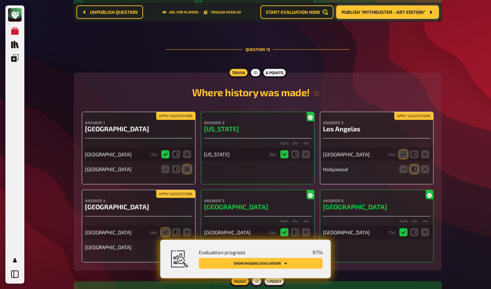
click at [187, 120] on button "Apply suggestions" at bounding box center [175, 116] width 39 height 7
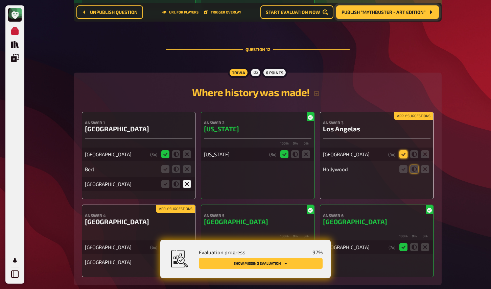
click at [404, 159] on icon at bounding box center [403, 154] width 8 height 8
click at [0, 0] on input "radio" at bounding box center [0, 0] width 0 height 0
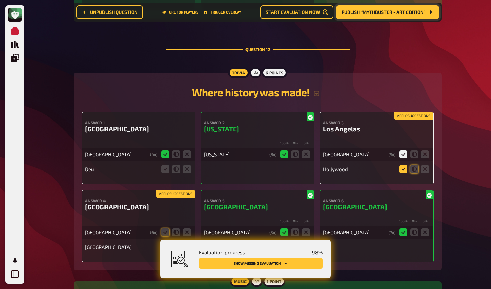
click at [404, 173] on icon at bounding box center [403, 169] width 8 height 8
click at [0, 0] on input "radio" at bounding box center [0, 0] width 0 height 0
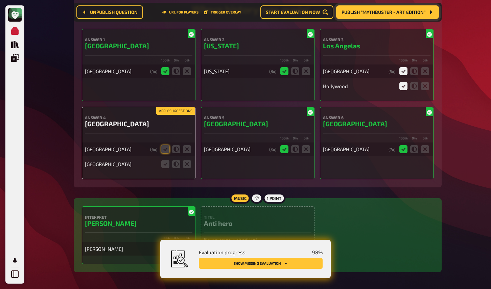
scroll to position [4423, 0]
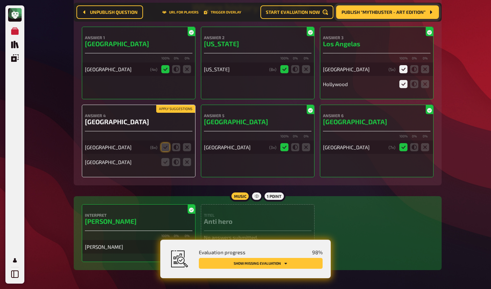
click at [186, 113] on button "Apply suggestions" at bounding box center [175, 108] width 39 height 7
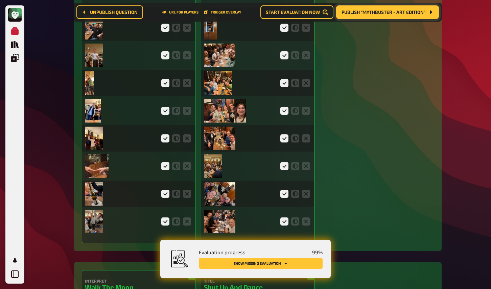
scroll to position [0, 0]
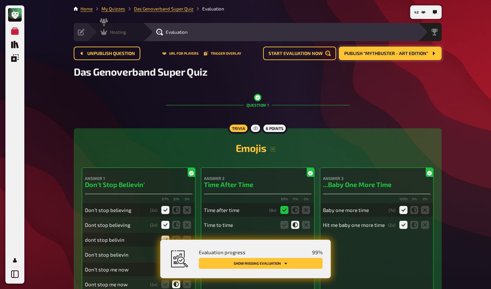
click at [107, 31] on icon at bounding box center [103, 32] width 7 height 7
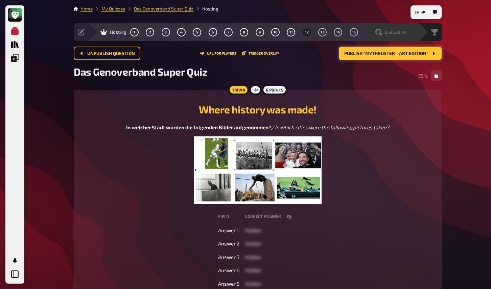
click at [394, 32] on span "Evaluation" at bounding box center [396, 31] width 22 height 5
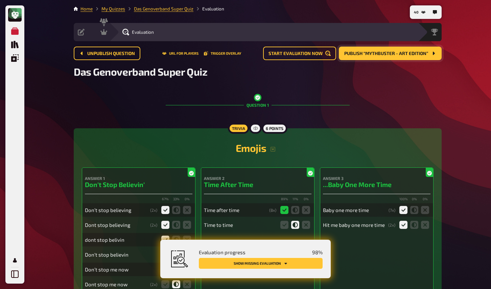
click at [314, 261] on button "Show missing evaluation" at bounding box center [261, 263] width 124 height 11
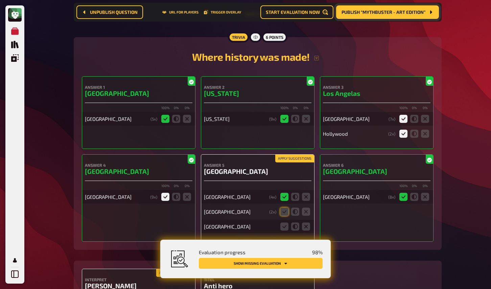
scroll to position [4383, 0]
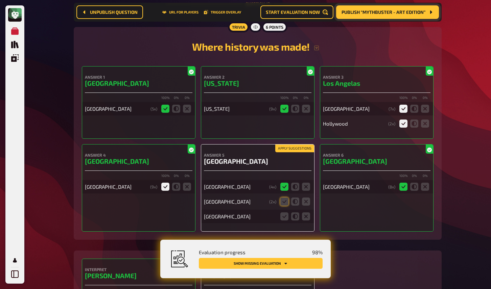
click at [296, 152] on button "Apply suggestions" at bounding box center [294, 148] width 39 height 7
click at [308, 221] on icon at bounding box center [306, 217] width 8 height 8
click at [0, 0] on input "radio" at bounding box center [0, 0] width 0 height 0
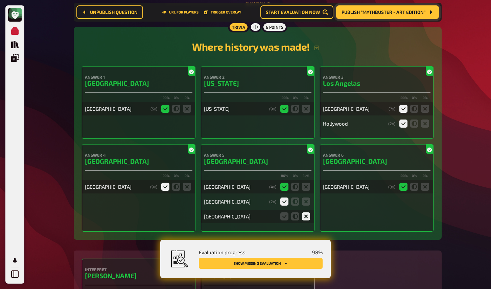
scroll to position [4501, 0]
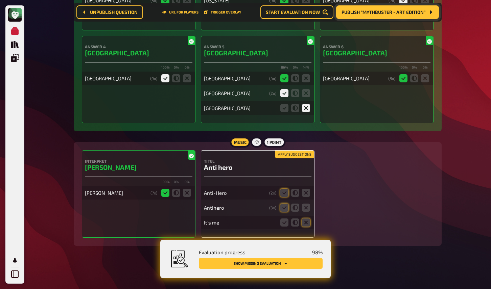
click at [289, 151] on button "Apply suggestions" at bounding box center [294, 154] width 39 height 7
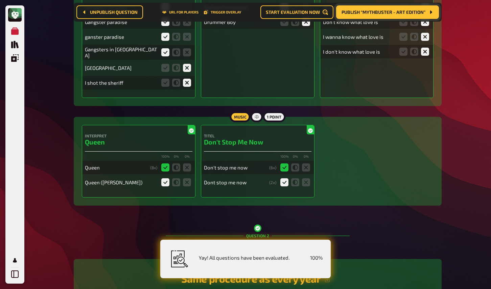
scroll to position [0, 0]
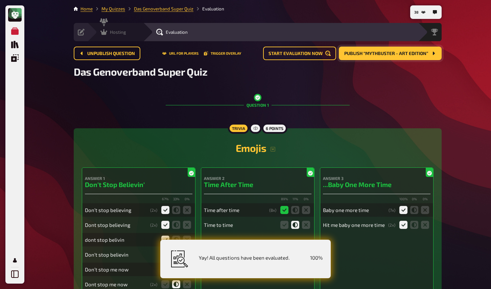
click at [108, 33] on div "Hosting" at bounding box center [113, 32] width 26 height 7
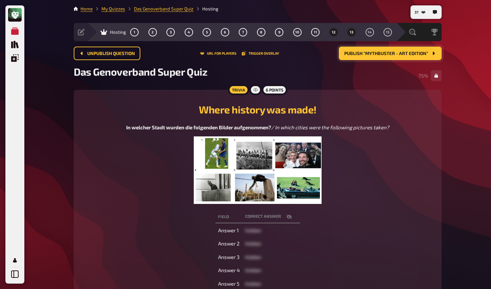
click at [348, 32] on button "13" at bounding box center [351, 32] width 11 height 11
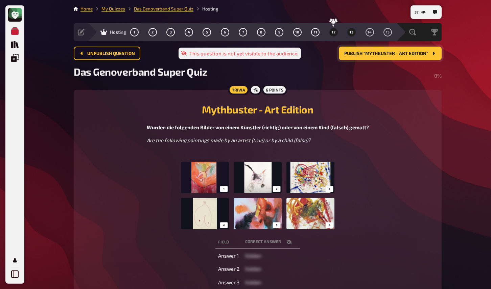
click at [333, 30] on span "12" at bounding box center [334, 32] width 4 height 4
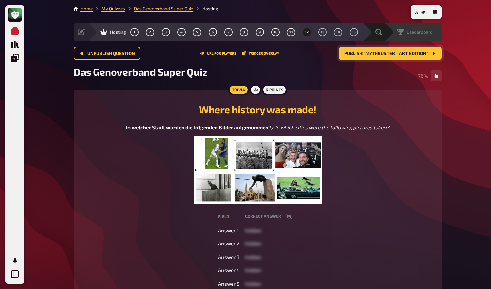
click at [426, 31] on span "Leaderboard" at bounding box center [420, 31] width 26 height 5
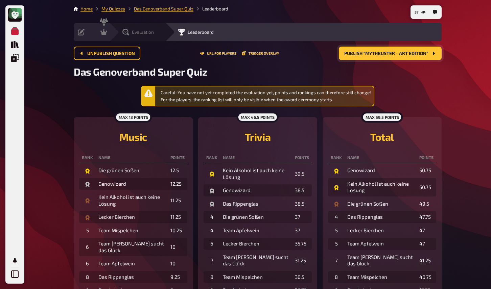
click at [127, 33] on icon at bounding box center [125, 32] width 7 height 7
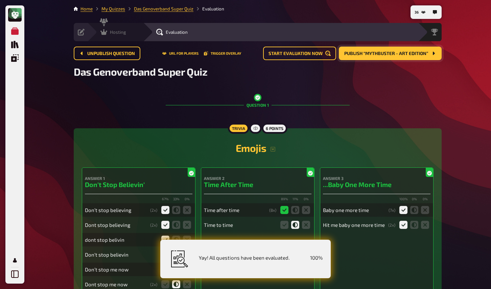
click at [105, 33] on icon at bounding box center [103, 32] width 7 height 6
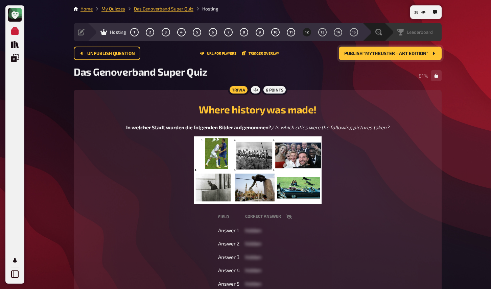
click at [417, 33] on span "Leaderboard" at bounding box center [420, 31] width 26 height 5
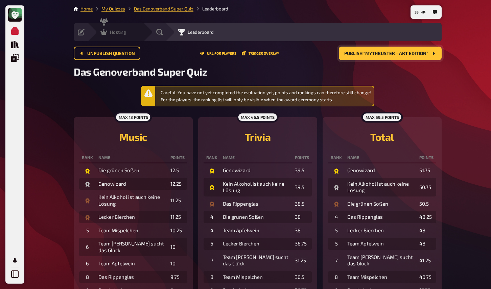
click at [107, 34] on icon at bounding box center [103, 32] width 7 height 7
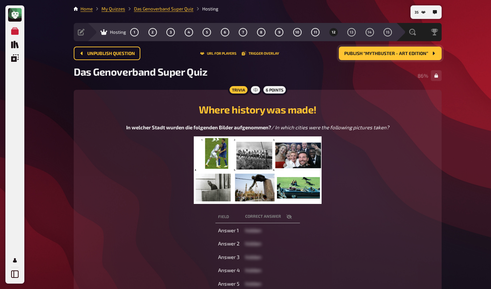
click at [386, 52] on span "Publish “Mythbuster - Art Edition”" at bounding box center [386, 53] width 84 height 5
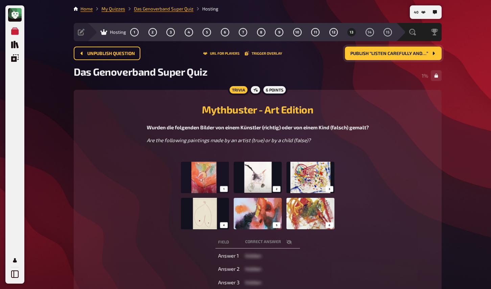
click at [46, 132] on div "My Quizzes Quiz Library Overlays My Account 40 Home My Quizzes Das Genoverband …" at bounding box center [245, 225] width 491 height 451
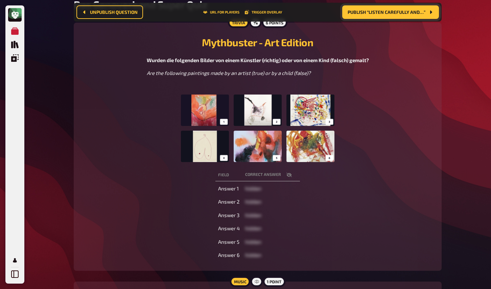
scroll to position [90, 0]
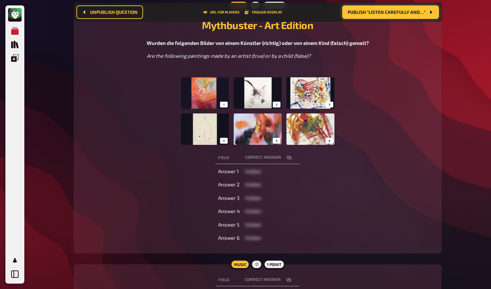
click at [289, 159] on icon "button" at bounding box center [288, 157] width 5 height 5
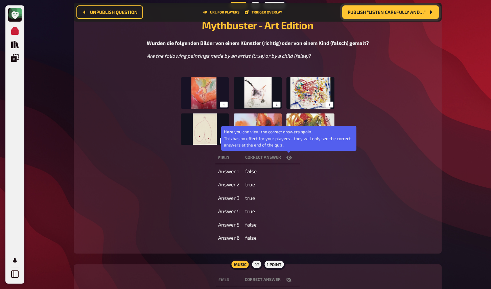
click at [289, 159] on icon "button" at bounding box center [288, 158] width 5 height 4
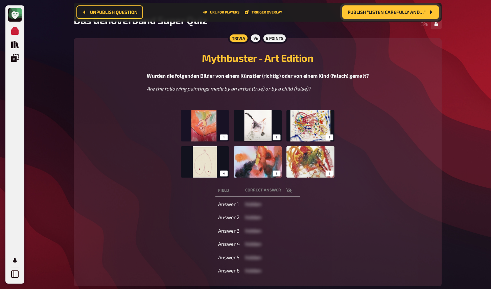
scroll to position [55, 0]
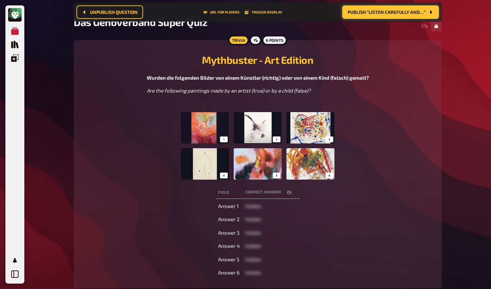
click at [289, 192] on icon "button" at bounding box center [288, 192] width 5 height 5
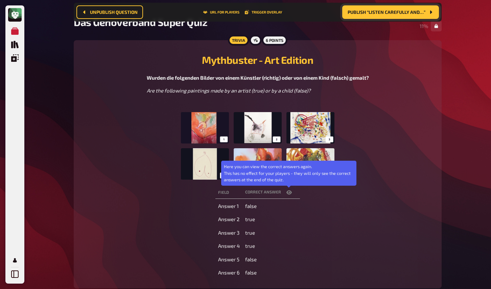
click at [290, 192] on icon "button" at bounding box center [288, 193] width 5 height 4
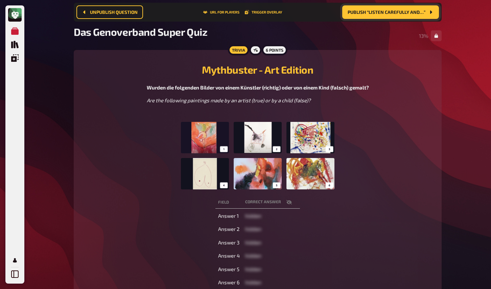
scroll to position [40, 0]
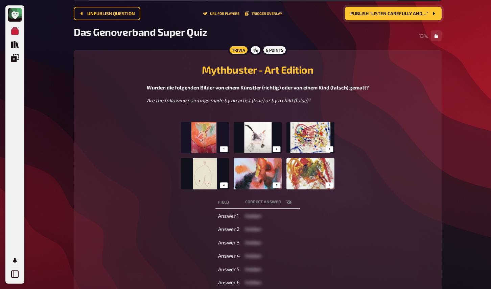
click at [311, 175] on img at bounding box center [257, 156] width 153 height 68
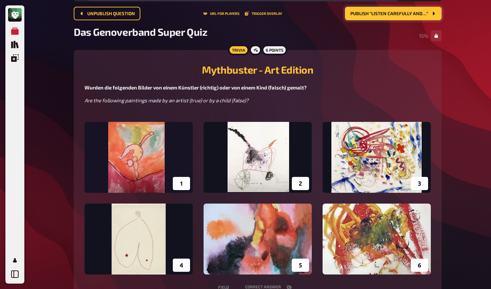
click at [399, 99] on p "Are the following paintings made by an artist (true) or by a child (false)?" at bounding box center [258, 101] width 346 height 8
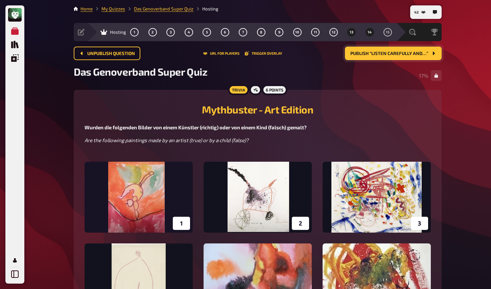
click at [370, 32] on span "14" at bounding box center [370, 32] width 4 height 4
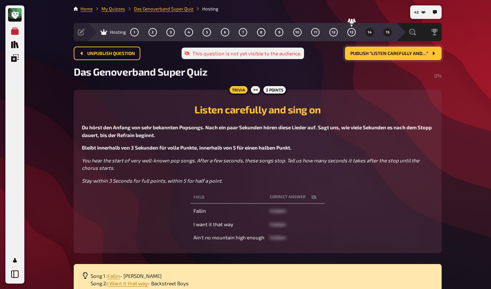
click at [390, 31] on button "15" at bounding box center [387, 32] width 11 height 11
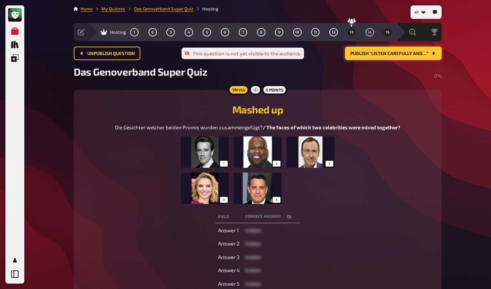
click at [352, 30] on span "13" at bounding box center [352, 32] width 4 height 4
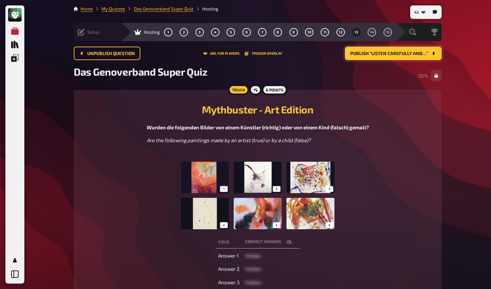
click at [84, 35] on icon at bounding box center [81, 32] width 7 height 7
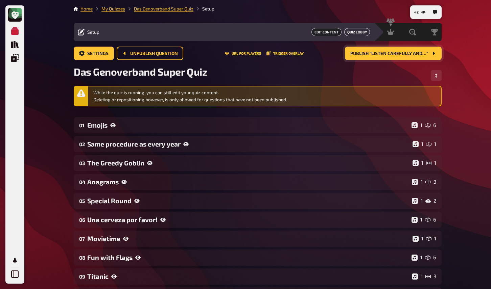
click at [346, 32] on link "Quiz Lobby" at bounding box center [357, 32] width 26 height 8
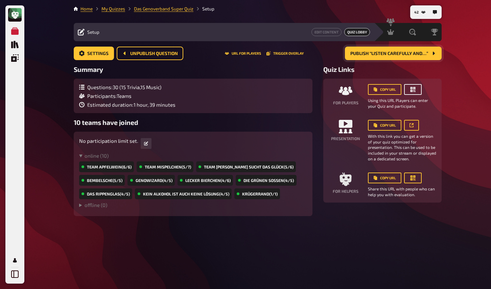
click at [417, 88] on button "button" at bounding box center [413, 89] width 18 height 11
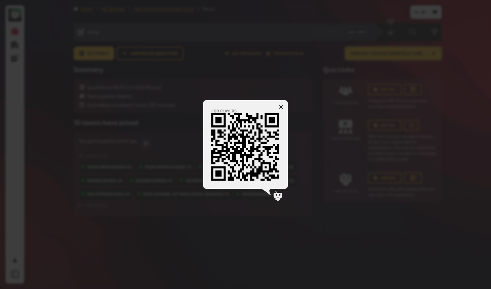
click at [472, 96] on div at bounding box center [245, 144] width 491 height 289
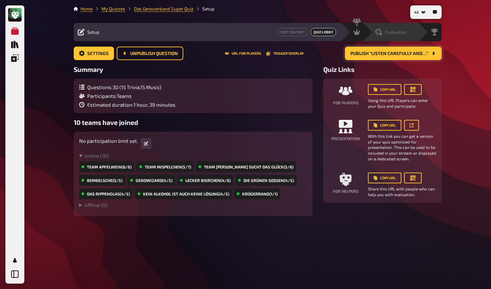
click at [401, 34] on span "Evaluation" at bounding box center [396, 31] width 22 height 5
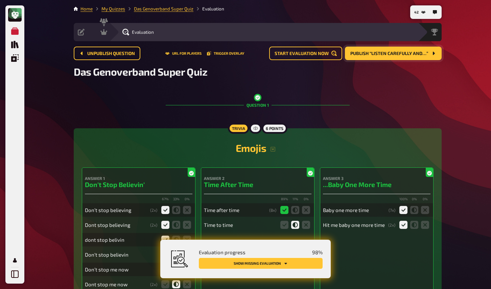
click at [292, 263] on button "Show missing evaluation" at bounding box center [261, 263] width 124 height 11
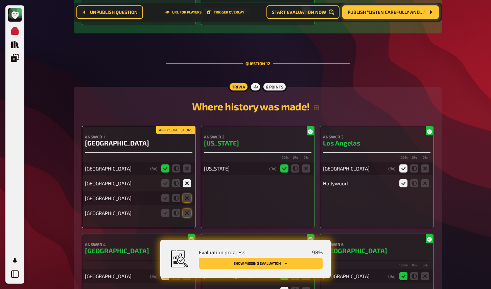
scroll to position [4383, 0]
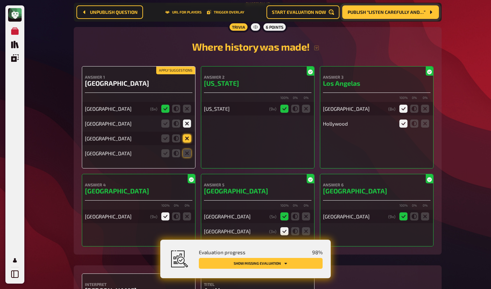
click at [186, 143] on icon at bounding box center [187, 139] width 8 height 8
click at [0, 0] on input "radio" at bounding box center [0, 0] width 0 height 0
click at [187, 158] on icon at bounding box center [187, 153] width 8 height 8
click at [0, 0] on input "radio" at bounding box center [0, 0] width 0 height 0
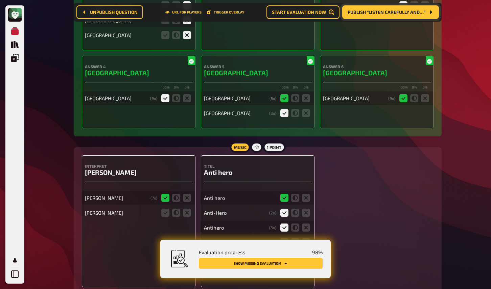
scroll to position [4564, 0]
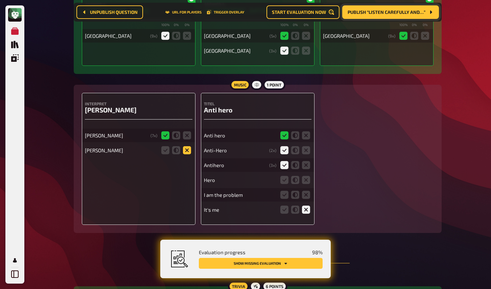
click at [187, 157] on div "Taylor Swift ( 7 x) Billie Eilish" at bounding box center [139, 139] width 108 height 35
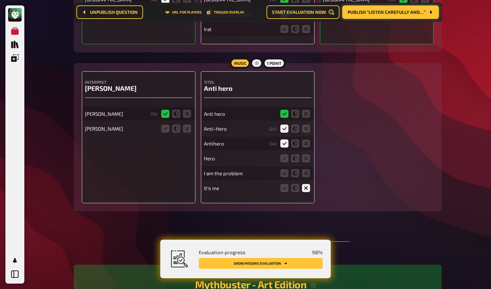
scroll to position [4603, 0]
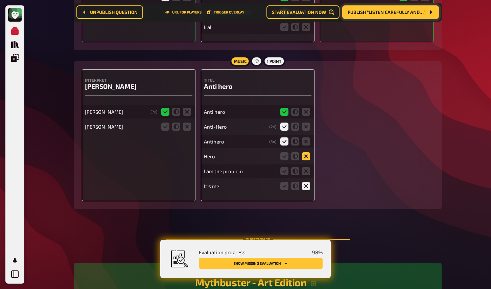
click at [306, 161] on icon at bounding box center [306, 156] width 8 height 8
click at [0, 0] on input "radio" at bounding box center [0, 0] width 0 height 0
click at [306, 175] on icon at bounding box center [306, 171] width 8 height 8
click at [0, 0] on input "radio" at bounding box center [0, 0] width 0 height 0
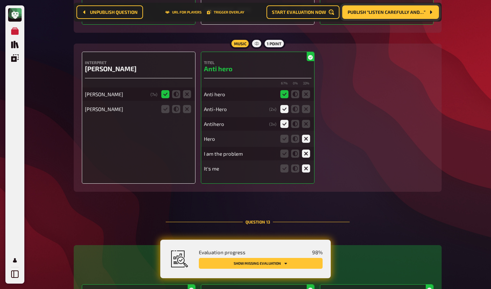
scroll to position [4629, 0]
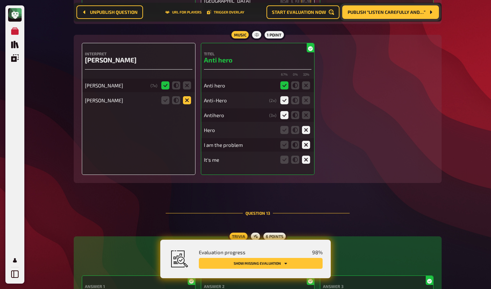
click at [186, 104] on icon at bounding box center [187, 100] width 8 height 8
click at [0, 0] on input "radio" at bounding box center [0, 0] width 0 height 0
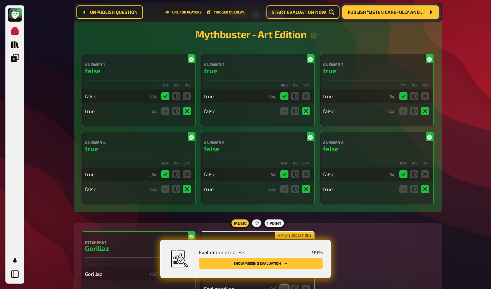
scroll to position [4958, 0]
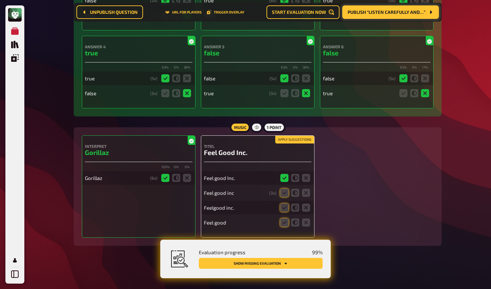
click at [298, 142] on button "Apply suggestions" at bounding box center [294, 139] width 39 height 7
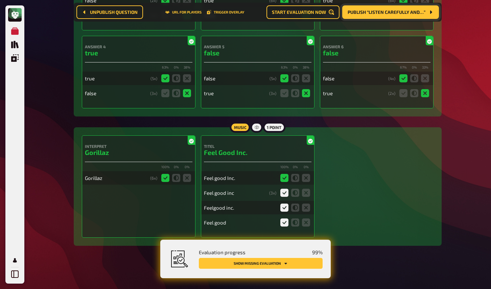
click at [299, 265] on button "Show missing evaluation" at bounding box center [261, 263] width 124 height 11
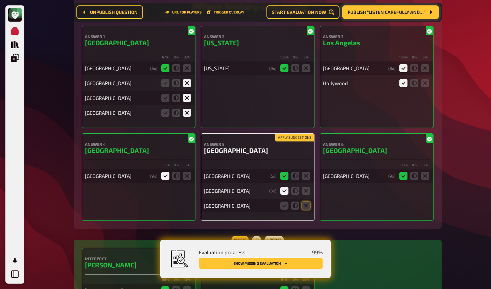
scroll to position [4433, 0]
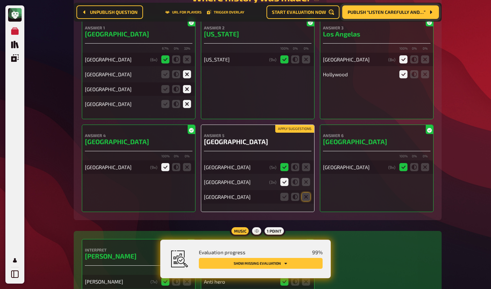
click at [299, 133] on button "Apply suggestions" at bounding box center [294, 128] width 39 height 7
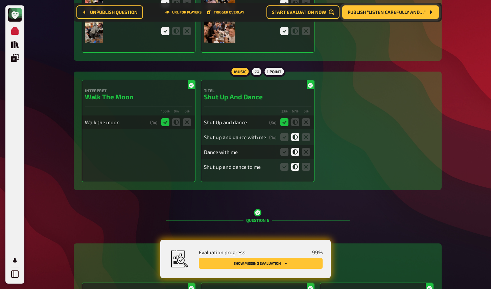
scroll to position [0, 0]
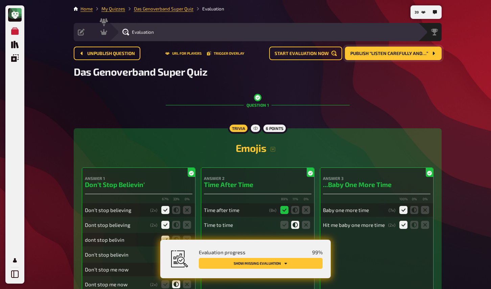
click at [303, 263] on button "Show missing evaluation" at bounding box center [261, 263] width 124 height 11
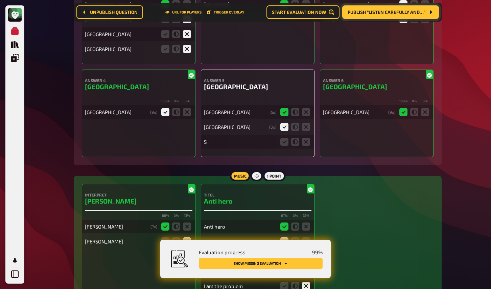
scroll to position [4489, 0]
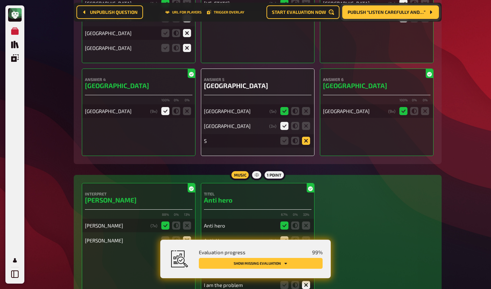
click at [307, 145] on icon at bounding box center [306, 141] width 8 height 8
click at [0, 0] on input "radio" at bounding box center [0, 0] width 0 height 0
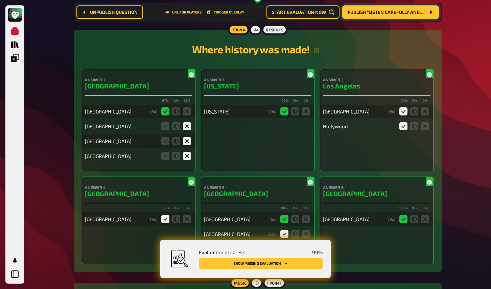
click at [286, 265] on icon "Show missing evaluation" at bounding box center [286, 264] width 4 height 4
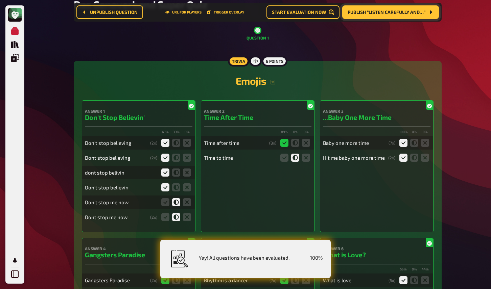
scroll to position [0, 0]
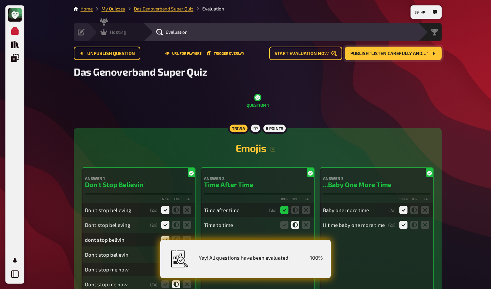
click at [108, 30] on div "Hosting" at bounding box center [113, 32] width 26 height 7
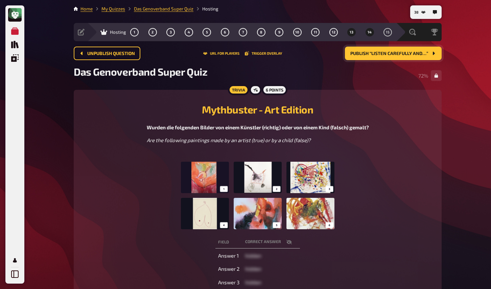
click at [368, 32] on span "14" at bounding box center [370, 32] width 4 height 4
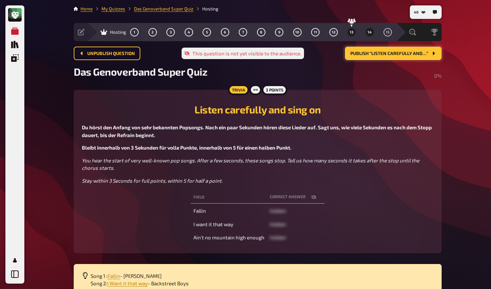
click at [353, 32] on button "13" at bounding box center [351, 32] width 11 height 11
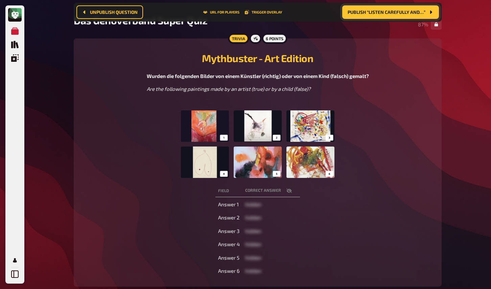
scroll to position [20, 0]
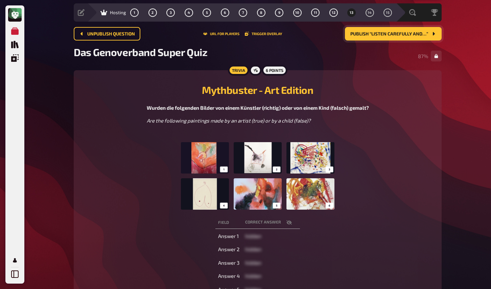
click at [371, 36] on span "Publish “Listen carefully and…”" at bounding box center [389, 34] width 78 height 5
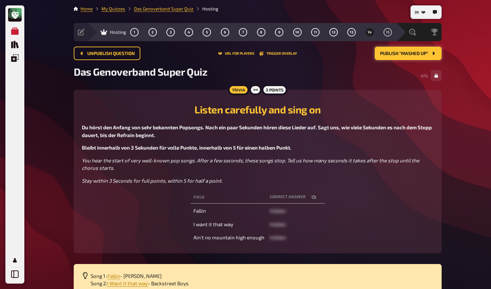
click at [314, 198] on icon "button" at bounding box center [313, 197] width 5 height 4
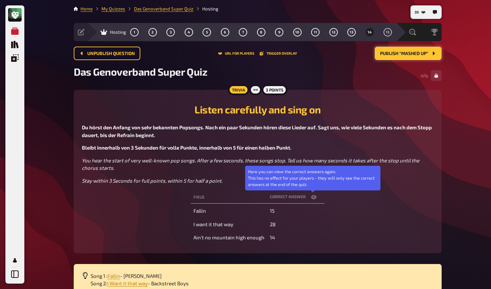
click at [314, 198] on icon "button" at bounding box center [313, 197] width 5 height 5
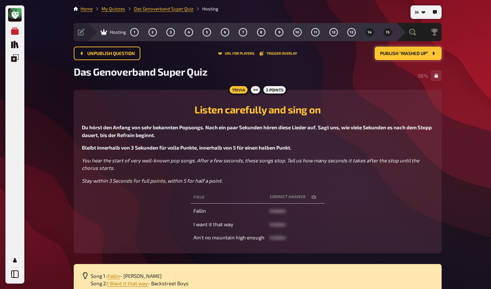
click at [385, 31] on button "15" at bounding box center [387, 32] width 11 height 11
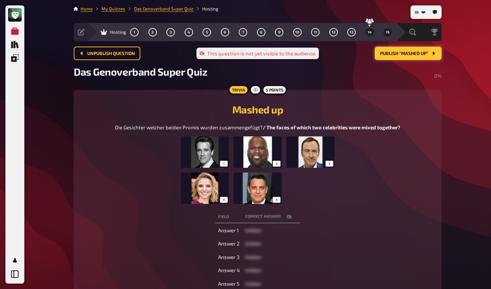
click at [369, 31] on span "14" at bounding box center [370, 32] width 4 height 4
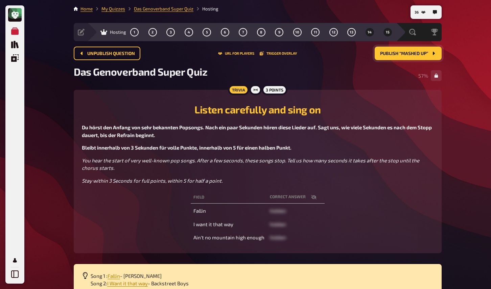
click at [386, 32] on span "15" at bounding box center [388, 32] width 4 height 4
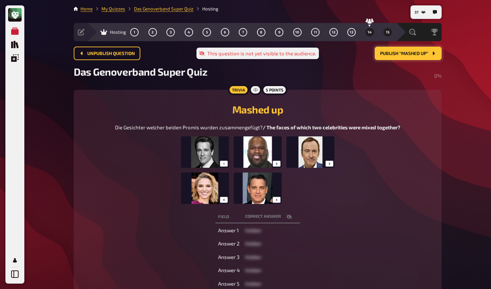
click at [373, 30] on button "14" at bounding box center [369, 32] width 11 height 11
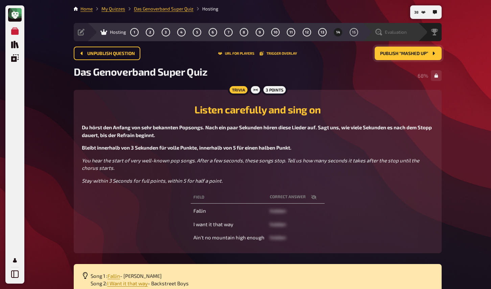
click at [396, 30] on span "Evaluation" at bounding box center [396, 31] width 22 height 5
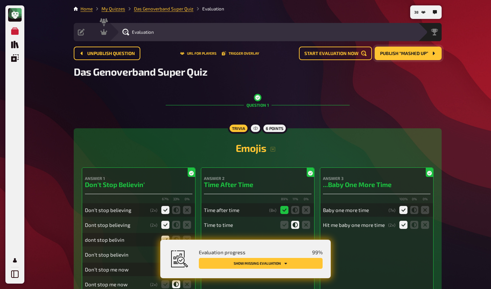
click at [294, 263] on button "Show missing evaluation" at bounding box center [261, 263] width 124 height 11
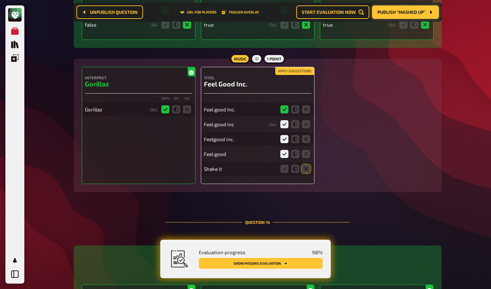
scroll to position [5034, 0]
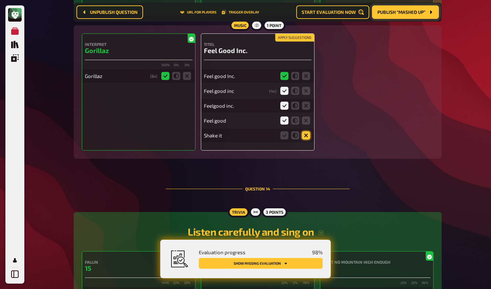
click at [306, 140] on icon at bounding box center [306, 136] width 8 height 8
click at [0, 0] on input "radio" at bounding box center [0, 0] width 0 height 0
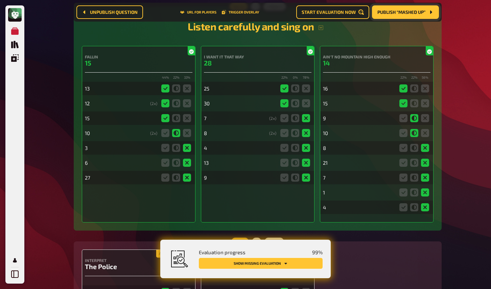
click at [306, 267] on button "Show missing evaluation" at bounding box center [261, 263] width 124 height 11
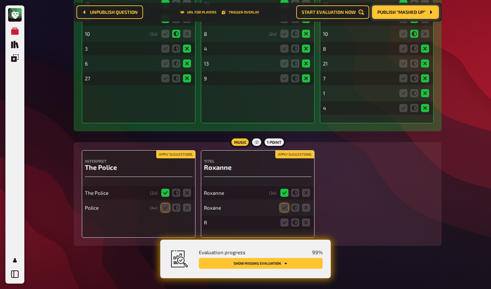
scroll to position [5351, 0]
click at [184, 153] on button "Apply suggestions" at bounding box center [175, 154] width 39 height 7
click at [292, 154] on button "Apply suggestions" at bounding box center [294, 154] width 39 height 7
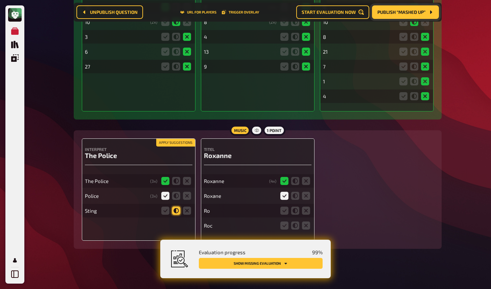
click at [179, 215] on icon at bounding box center [176, 211] width 8 height 8
click at [0, 0] on input "radio" at bounding box center [0, 0] width 0 height 0
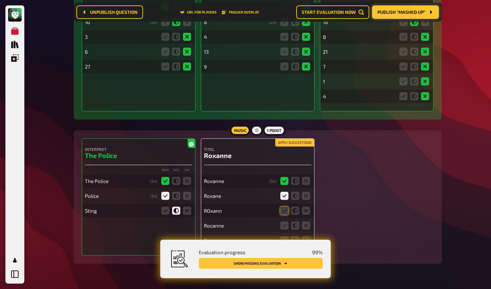
scroll to position [5381, 0]
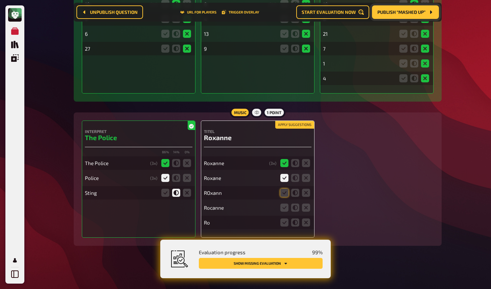
click at [295, 127] on button "Apply suggestions" at bounding box center [294, 124] width 39 height 7
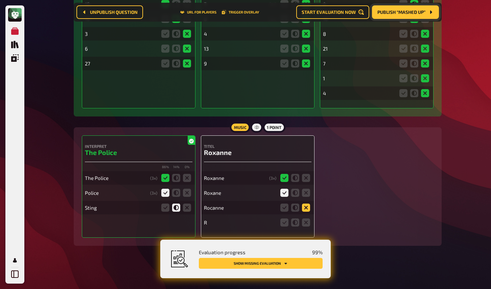
click at [305, 208] on icon at bounding box center [306, 208] width 8 height 8
click at [0, 0] on input "radio" at bounding box center [0, 0] width 0 height 0
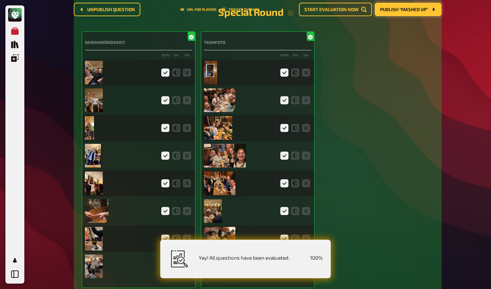
scroll to position [0, 0]
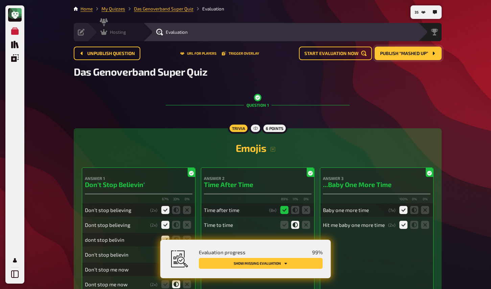
click at [107, 32] on div "Hosting" at bounding box center [113, 32] width 26 height 7
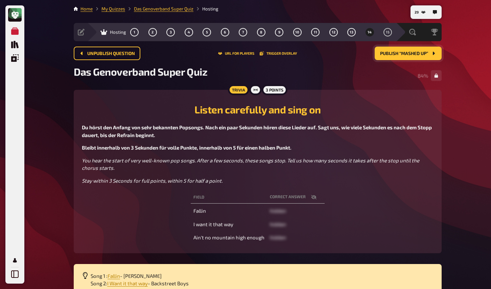
click at [42, 35] on div "My Quizzes Quiz Library Overlays My Account 29 Home My Quizzes Das Genoverband …" at bounding box center [245, 204] width 491 height 409
click at [47, 137] on div "My Quizzes Quiz Library Overlays My Account 28 Home My Quizzes Das Genoverband …" at bounding box center [245, 204] width 491 height 409
click at [48, 87] on div "My Quizzes Quiz Library Overlays My Account 40 Home My Quizzes Das Genoverband …" at bounding box center [245, 204] width 491 height 409
click at [388, 32] on span "15" at bounding box center [388, 32] width 4 height 4
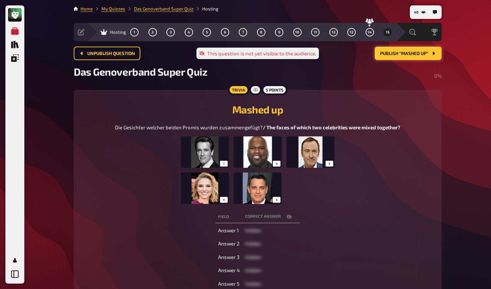
click at [403, 57] on button "Publish “Mashed up”" at bounding box center [408, 54] width 67 height 14
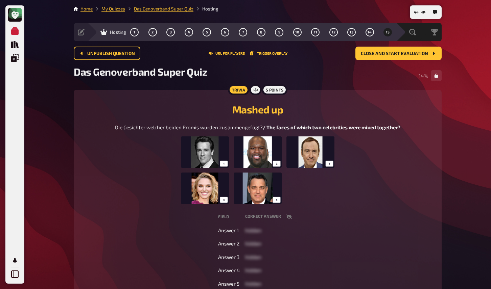
click at [42, 156] on div "My Quizzes Quiz Library Overlays My Account 44 Home My Quizzes Das Genoverband …" at bounding box center [245, 206] width 491 height 412
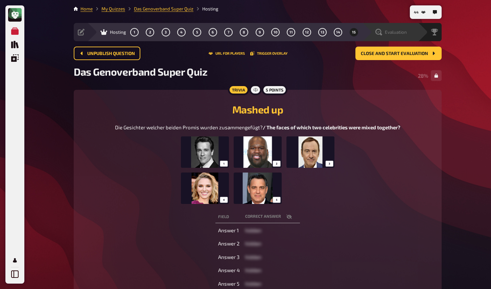
click at [389, 31] on span "Evaluation" at bounding box center [396, 31] width 22 height 5
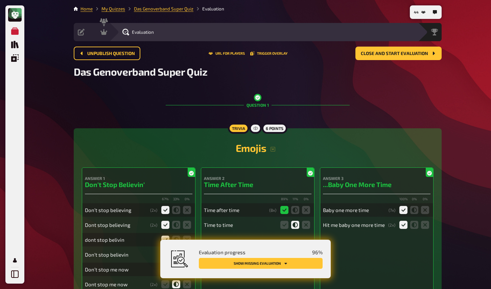
click at [277, 262] on button "Show missing evaluation" at bounding box center [261, 263] width 124 height 11
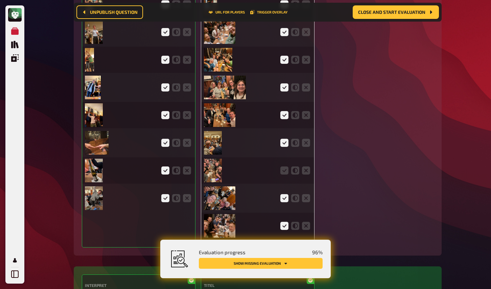
scroll to position [1663, 0]
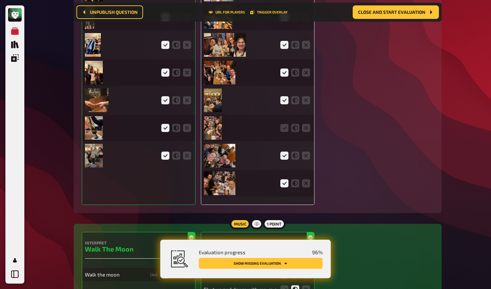
click at [211, 129] on img at bounding box center [213, 128] width 18 height 24
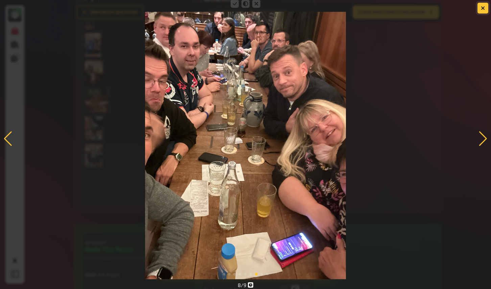
click at [480, 9] on button "button" at bounding box center [482, 8] width 11 height 11
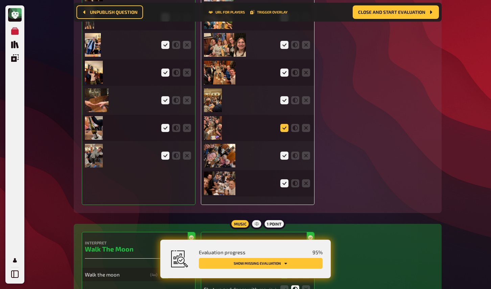
click at [284, 132] on icon at bounding box center [284, 128] width 8 height 8
click at [0, 0] on input "radio" at bounding box center [0, 0] width 0 height 0
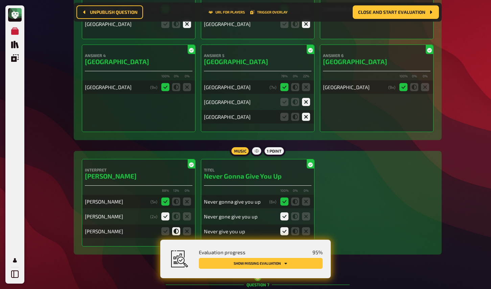
scroll to position [2204, 0]
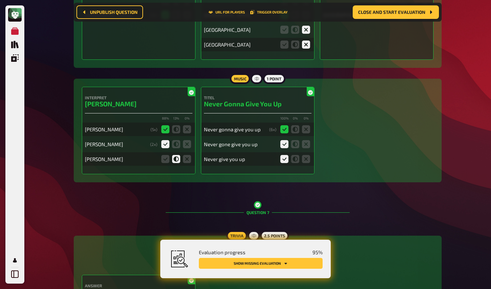
click at [272, 259] on button "Show missing evaluation" at bounding box center [261, 263] width 124 height 11
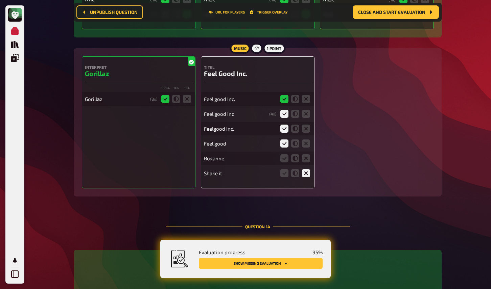
scroll to position [5067, 0]
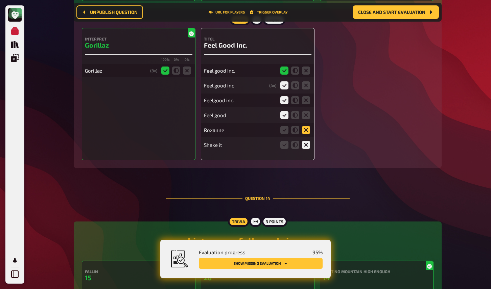
click at [309, 134] on icon at bounding box center [306, 130] width 8 height 8
click at [0, 0] on input "radio" at bounding box center [0, 0] width 0 height 0
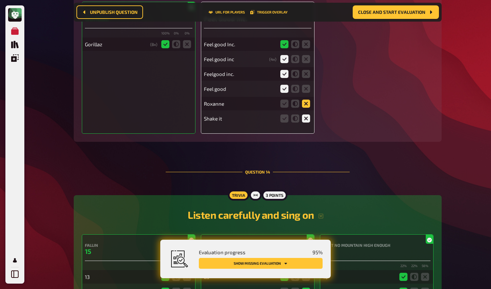
click at [306, 108] on icon at bounding box center [306, 104] width 8 height 8
click at [0, 0] on input "radio" at bounding box center [0, 0] width 0 height 0
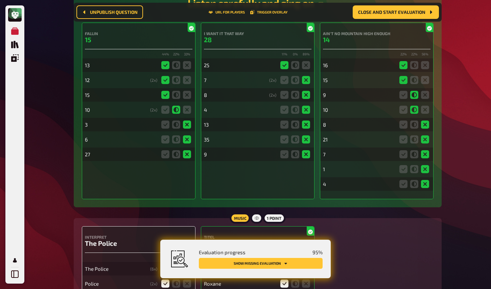
click at [303, 263] on button "Show missing evaluation" at bounding box center [261, 263] width 124 height 11
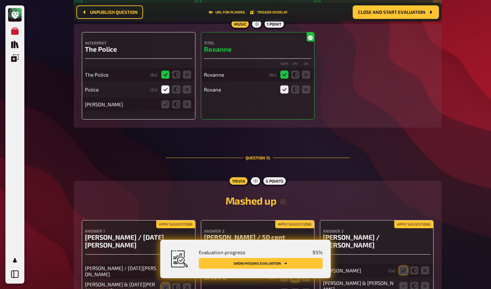
scroll to position [5505, 0]
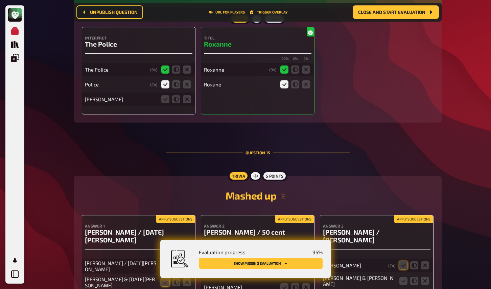
click at [188, 106] on div "Billy Joel" at bounding box center [139, 100] width 108 height 14
click at [188, 103] on icon at bounding box center [187, 99] width 8 height 8
click at [0, 0] on input "radio" at bounding box center [0, 0] width 0 height 0
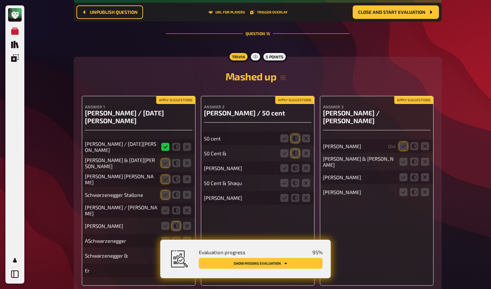
scroll to position [5626, 0]
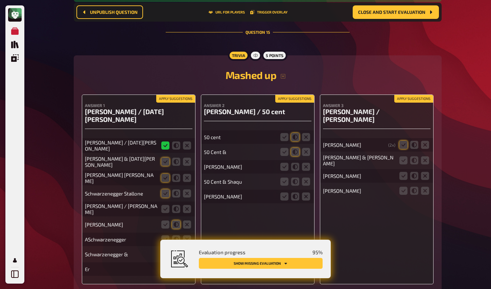
click at [172, 103] on button "Apply suggestions" at bounding box center [175, 98] width 39 height 7
click at [302, 103] on button "Apply suggestions" at bounding box center [294, 98] width 39 height 7
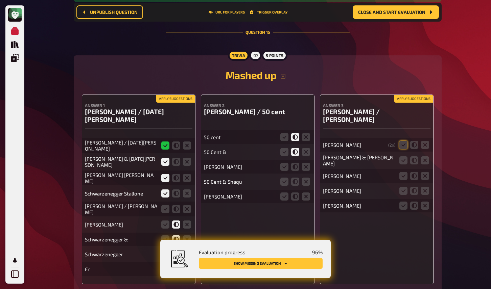
click at [405, 103] on button "Apply suggestions" at bounding box center [413, 98] width 39 height 7
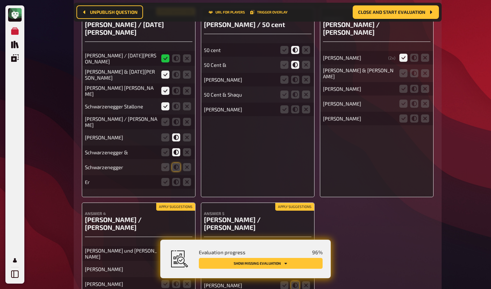
scroll to position [5714, 0]
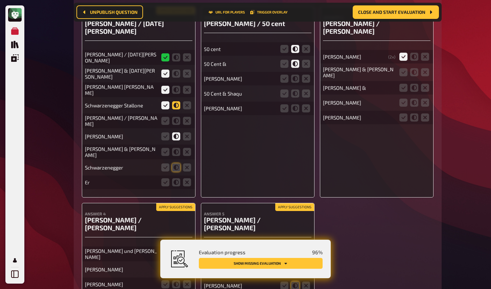
click at [175, 110] on icon at bounding box center [176, 105] width 8 height 8
click at [0, 0] on input "radio" at bounding box center [0, 0] width 0 height 0
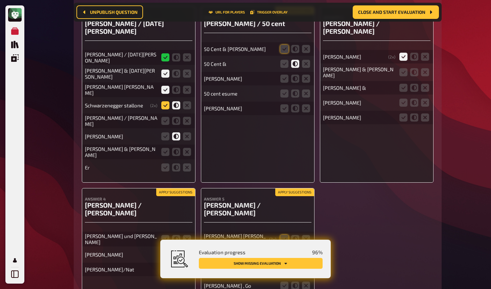
click at [164, 110] on icon at bounding box center [165, 105] width 8 height 8
click at [0, 0] on input "radio" at bounding box center [0, 0] width 0 height 0
click at [176, 125] on icon at bounding box center [176, 121] width 8 height 8
click at [0, 0] on input "radio" at bounding box center [0, 0] width 0 height 0
click at [177, 156] on icon at bounding box center [176, 152] width 8 height 8
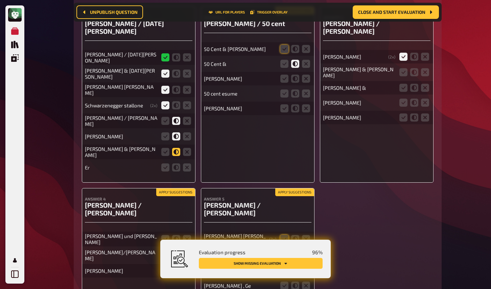
click at [0, 0] on input "radio" at bounding box center [0, 0] width 0 height 0
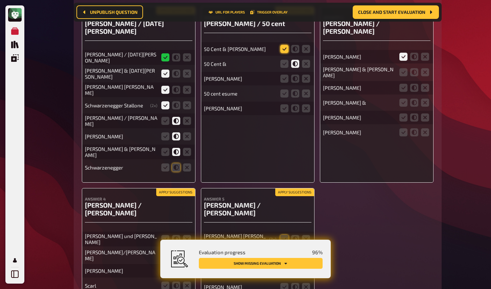
click at [284, 53] on icon at bounding box center [284, 49] width 8 height 8
click at [0, 0] on input "radio" at bounding box center [0, 0] width 0 height 0
click at [306, 83] on icon at bounding box center [306, 79] width 8 height 8
click at [0, 0] on input "radio" at bounding box center [0, 0] width 0 height 0
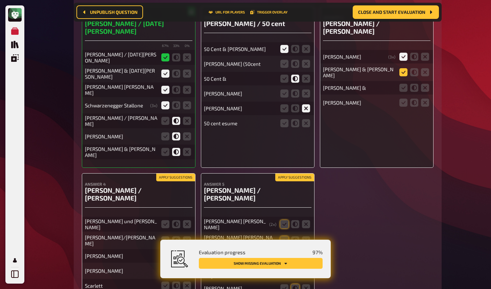
click at [402, 76] on icon at bounding box center [403, 72] width 8 height 8
click at [0, 0] on input "radio" at bounding box center [0, 0] width 0 height 0
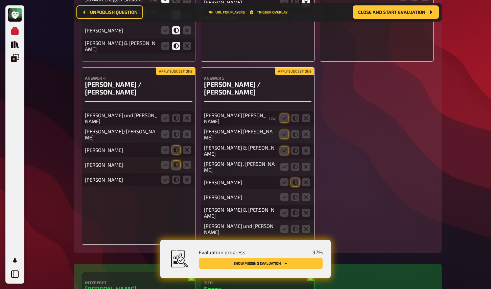
scroll to position [5835, 0]
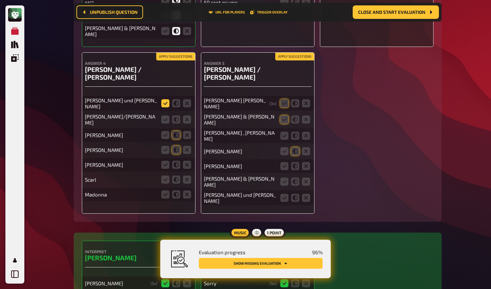
click at [164, 108] on icon at bounding box center [165, 103] width 8 height 8
click at [0, 0] on input "radio" at bounding box center [0, 0] width 0 height 0
click at [176, 124] on icon at bounding box center [176, 120] width 8 height 8
click at [0, 0] on input "radio" at bounding box center [0, 0] width 0 height 0
click at [285, 107] on icon at bounding box center [284, 103] width 8 height 8
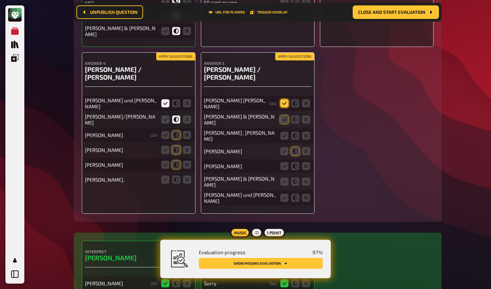
click at [0, 0] on input "radio" at bounding box center [0, 0] width 0 height 0
click at [288, 124] on icon at bounding box center [284, 120] width 8 height 8
click at [0, 0] on input "radio" at bounding box center [0, 0] width 0 height 0
click at [287, 141] on fieldset at bounding box center [295, 136] width 32 height 11
click at [285, 138] on icon at bounding box center [284, 136] width 8 height 8
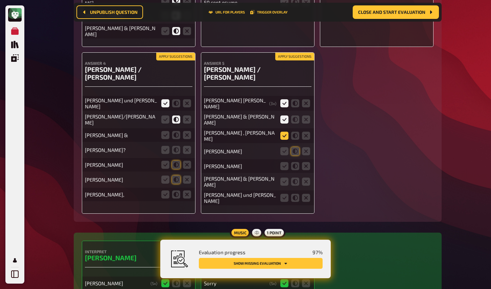
click at [0, 0] on input "radio" at bounding box center [0, 0] width 0 height 0
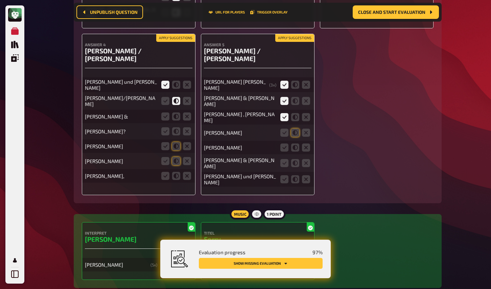
scroll to position [5857, 0]
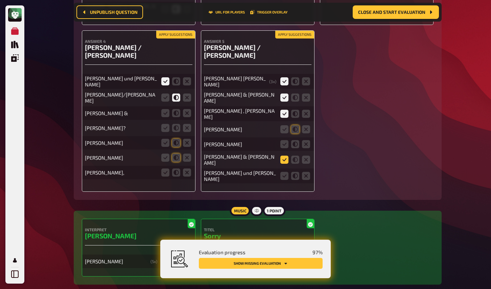
click at [285, 158] on icon at bounding box center [284, 160] width 8 height 8
click at [0, 0] on input "radio" at bounding box center [0, 0] width 0 height 0
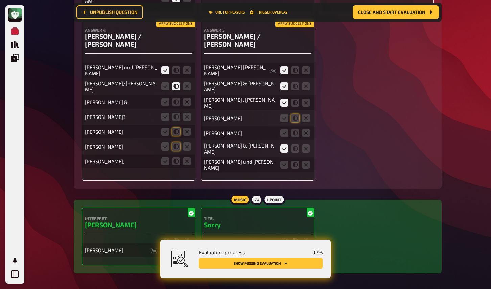
scroll to position [5904, 0]
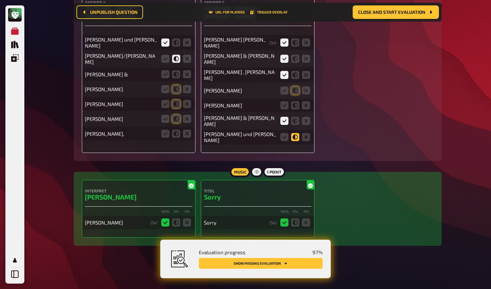
click at [297, 133] on icon at bounding box center [295, 137] width 8 height 8
click at [0, 0] on input "radio" at bounding box center [0, 0] width 0 height 0
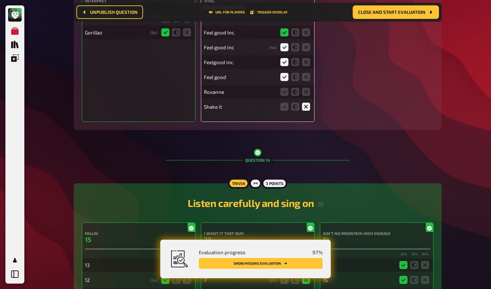
scroll to position [5101, 0]
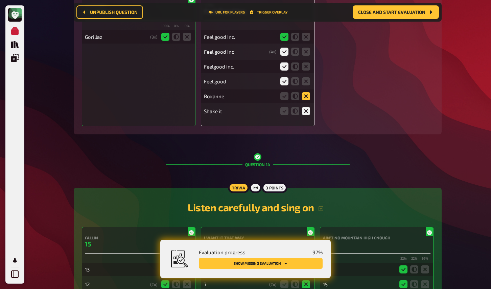
click at [305, 100] on icon at bounding box center [306, 96] width 8 height 8
click at [0, 0] on input "radio" at bounding box center [0, 0] width 0 height 0
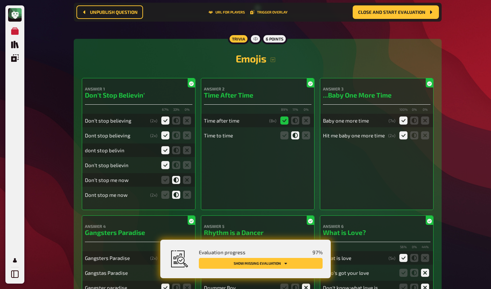
scroll to position [0, 0]
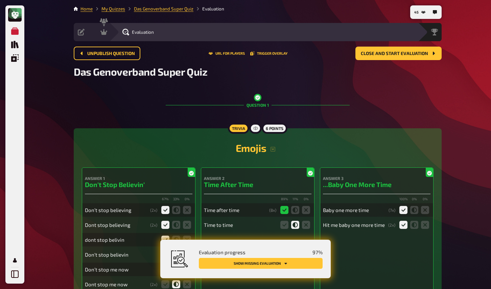
click at [289, 265] on button "Show missing evaluation" at bounding box center [261, 263] width 124 height 11
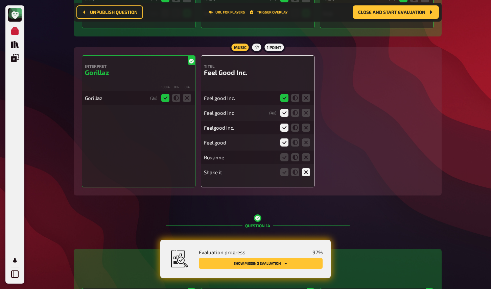
scroll to position [5062, 0]
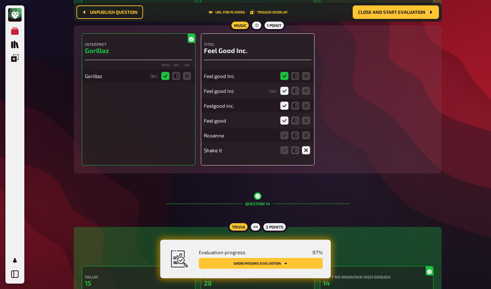
click at [305, 142] on div "Roxanne" at bounding box center [258, 136] width 108 height 14
click at [305, 140] on icon at bounding box center [306, 136] width 8 height 8
click at [0, 0] on input "radio" at bounding box center [0, 0] width 0 height 0
click at [324, 145] on div "Interpret Gorillaz 100 % 0 % 0 % Gorillaz ( 8 x) Titel Feel Good Inc. Feel good…" at bounding box center [258, 99] width 352 height 132
click at [308, 140] on icon at bounding box center [306, 136] width 8 height 8
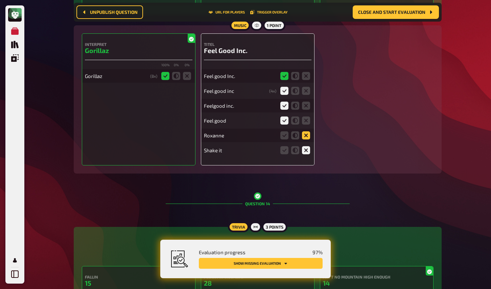
click at [0, 0] on input "radio" at bounding box center [0, 0] width 0 height 0
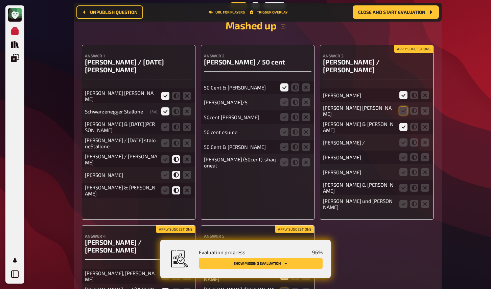
scroll to position [5671, 0]
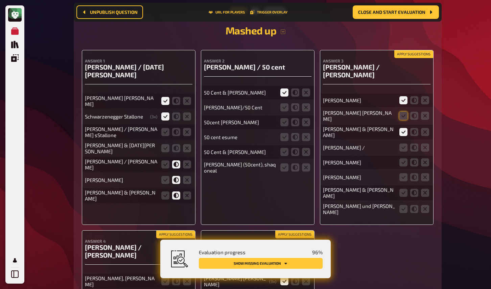
click at [411, 58] on button "Apply suggestions" at bounding box center [413, 54] width 39 height 7
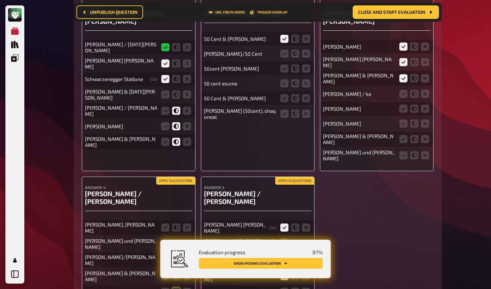
scroll to position [5749, 0]
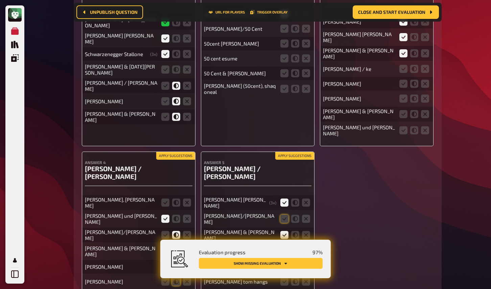
click at [182, 157] on button "Apply suggestions" at bounding box center [175, 155] width 39 height 7
click at [293, 157] on button "Apply suggestions" at bounding box center [294, 155] width 39 height 7
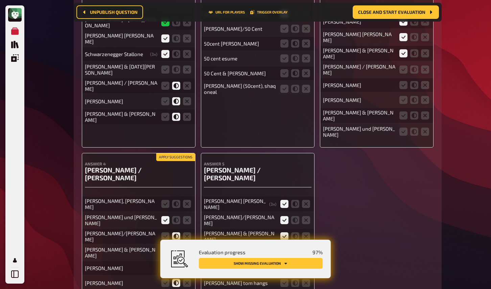
scroll to position [5796, 0]
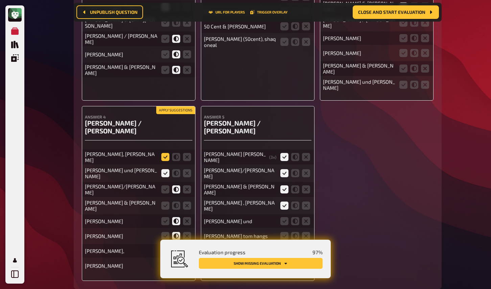
click at [165, 157] on icon at bounding box center [165, 157] width 8 height 8
click at [0, 0] on input "radio" at bounding box center [0, 0] width 0 height 0
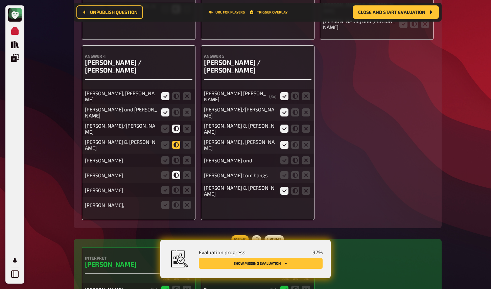
click at [177, 145] on icon at bounding box center [176, 145] width 8 height 8
click at [0, 0] on input "radio" at bounding box center [0, 0] width 0 height 0
click at [176, 159] on icon at bounding box center [176, 161] width 8 height 8
click at [0, 0] on input "radio" at bounding box center [0, 0] width 0 height 0
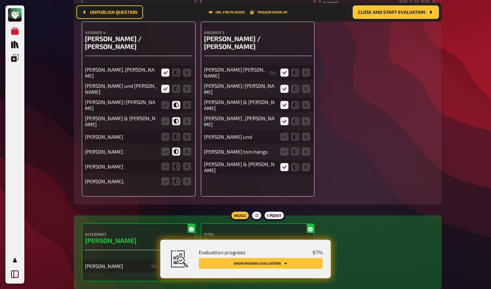
scroll to position [5884, 0]
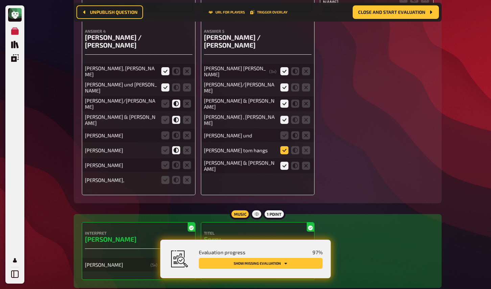
click at [286, 146] on icon at bounding box center [284, 150] width 8 height 8
click at [0, 0] on input "radio" at bounding box center [0, 0] width 0 height 0
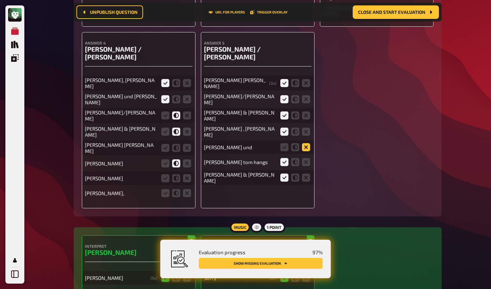
scroll to position [5886, 0]
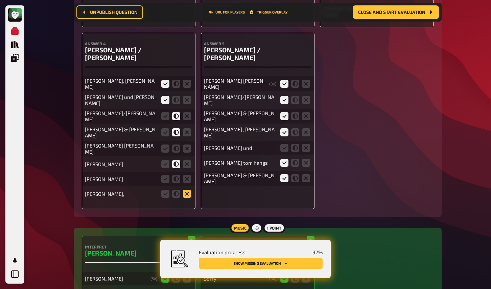
click at [185, 190] on icon at bounding box center [187, 194] width 8 height 8
click at [0, 0] on input "radio" at bounding box center [0, 0] width 0 height 0
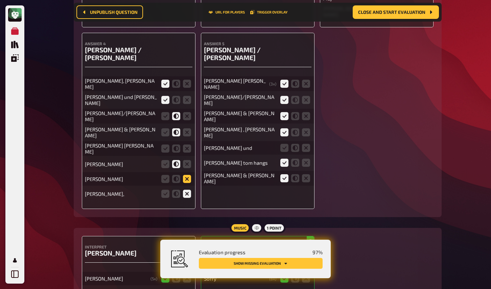
click at [187, 175] on icon at bounding box center [187, 179] width 8 height 8
click at [0, 0] on input "radio" at bounding box center [0, 0] width 0 height 0
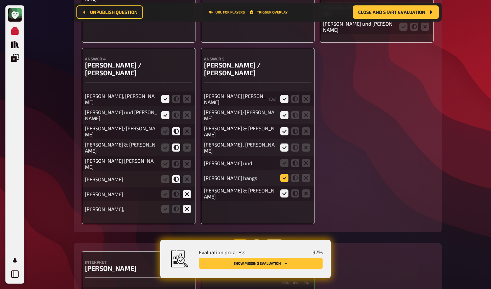
click at [286, 174] on icon at bounding box center [284, 178] width 8 height 8
click at [0, 0] on input "radio" at bounding box center [0, 0] width 0 height 0
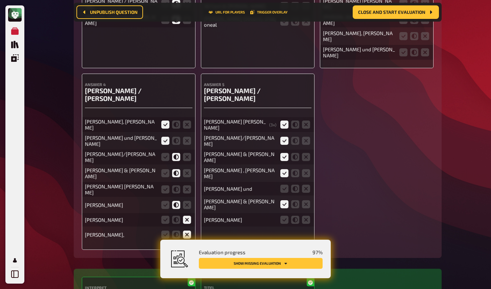
scroll to position [5844, 0]
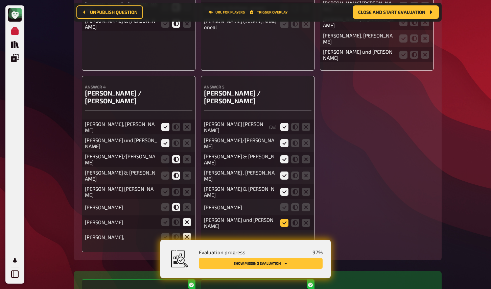
click at [284, 219] on icon at bounding box center [284, 223] width 8 height 8
click at [0, 0] on input "radio" at bounding box center [0, 0] width 0 height 0
click at [284, 204] on icon at bounding box center [284, 208] width 8 height 8
click at [0, 0] on input "radio" at bounding box center [0, 0] width 0 height 0
click at [283, 219] on icon at bounding box center [284, 223] width 8 height 8
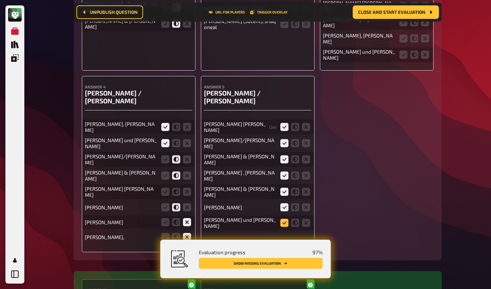
click at [0, 0] on input "radio" at bounding box center [0, 0] width 0 height 0
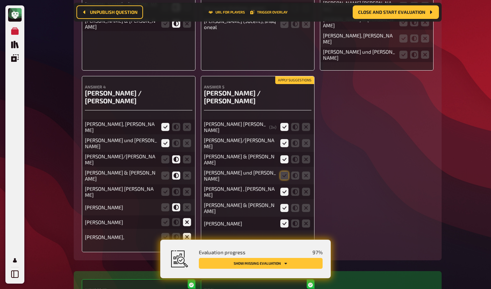
click at [323, 175] on div "Apply suggestions Answer 1 Arnold Schwarzenegger / Silvester Stallone Arnold Sc…" at bounding box center [258, 65] width 352 height 376
click at [283, 172] on icon at bounding box center [284, 176] width 8 height 8
click at [0, 0] on input "radio" at bounding box center [0, 0] width 0 height 0
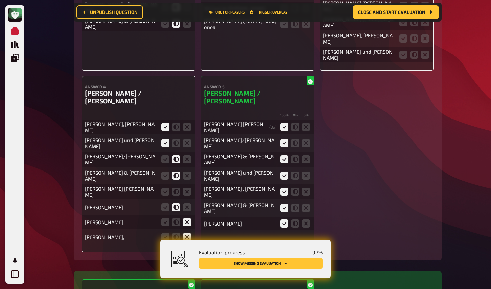
scroll to position [5868, 0]
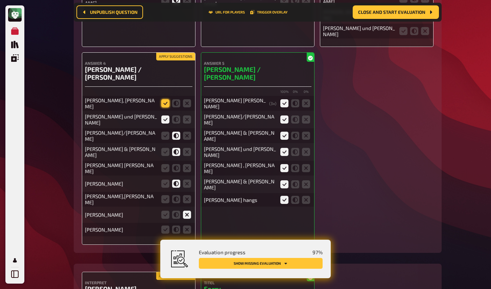
click at [166, 100] on icon at bounding box center [165, 103] width 8 height 8
click at [0, 0] on input "radio" at bounding box center [0, 0] width 0 height 0
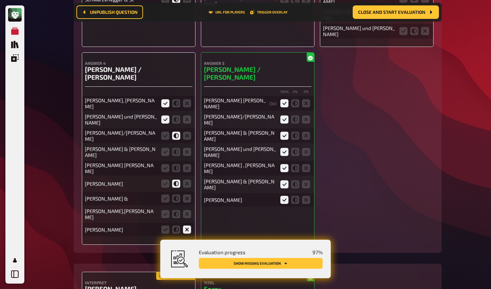
scroll to position [5866, 0]
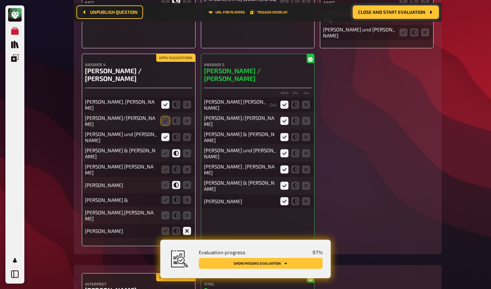
click at [384, 10] on span "Close and start evaluation" at bounding box center [391, 12] width 67 height 5
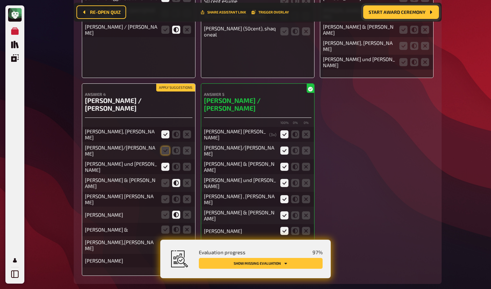
scroll to position [5896, 0]
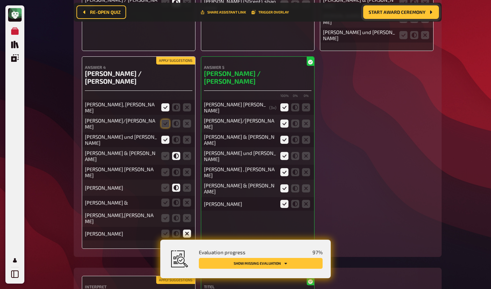
scroll to position [5899, 0]
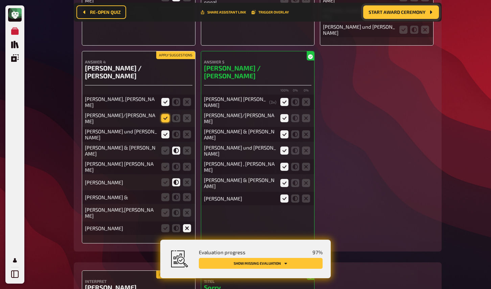
click at [166, 115] on icon at bounding box center [165, 118] width 8 height 8
click at [0, 0] on input "radio" at bounding box center [0, 0] width 0 height 0
click at [175, 163] on icon at bounding box center [176, 167] width 8 height 8
click at [0, 0] on input "radio" at bounding box center [0, 0] width 0 height 0
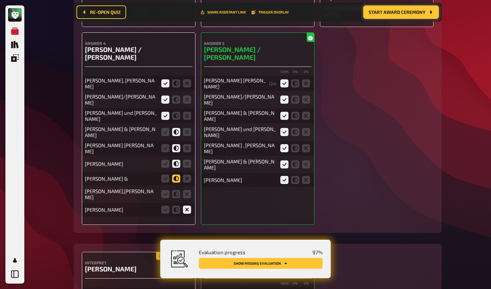
scroll to position [5918, 0]
click at [173, 174] on icon at bounding box center [176, 178] width 8 height 8
click at [0, 0] on input "radio" at bounding box center [0, 0] width 0 height 0
click at [174, 190] on icon at bounding box center [176, 194] width 8 height 8
click at [0, 0] on input "radio" at bounding box center [0, 0] width 0 height 0
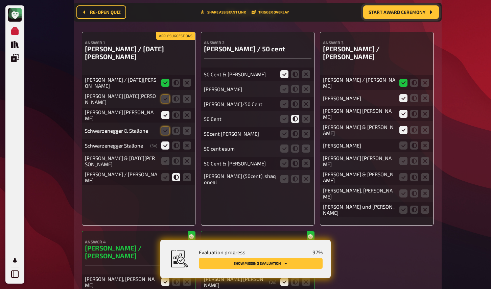
scroll to position [5718, 0]
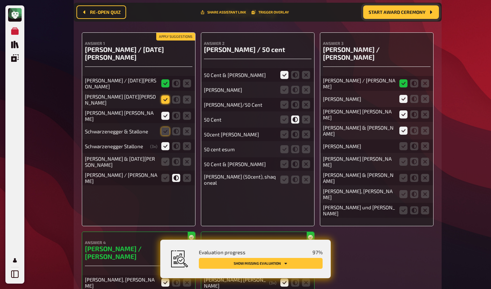
click at [165, 104] on icon at bounding box center [165, 100] width 8 height 8
click at [0, 0] on input "radio" at bounding box center [0, 0] width 0 height 0
click at [166, 136] on icon at bounding box center [165, 131] width 8 height 8
click at [0, 0] on input "radio" at bounding box center [0, 0] width 0 height 0
click at [166, 166] on icon at bounding box center [165, 162] width 8 height 8
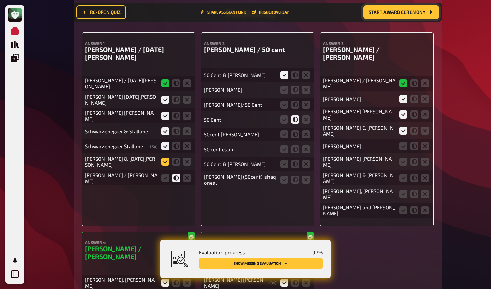
click at [0, 0] on input "radio" at bounding box center [0, 0] width 0 height 0
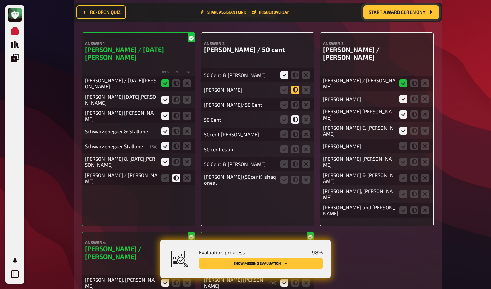
click at [296, 94] on icon at bounding box center [295, 90] width 8 height 8
click at [0, 0] on input "radio" at bounding box center [0, 0] width 0 height 0
click at [297, 109] on icon at bounding box center [295, 105] width 8 height 8
click at [0, 0] on input "radio" at bounding box center [0, 0] width 0 height 0
click at [283, 139] on icon at bounding box center [284, 135] width 8 height 8
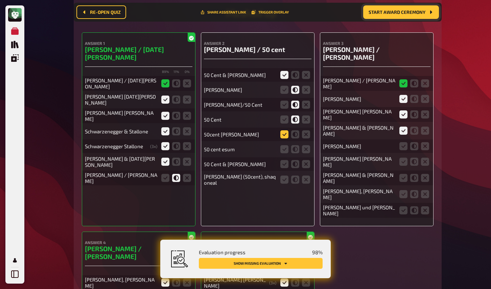
click at [0, 0] on input "radio" at bounding box center [0, 0] width 0 height 0
click at [295, 153] on icon at bounding box center [295, 149] width 8 height 8
click at [0, 0] on input "radio" at bounding box center [0, 0] width 0 height 0
click at [284, 168] on icon at bounding box center [284, 164] width 8 height 8
click at [0, 0] on input "radio" at bounding box center [0, 0] width 0 height 0
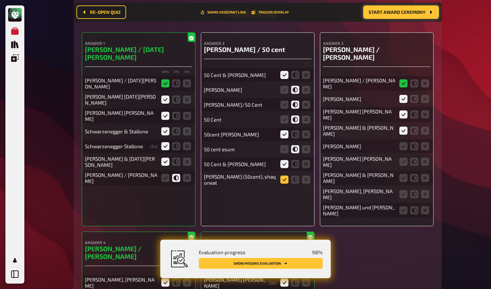
click at [284, 184] on icon at bounding box center [284, 180] width 8 height 8
click at [0, 0] on input "radio" at bounding box center [0, 0] width 0 height 0
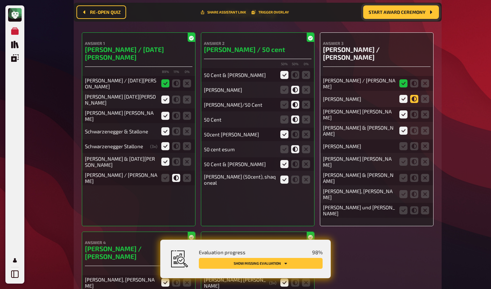
click at [415, 101] on icon at bounding box center [414, 99] width 8 height 8
click at [0, 0] on input "radio" at bounding box center [0, 0] width 0 height 0
click at [413, 146] on icon at bounding box center [414, 146] width 8 height 8
click at [0, 0] on input "radio" at bounding box center [0, 0] width 0 height 0
click at [414, 164] on icon at bounding box center [414, 162] width 8 height 8
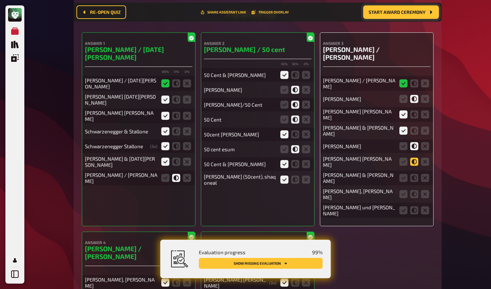
click at [0, 0] on input "radio" at bounding box center [0, 0] width 0 height 0
click at [402, 176] on icon at bounding box center [403, 178] width 8 height 8
click at [0, 0] on input "radio" at bounding box center [0, 0] width 0 height 0
click at [402, 194] on icon at bounding box center [403, 194] width 8 height 8
click at [0, 0] on input "radio" at bounding box center [0, 0] width 0 height 0
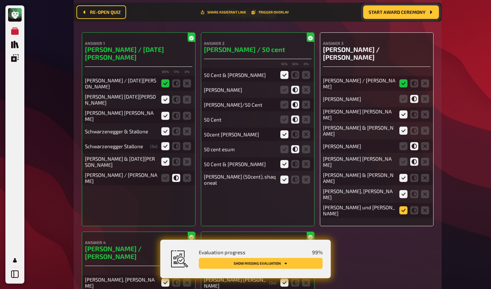
click at [402, 208] on icon at bounding box center [403, 211] width 8 height 8
click at [0, 0] on input "radio" at bounding box center [0, 0] width 0 height 0
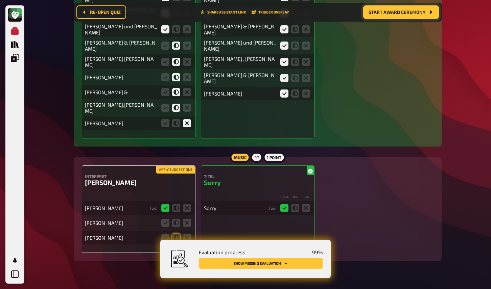
scroll to position [6012, 0]
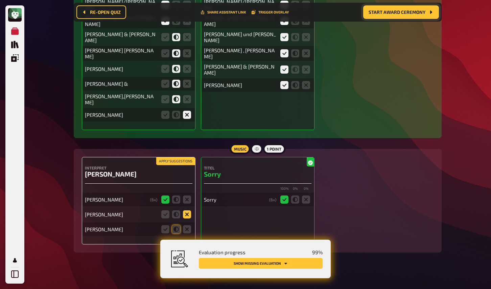
click at [187, 211] on icon at bounding box center [187, 215] width 8 height 8
click at [0, 0] on input "radio" at bounding box center [0, 0] width 0 height 0
click at [188, 226] on icon at bounding box center [187, 230] width 8 height 8
click at [0, 0] on input "radio" at bounding box center [0, 0] width 0 height 0
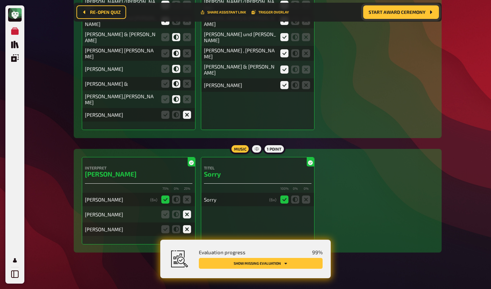
click at [291, 262] on button "Show missing evaluation" at bounding box center [261, 263] width 124 height 11
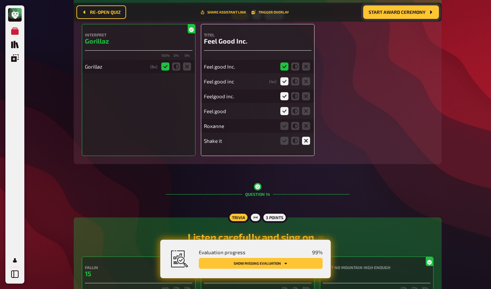
scroll to position [5097, 0]
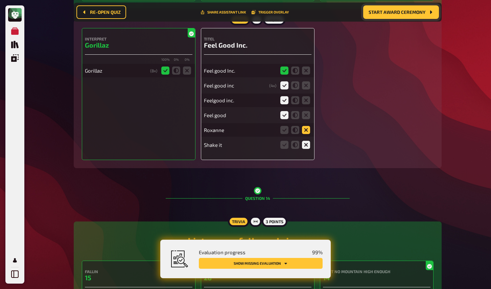
click at [308, 134] on icon at bounding box center [306, 130] width 8 height 8
click at [0, 0] on input "radio" at bounding box center [0, 0] width 0 height 0
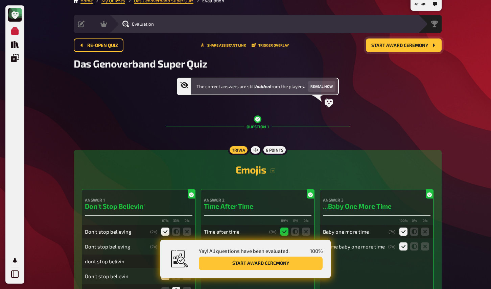
scroll to position [0, 0]
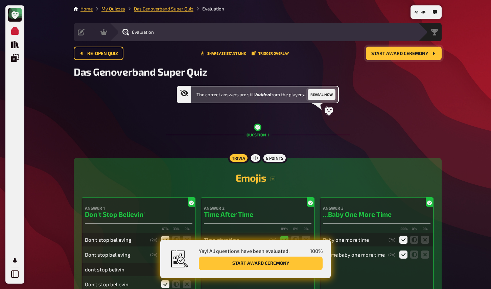
click at [331, 95] on button "Reveal now" at bounding box center [322, 94] width 28 height 11
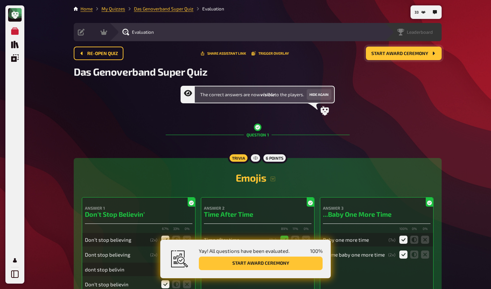
click at [426, 33] on span "Leaderboard" at bounding box center [420, 31] width 26 height 5
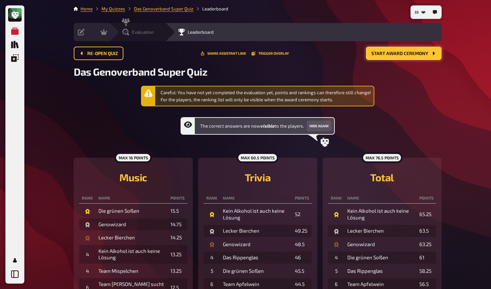
click at [126, 29] on icon at bounding box center [125, 32] width 7 height 7
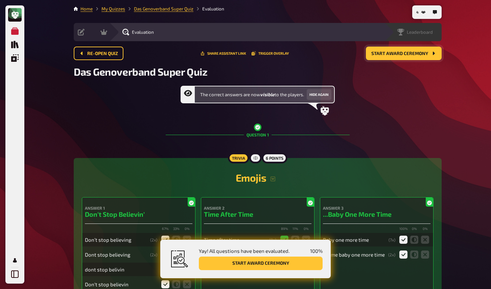
click at [417, 32] on span "Leaderboard" at bounding box center [420, 31] width 26 height 5
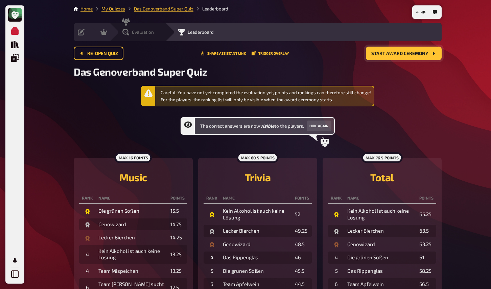
click at [129, 28] on div "Evaluation" at bounding box center [137, 32] width 56 height 18
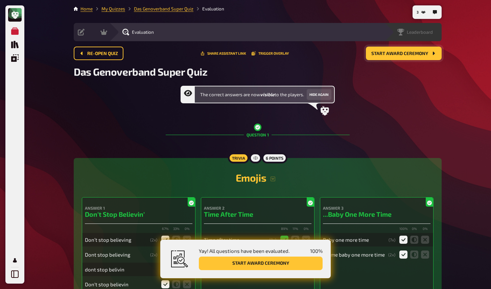
click at [423, 33] on span "Leaderboard" at bounding box center [420, 31] width 26 height 5
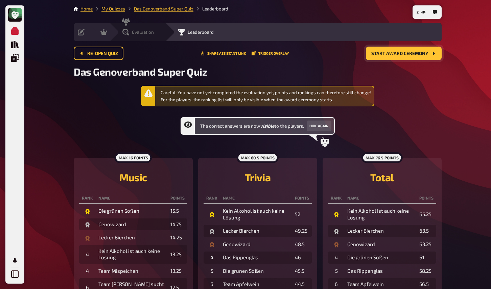
click at [129, 33] on icon at bounding box center [125, 32] width 7 height 7
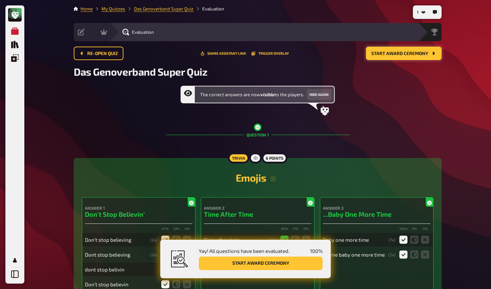
click at [423, 51] on span "Start award ceremony" at bounding box center [399, 53] width 57 height 5
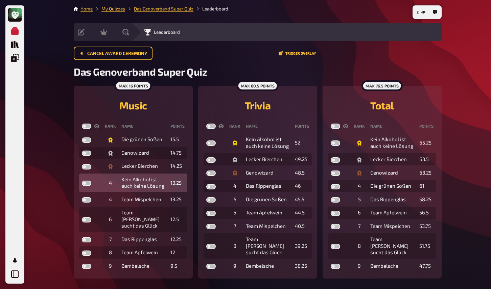
click at [89, 185] on label at bounding box center [86, 183] width 9 height 5
click at [82, 181] on input "checkbox" at bounding box center [81, 181] width 0 height 0
checkbox input "true"
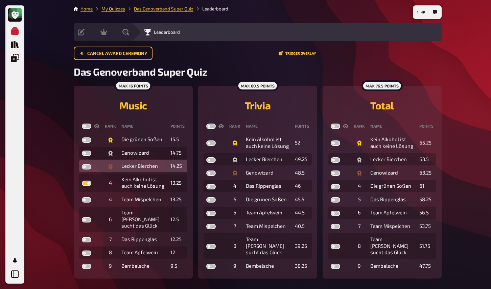
click at [88, 168] on label at bounding box center [86, 166] width 9 height 5
click at [82, 164] on input "checkbox" at bounding box center [81, 164] width 0 height 0
checkbox input "true"
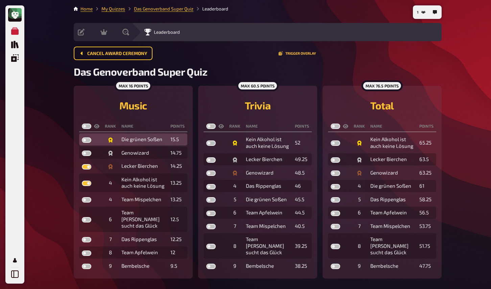
click at [89, 141] on label at bounding box center [86, 140] width 9 height 5
click at [82, 138] on input "checkbox" at bounding box center [81, 137] width 0 height 0
checkbox input "true"
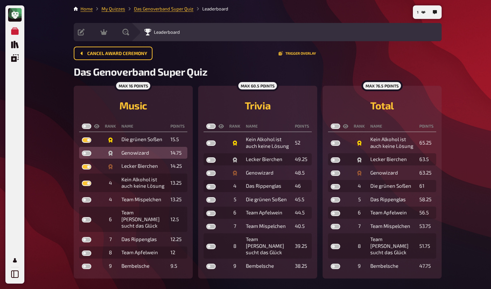
click at [87, 155] on label at bounding box center [86, 153] width 9 height 5
click at [82, 151] on input "checkbox" at bounding box center [81, 150] width 0 height 0
checkbox input "true"
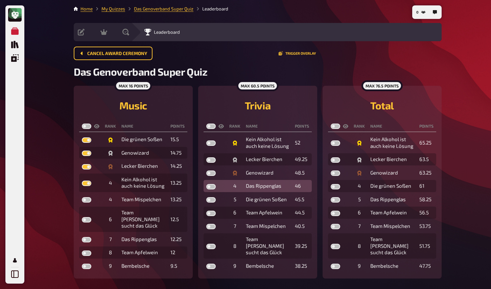
click at [212, 186] on label at bounding box center [210, 186] width 9 height 5
click at [206, 184] on input "checkbox" at bounding box center [206, 184] width 0 height 0
checkbox input "true"
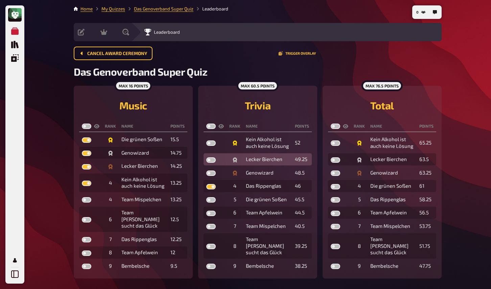
click at [212, 161] on label at bounding box center [210, 160] width 9 height 5
click at [206, 158] on input "checkbox" at bounding box center [206, 157] width 0 height 0
checkbox input "true"
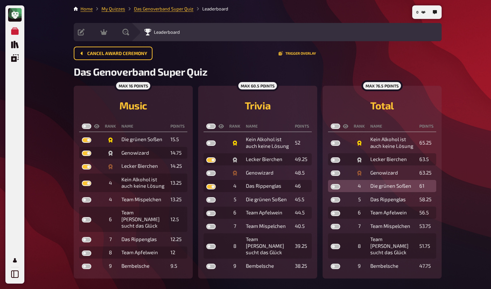
click at [336, 188] on label at bounding box center [335, 186] width 9 height 5
click at [331, 184] on input "checkbox" at bounding box center [330, 184] width 0 height 0
checkbox input "true"
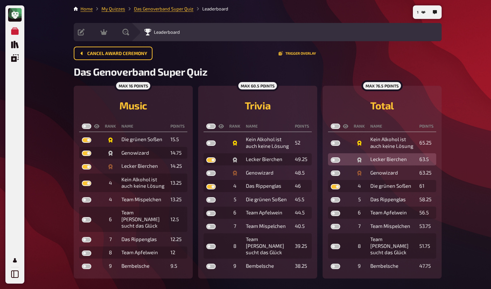
click at [336, 161] on label at bounding box center [335, 160] width 9 height 5
click at [331, 158] on input "checkbox" at bounding box center [330, 157] width 0 height 0
checkbox input "true"
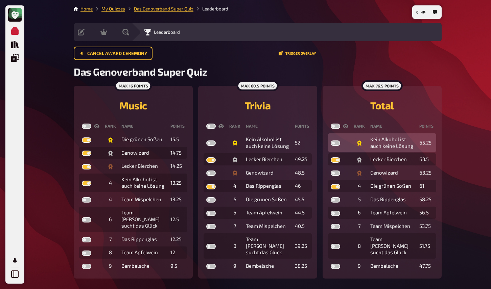
click at [335, 142] on label at bounding box center [335, 143] width 9 height 5
click at [331, 141] on input "checkbox" at bounding box center [330, 140] width 0 height 0
checkbox input "true"
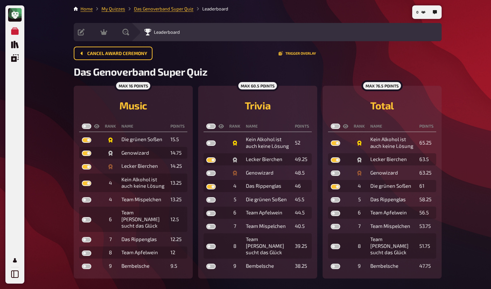
click at [211, 126] on label at bounding box center [210, 126] width 9 height 5
click at [206, 124] on input "checkbox" at bounding box center [206, 123] width 0 height 0
checkbox input "true"
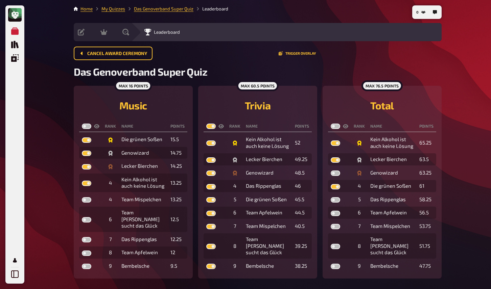
checkbox input "true"
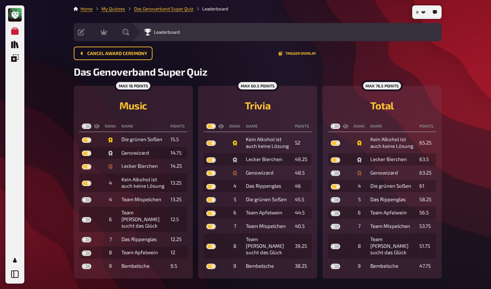
click at [339, 125] on label at bounding box center [335, 126] width 9 height 5
click at [331, 124] on input "checkbox" at bounding box center [330, 123] width 0 height 0
checkbox input "true"
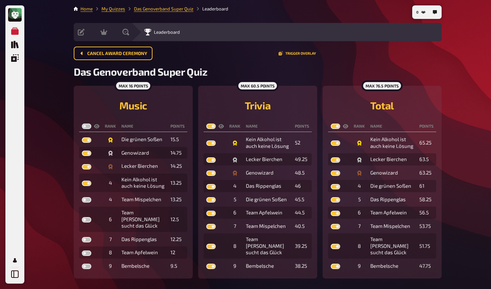
checkbox input "true"
click at [87, 128] on label at bounding box center [86, 126] width 9 height 5
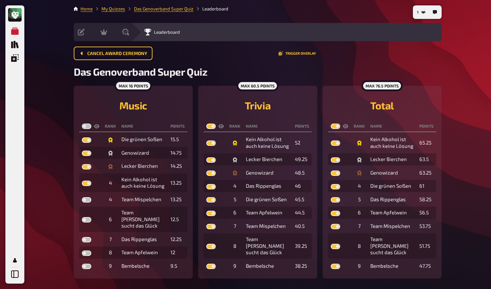
click at [82, 124] on input "checkbox" at bounding box center [81, 123] width 0 height 0
checkbox input "true"
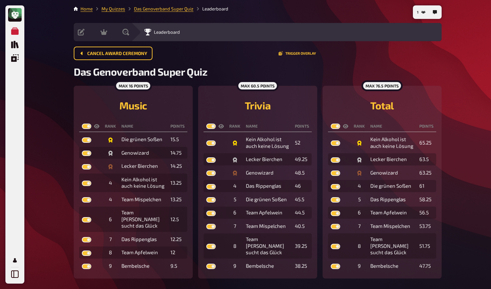
checkbox input "true"
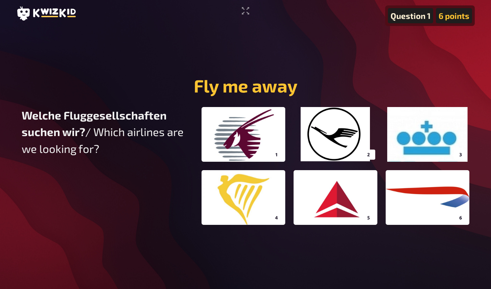
click at [125, 86] on h1 "Fly me away" at bounding box center [246, 85] width 448 height 21
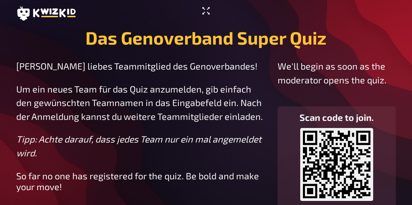
click at [208, 10] on icon "Enter Fullscreen" at bounding box center [206, 10] width 11 height 11
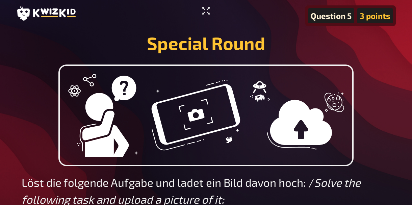
click at [207, 8] on icon "Enter Fullscreen" at bounding box center [206, 10] width 11 height 11
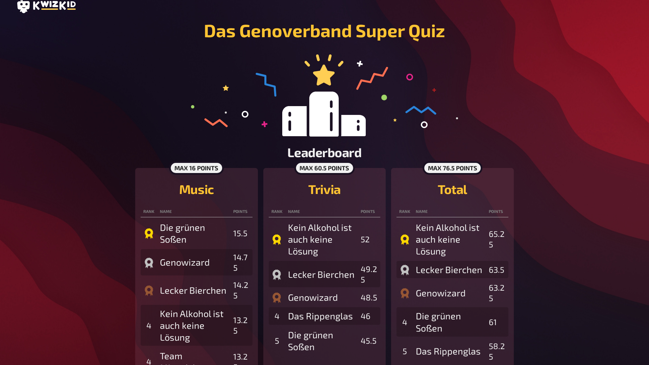
scroll to position [8, 0]
